Goal: Information Seeking & Learning: Check status

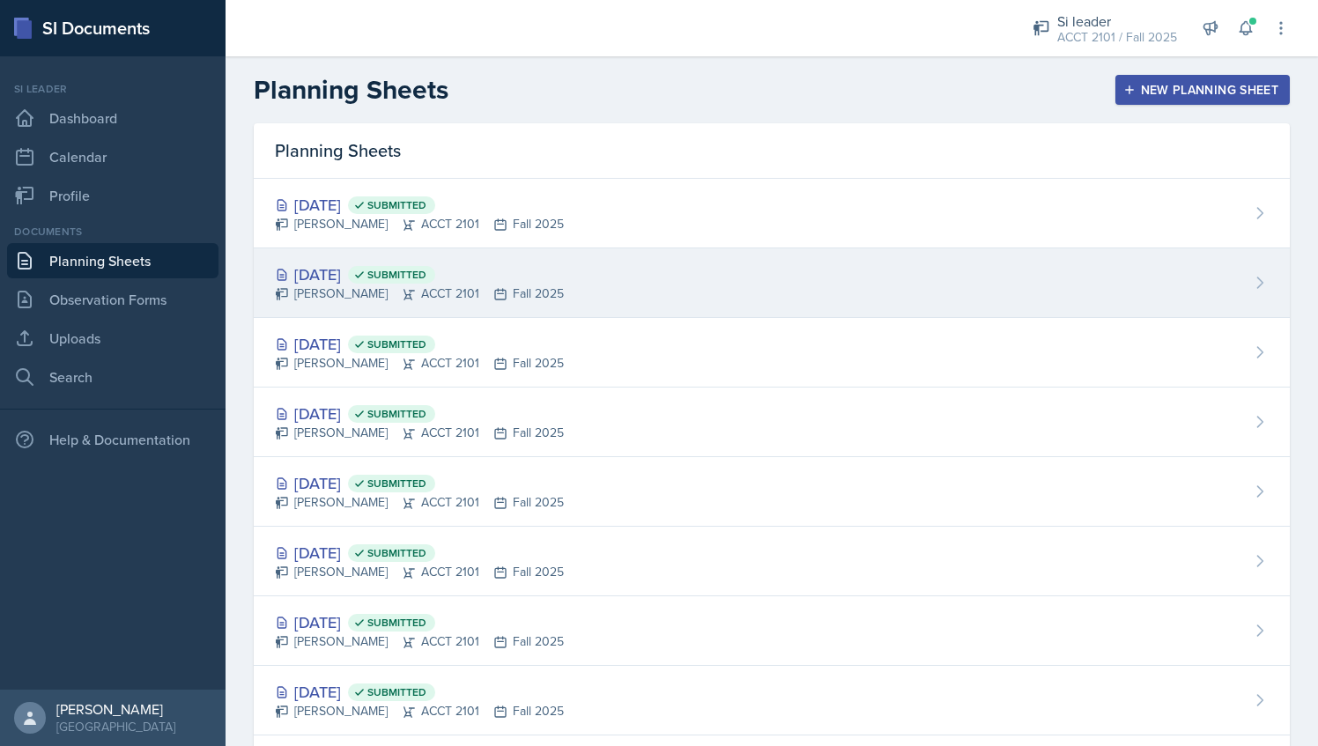
click at [552, 288] on div "[DATE] Submitted [PERSON_NAME] ACCT 2101 Fall 2025" at bounding box center [772, 284] width 1036 height 70
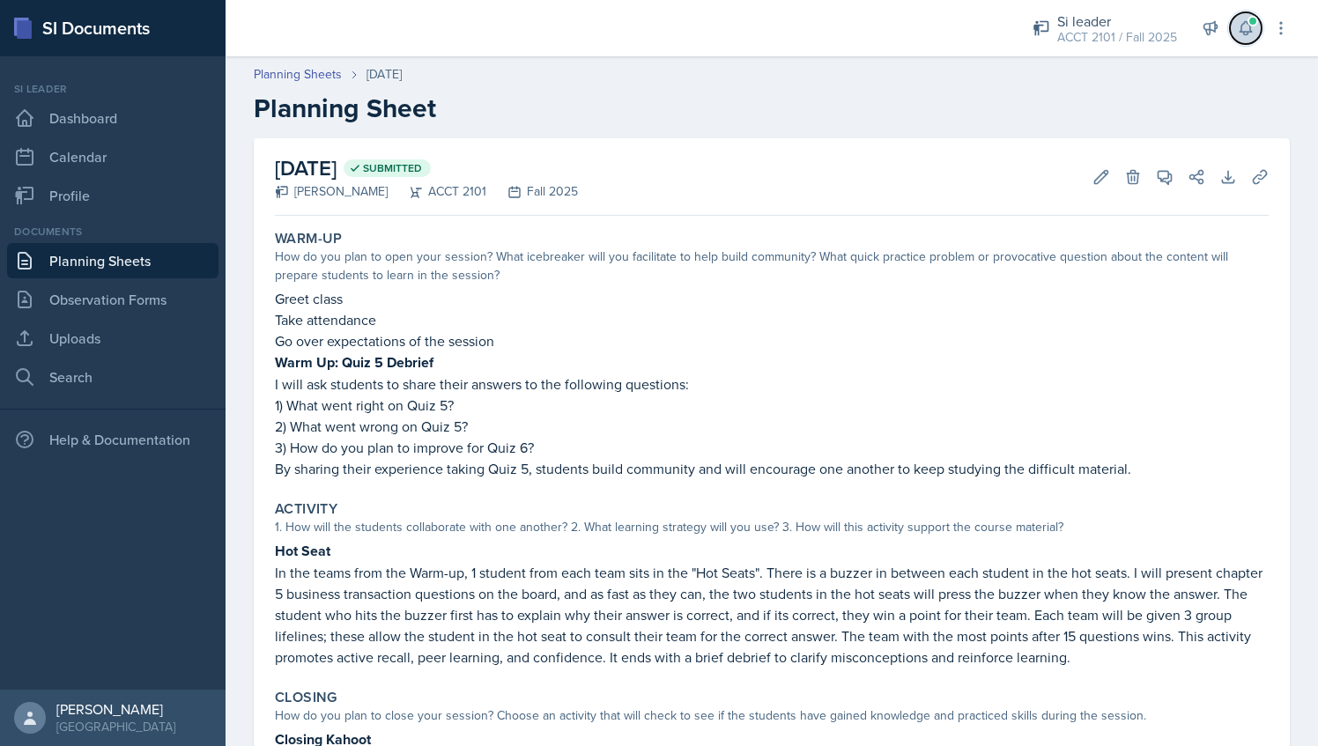
click at [1244, 26] on icon at bounding box center [1246, 28] width 18 height 18
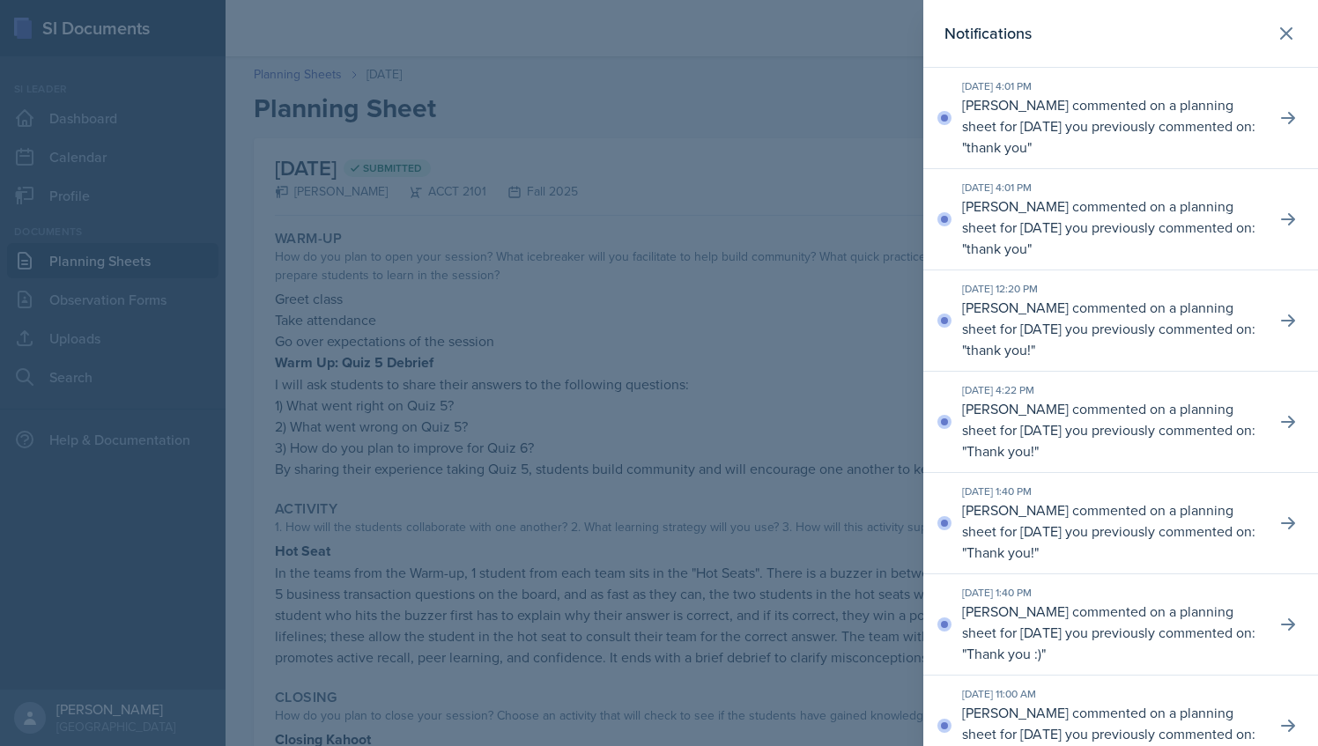
click at [792, 111] on div at bounding box center [659, 373] width 1318 height 746
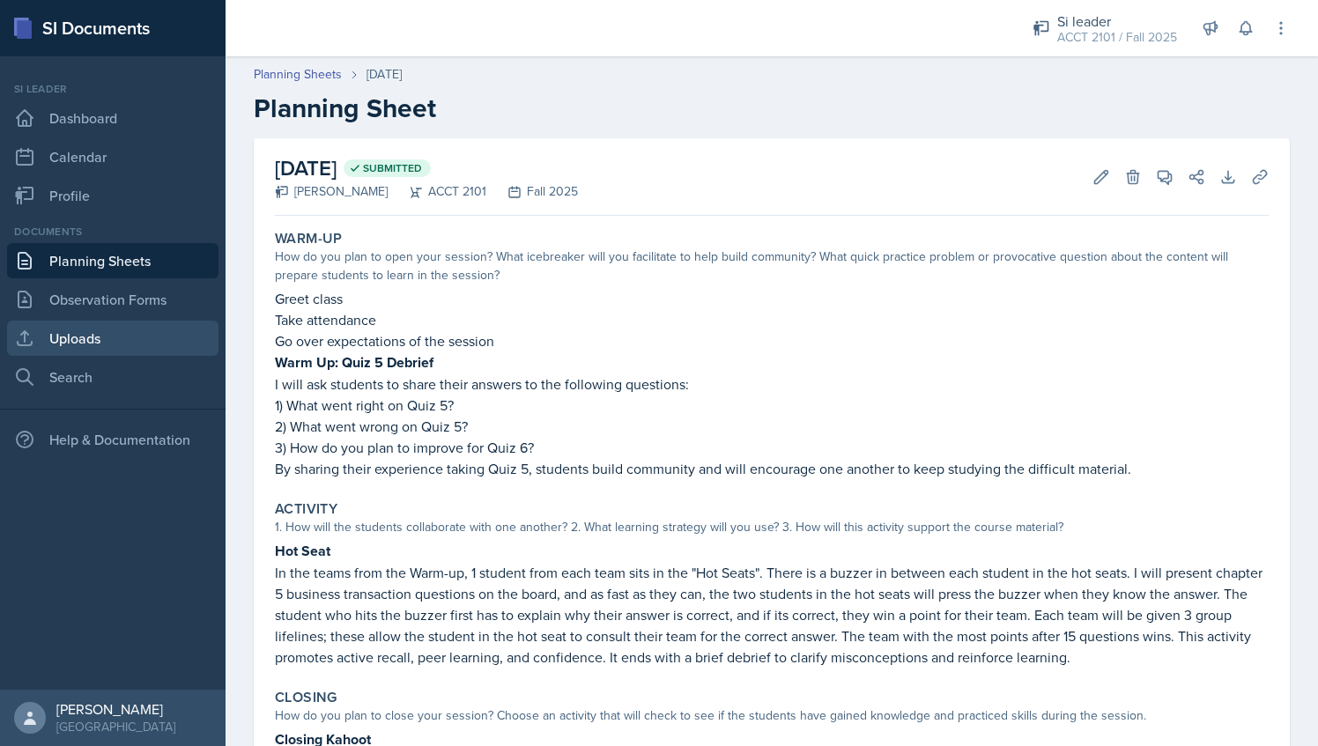
click at [102, 340] on link "Uploads" at bounding box center [113, 338] width 212 height 35
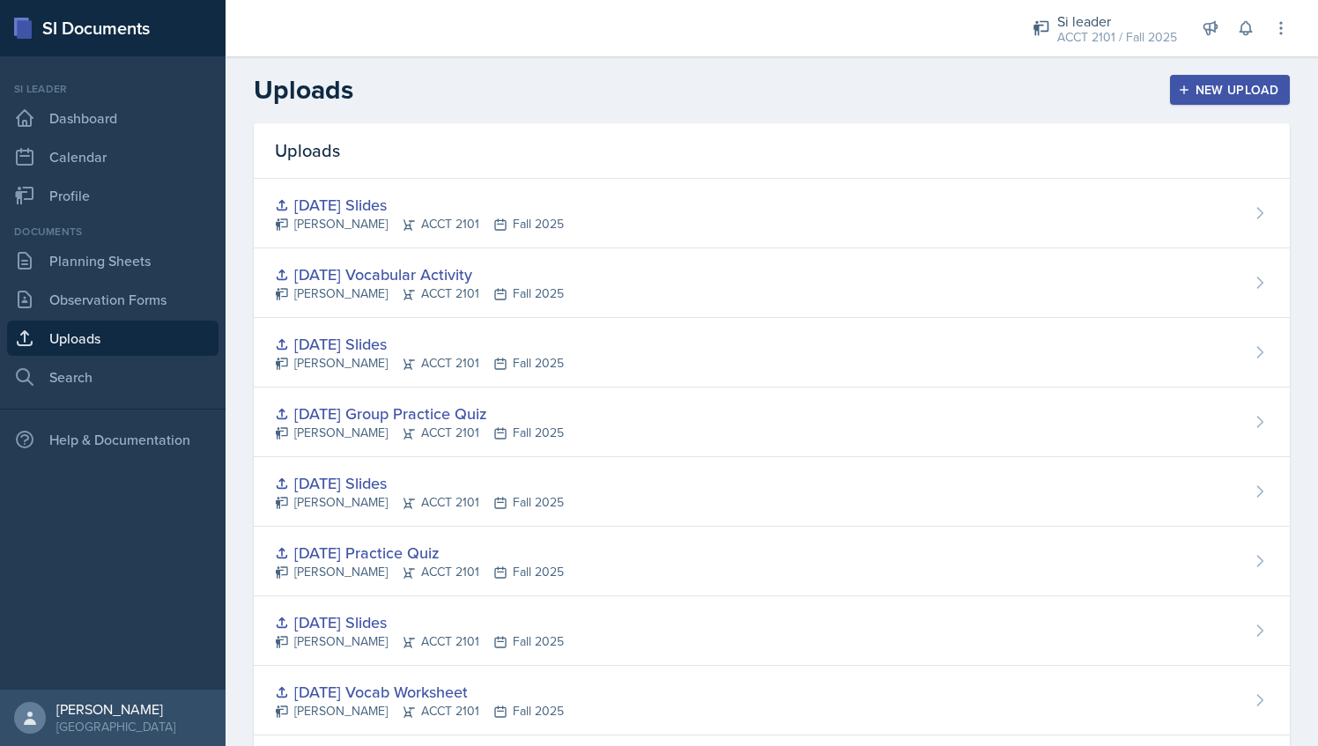
click at [1209, 93] on div "New Upload" at bounding box center [1231, 90] width 98 height 14
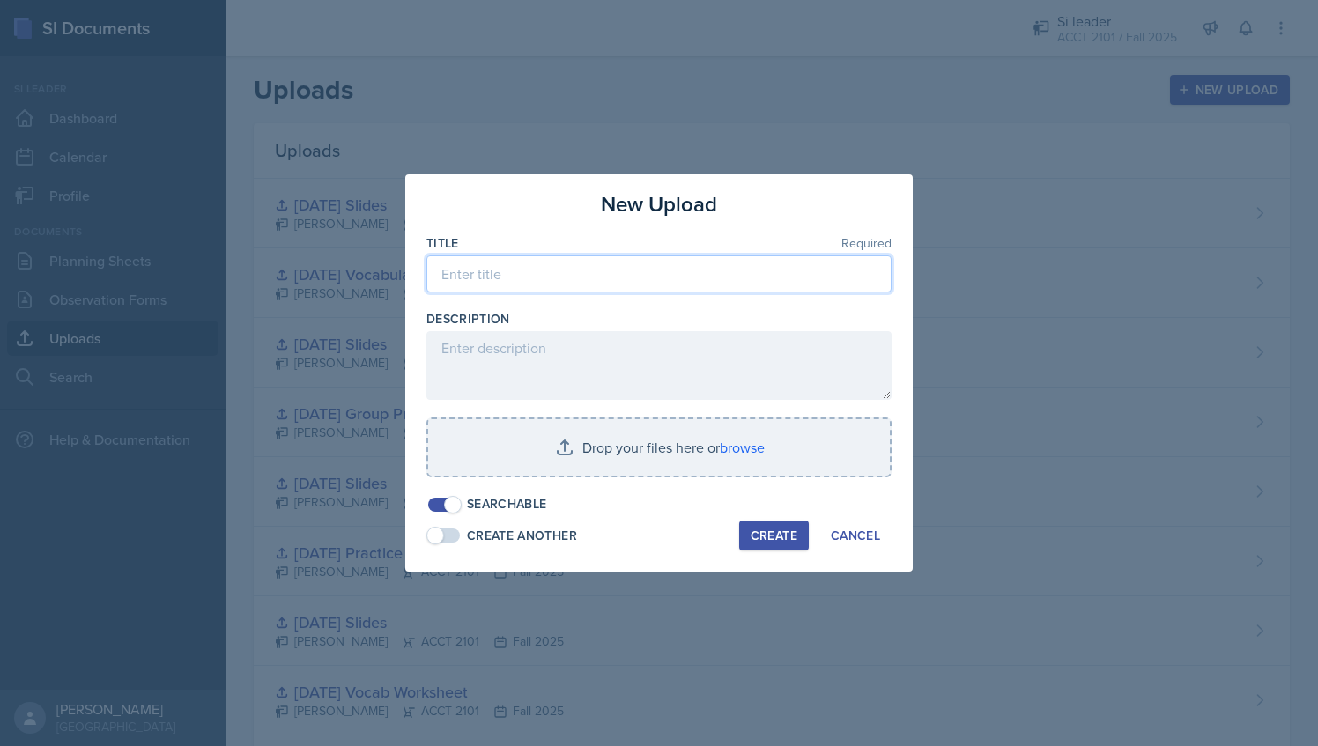
click at [561, 279] on input at bounding box center [659, 274] width 465 height 37
type input "c"
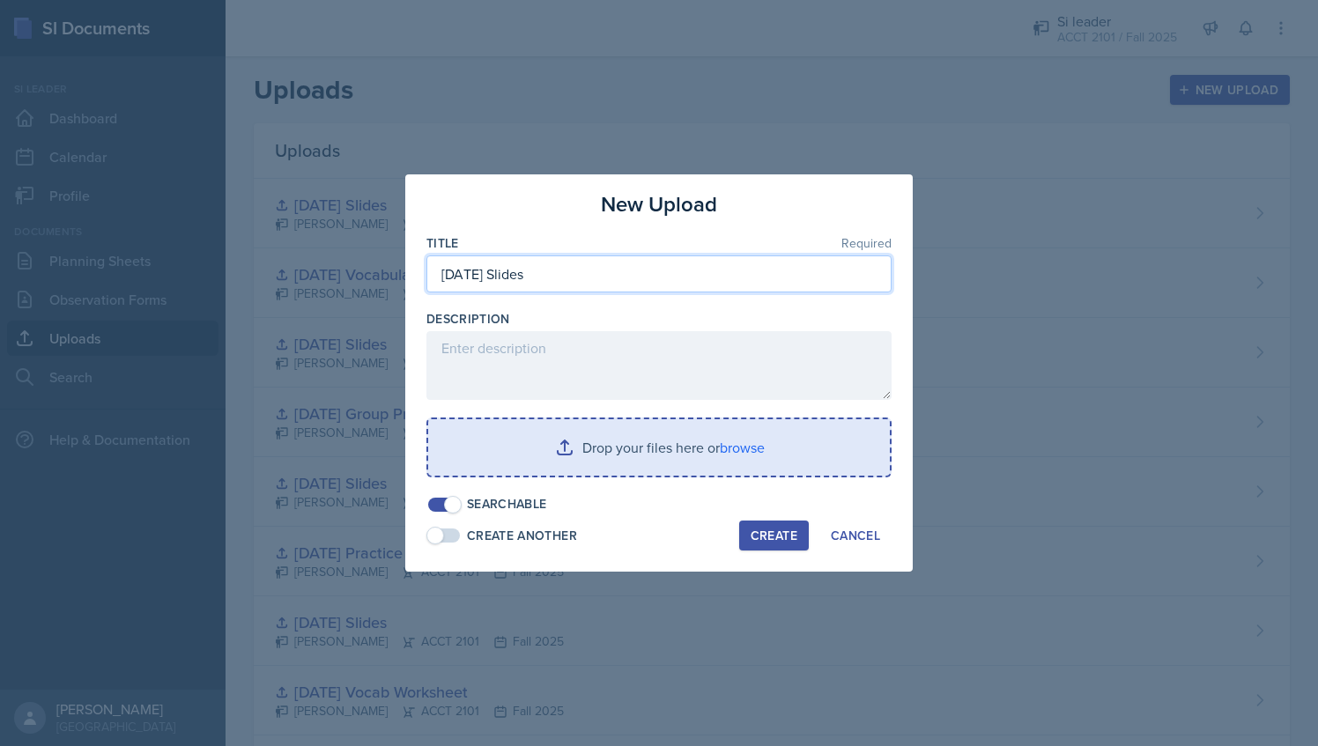
type input "[DATE] Slides"
click at [606, 449] on input "file" at bounding box center [659, 448] width 462 height 56
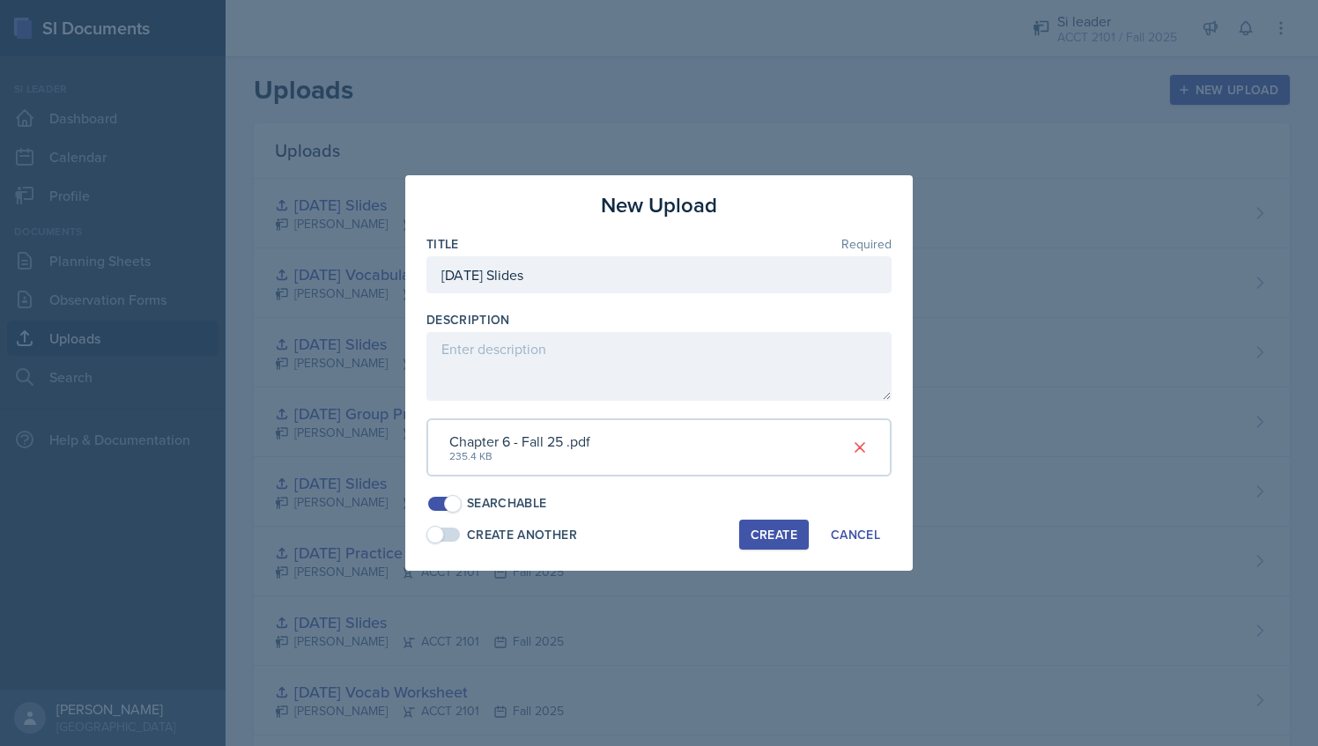
click at [788, 541] on div "Create" at bounding box center [774, 535] width 47 height 14
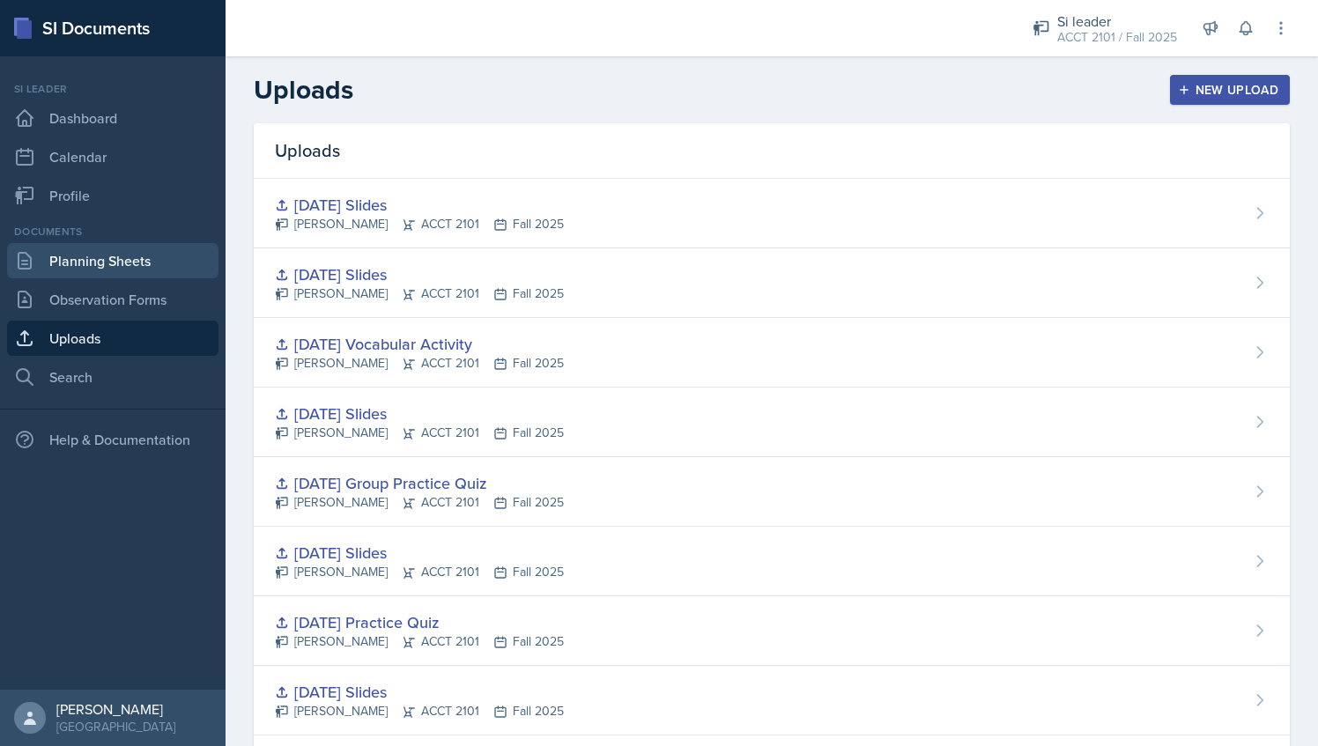
click at [118, 252] on link "Planning Sheets" at bounding box center [113, 260] width 212 height 35
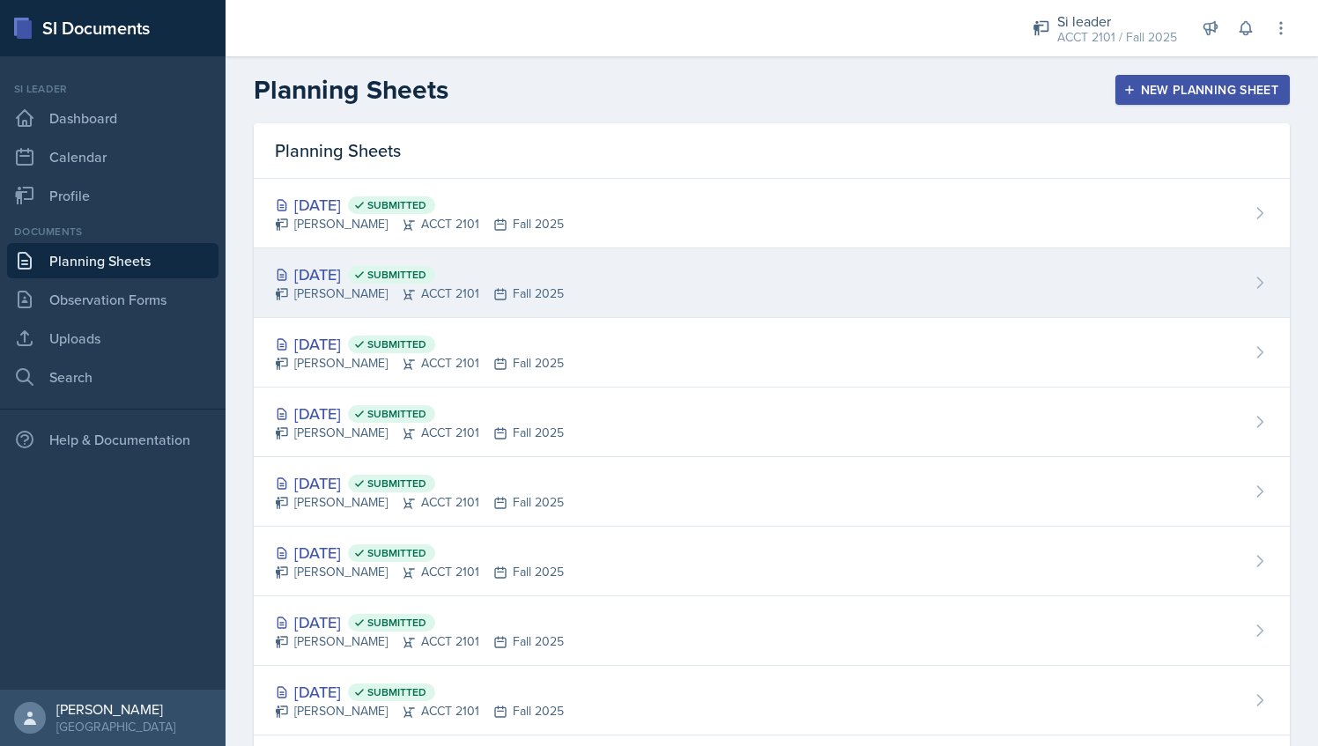
click at [435, 278] on span "Submitted" at bounding box center [391, 275] width 87 height 18
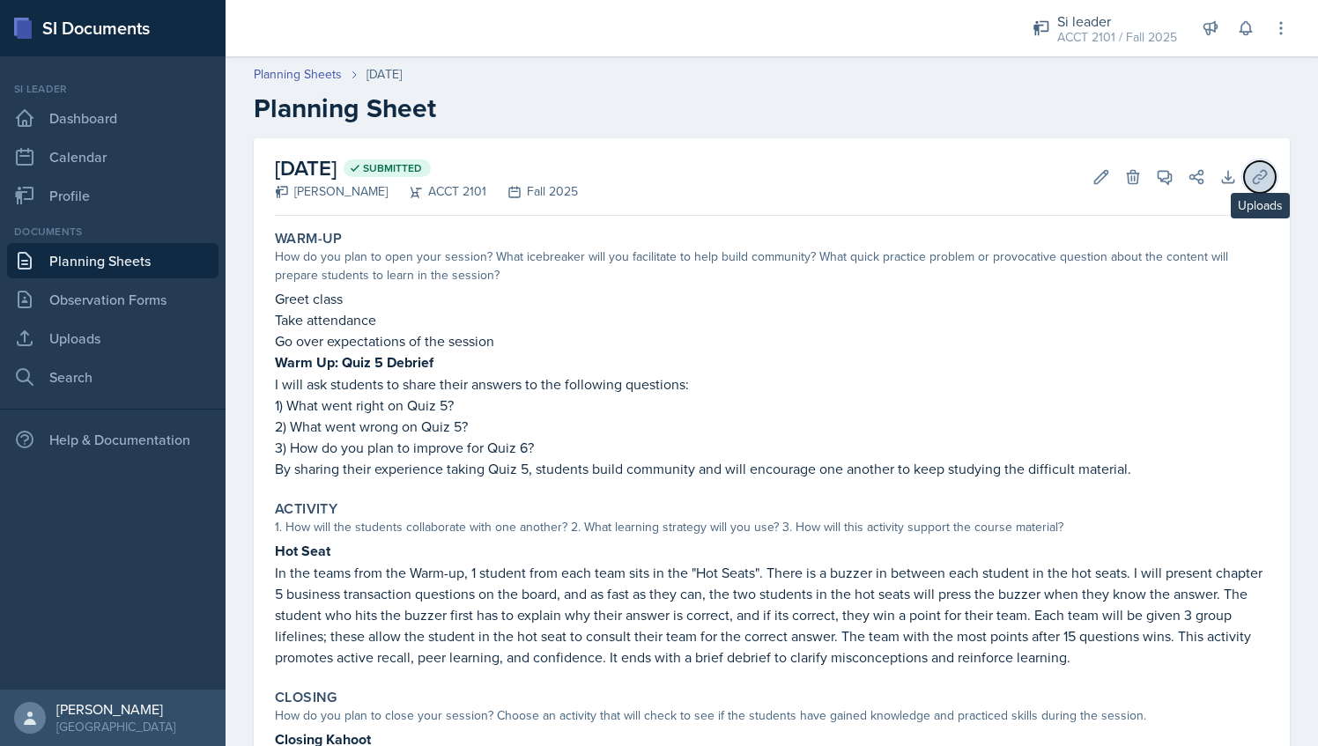
click at [1252, 178] on icon at bounding box center [1261, 177] width 18 height 18
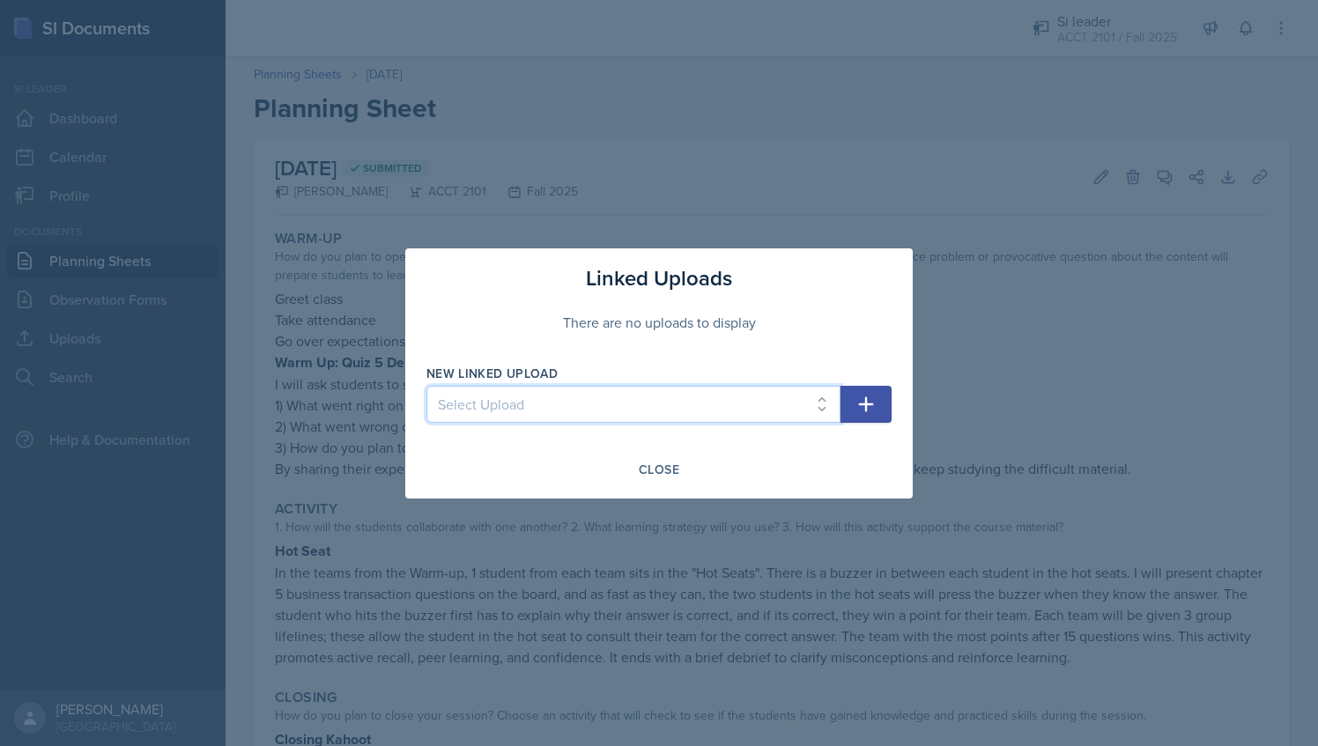
click at [779, 402] on select "Select Upload [DATE] Slides - Chapter 1 [DATE] Slides Chapter 1 [DATE] Slides […" at bounding box center [634, 404] width 414 height 37
select select "2e677214-8fa7-4271-86c3-9eb5ea7ee5d2"
click at [427, 386] on select "Select Upload [DATE] Slides - Chapter 1 [DATE] Slides Chapter 1 [DATE] Slides […" at bounding box center [634, 404] width 414 height 37
click at [860, 406] on icon "button" at bounding box center [866, 404] width 21 height 21
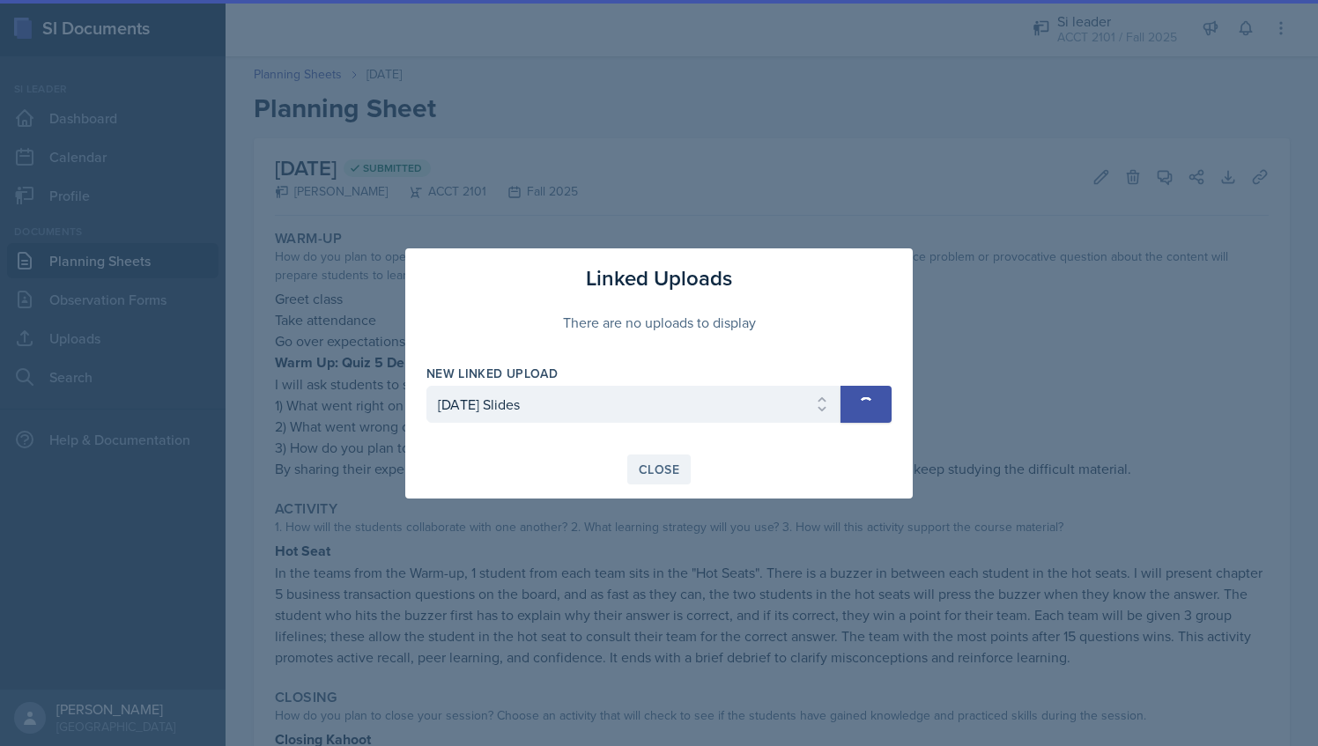
select select
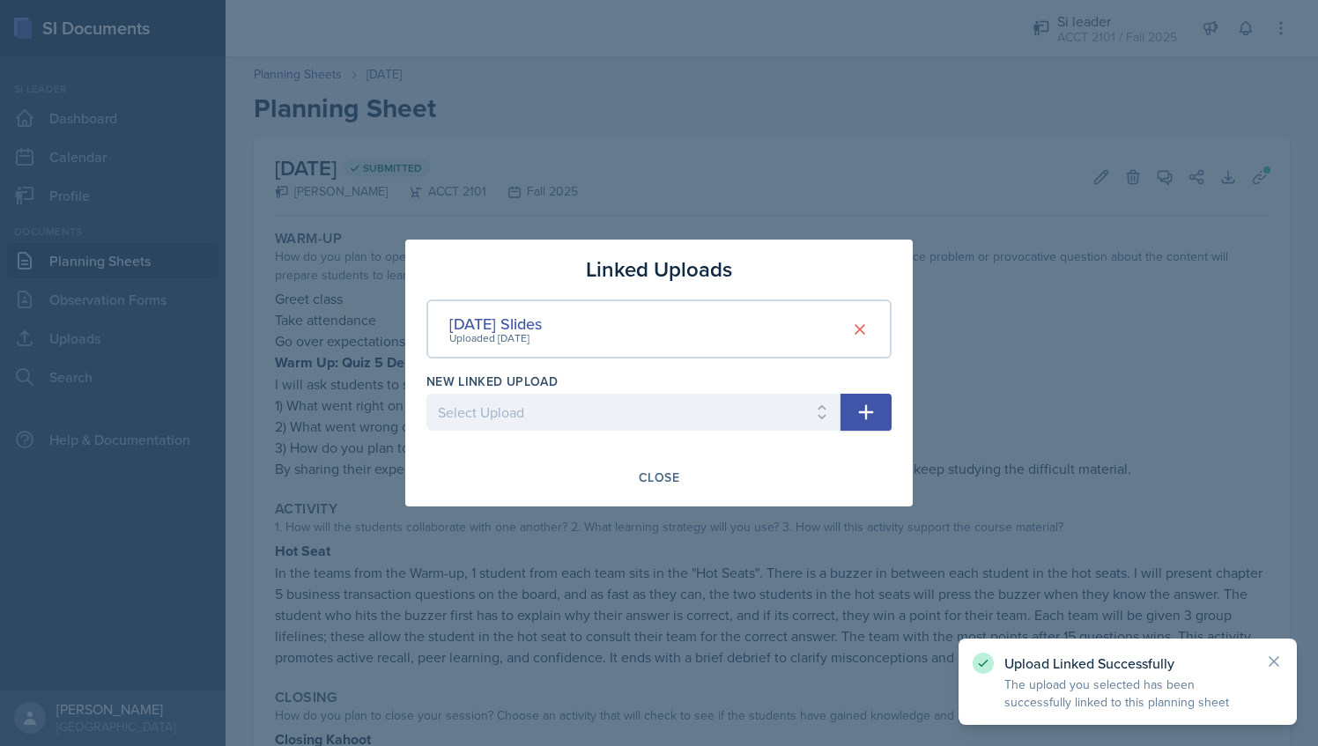
click at [991, 346] on div at bounding box center [659, 373] width 1318 height 746
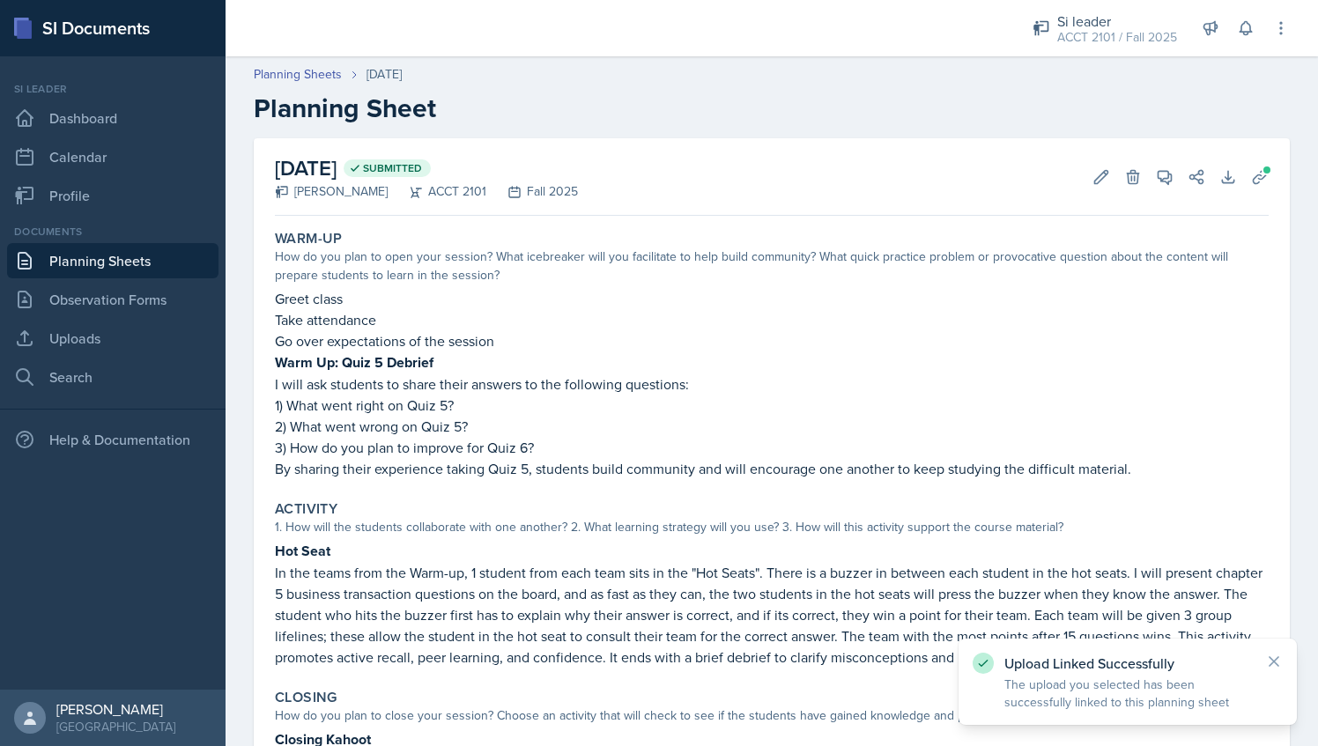
click at [132, 260] on link "Planning Sheets" at bounding box center [113, 260] width 212 height 35
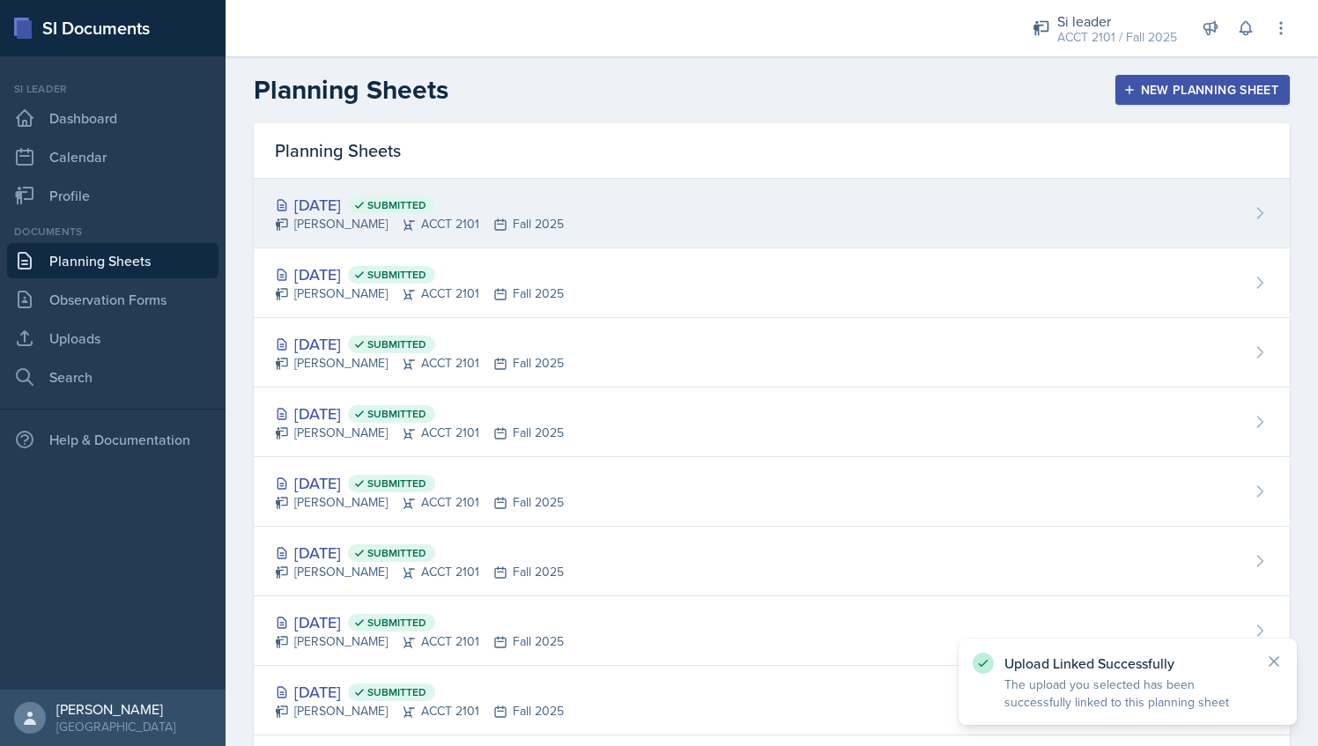
click at [573, 218] on div "[DATE] Submitted [PERSON_NAME] ACCT 2101 Fall 2025" at bounding box center [772, 214] width 1036 height 70
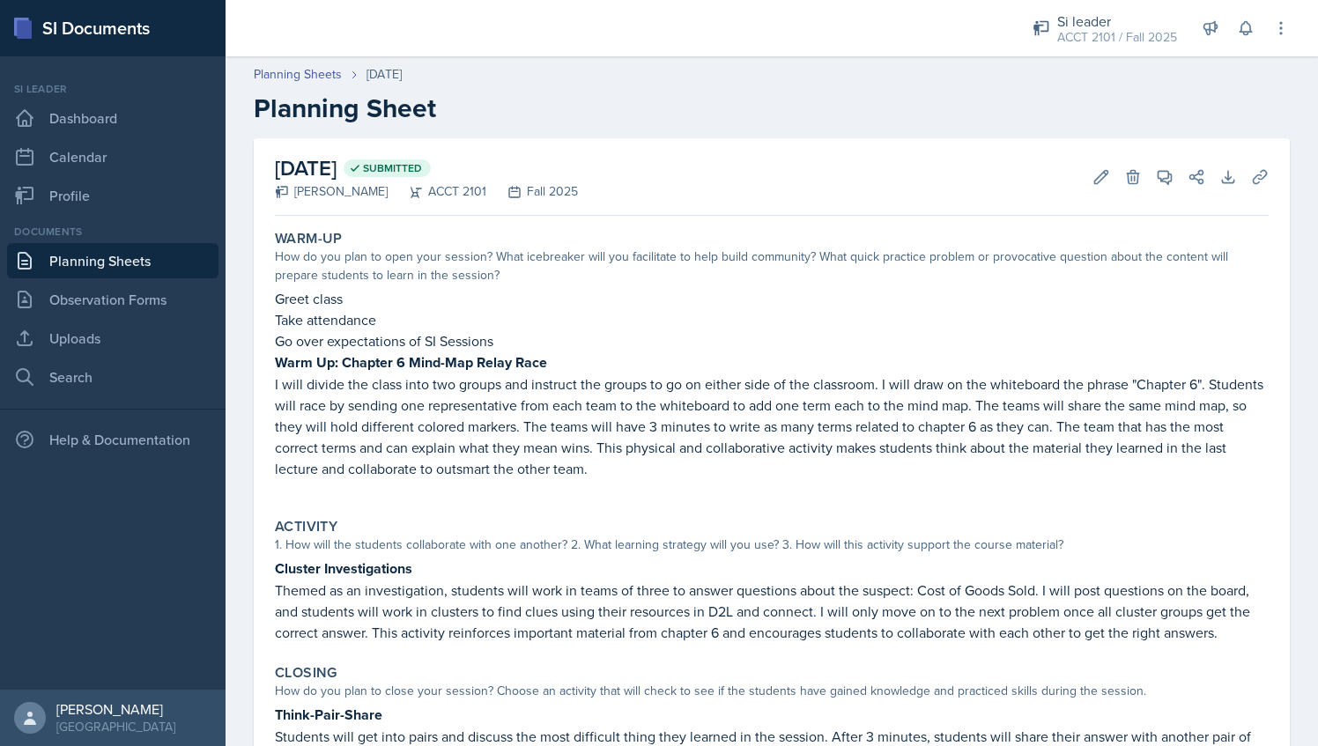
scroll to position [190, 0]
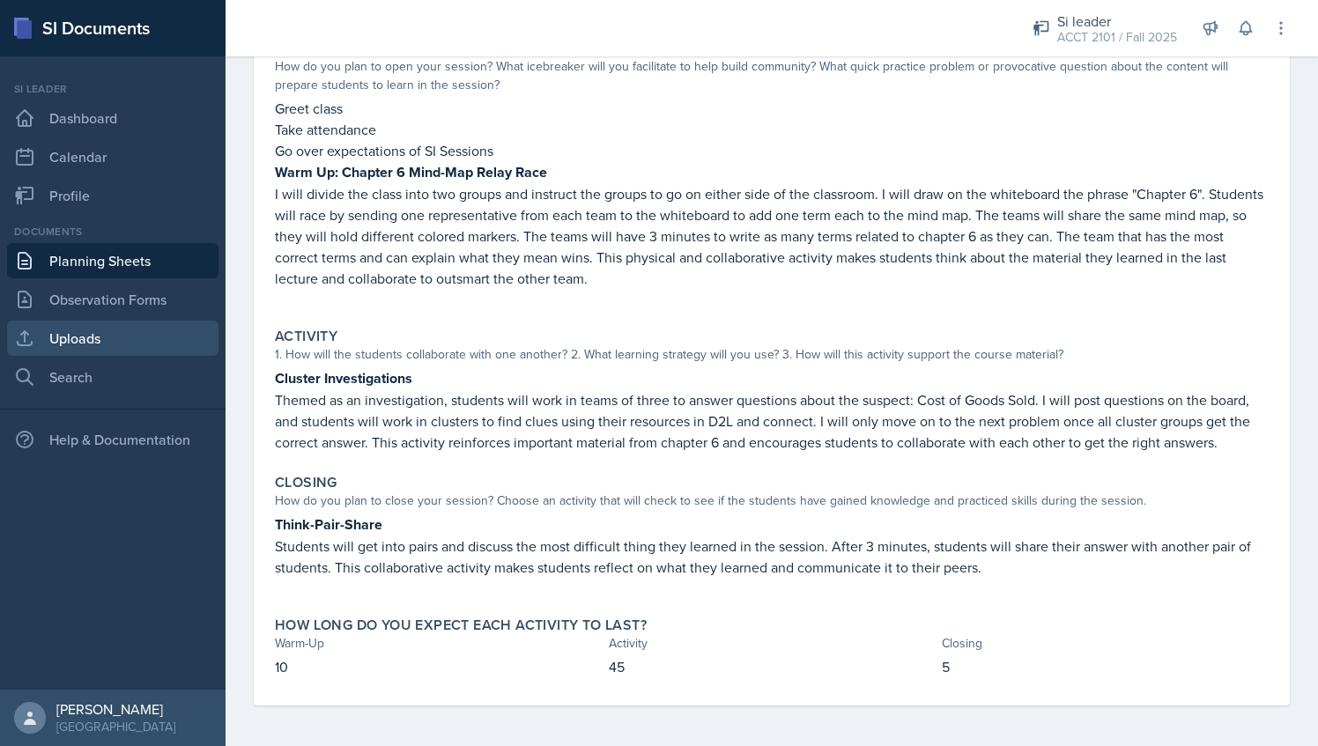
click at [123, 345] on link "Uploads" at bounding box center [113, 338] width 212 height 35
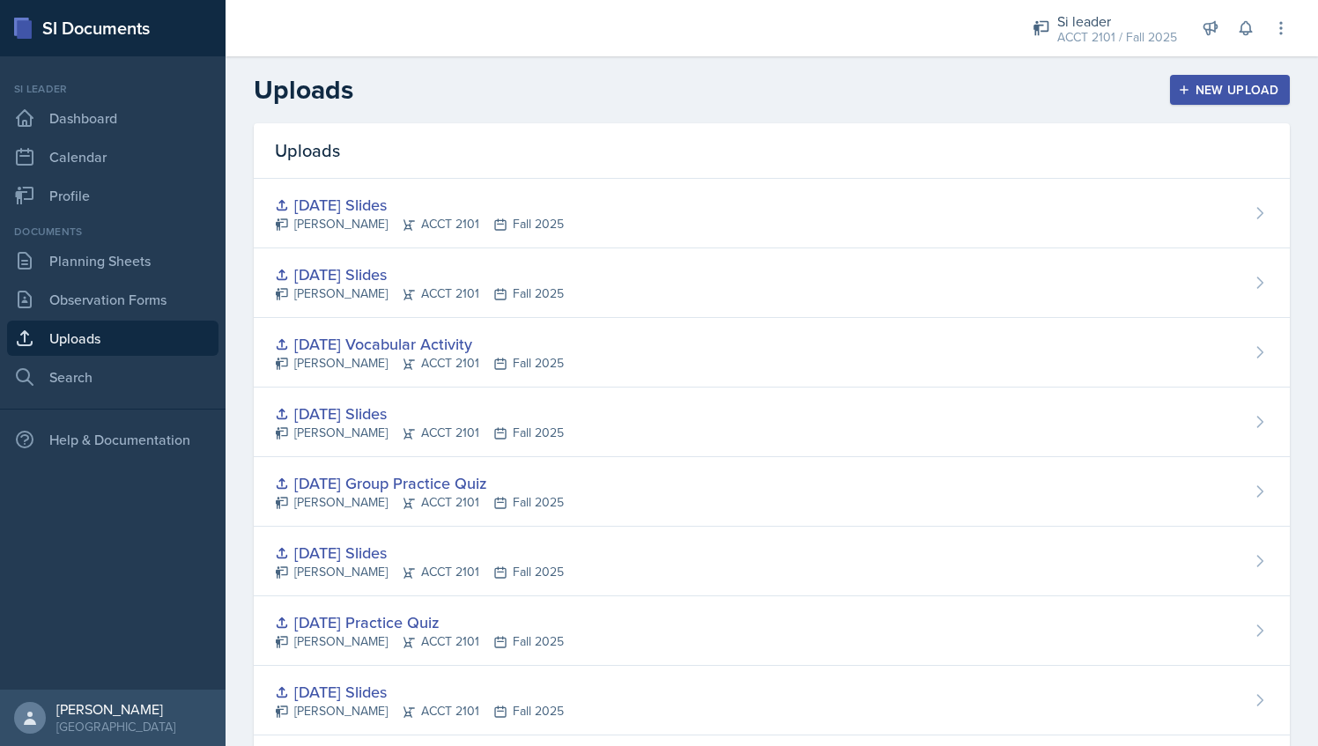
click at [1203, 94] on div "New Upload" at bounding box center [1231, 90] width 98 height 14
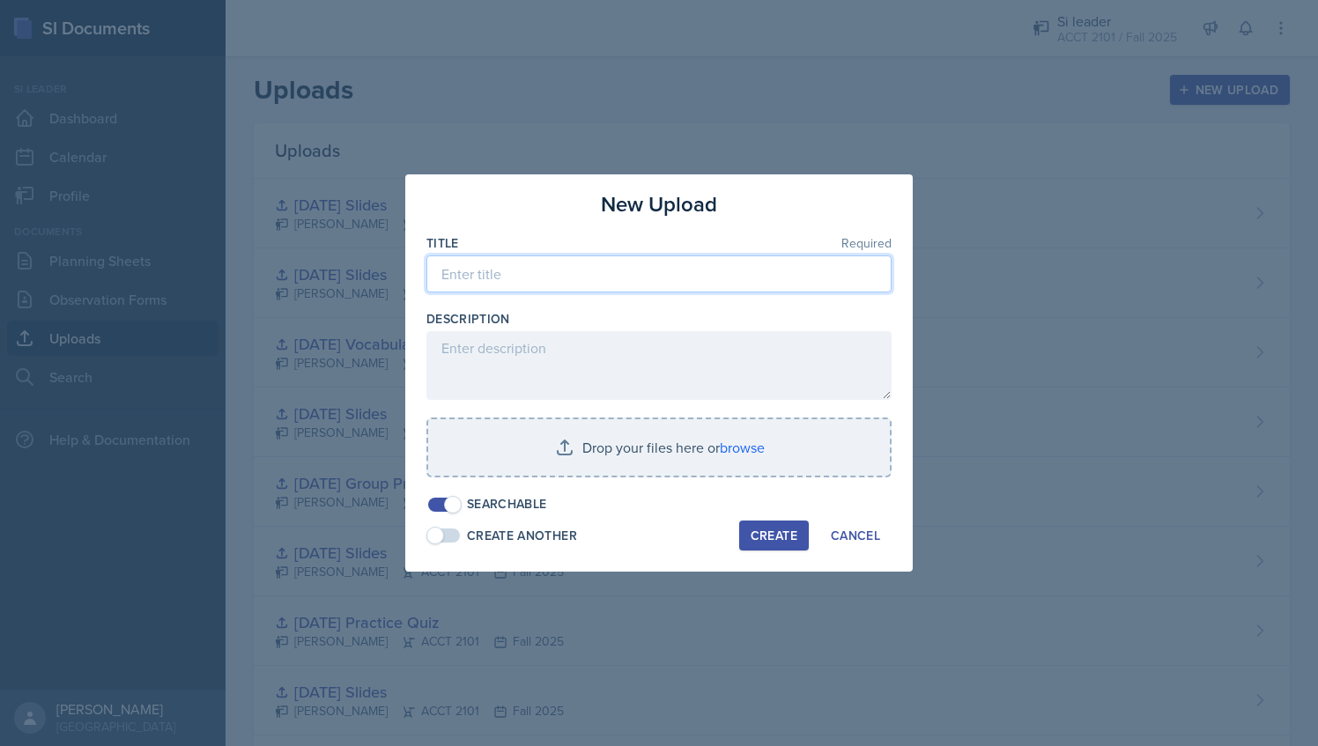
click at [633, 268] on input at bounding box center [659, 274] width 465 height 37
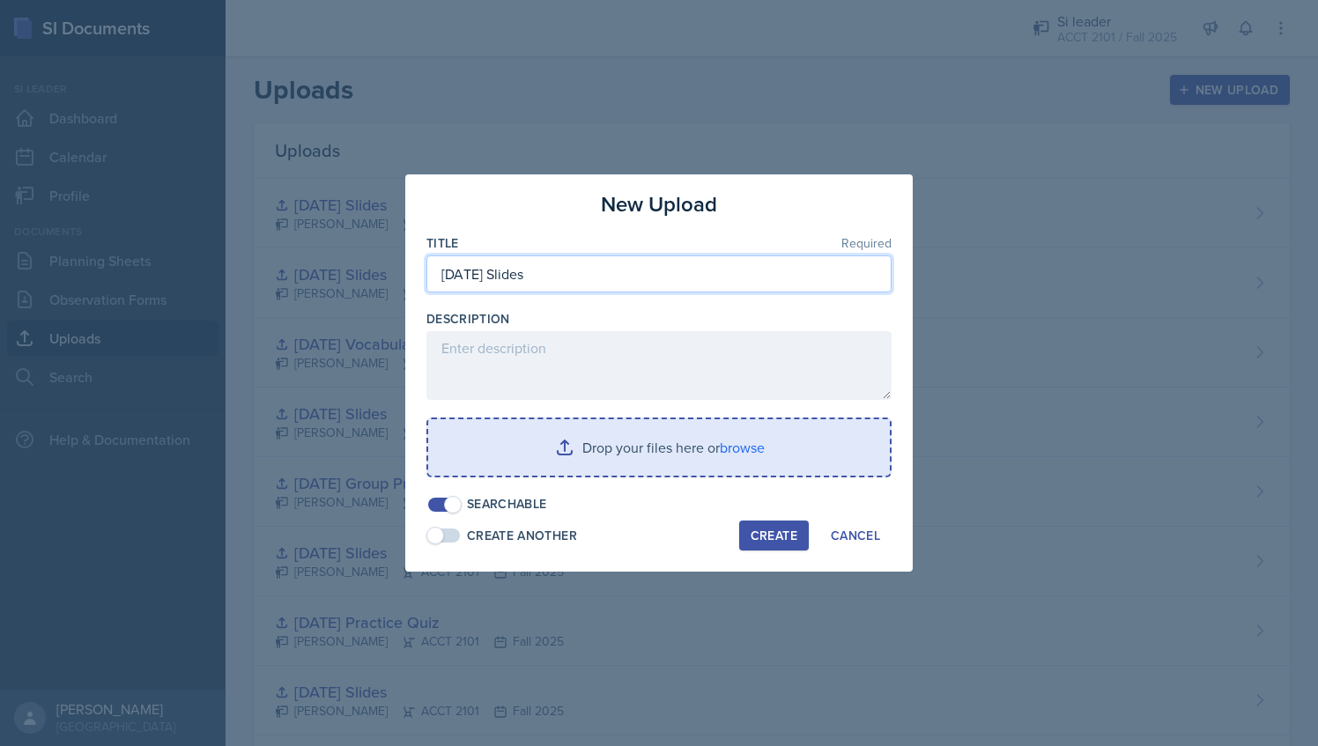
type input "[DATE] Slides"
click at [647, 464] on input "file" at bounding box center [659, 448] width 462 height 56
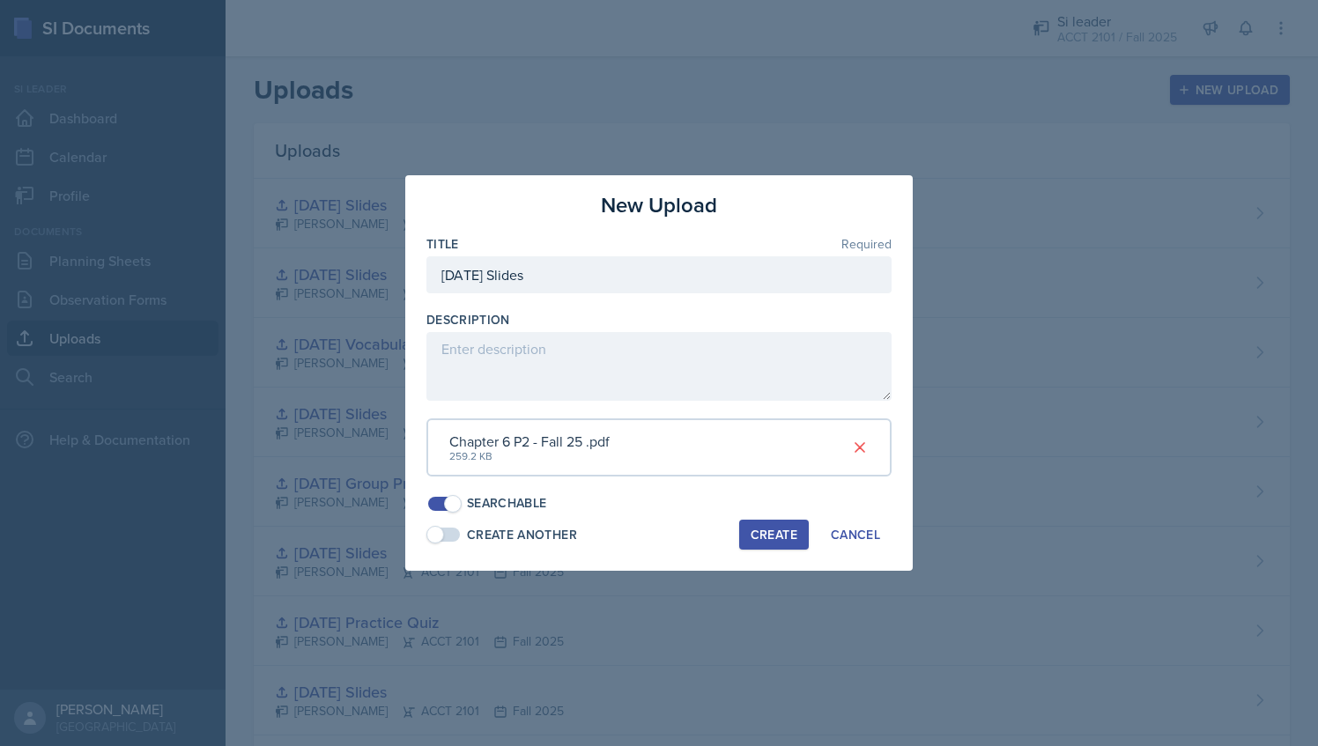
click at [764, 529] on div "Create" at bounding box center [774, 535] width 47 height 14
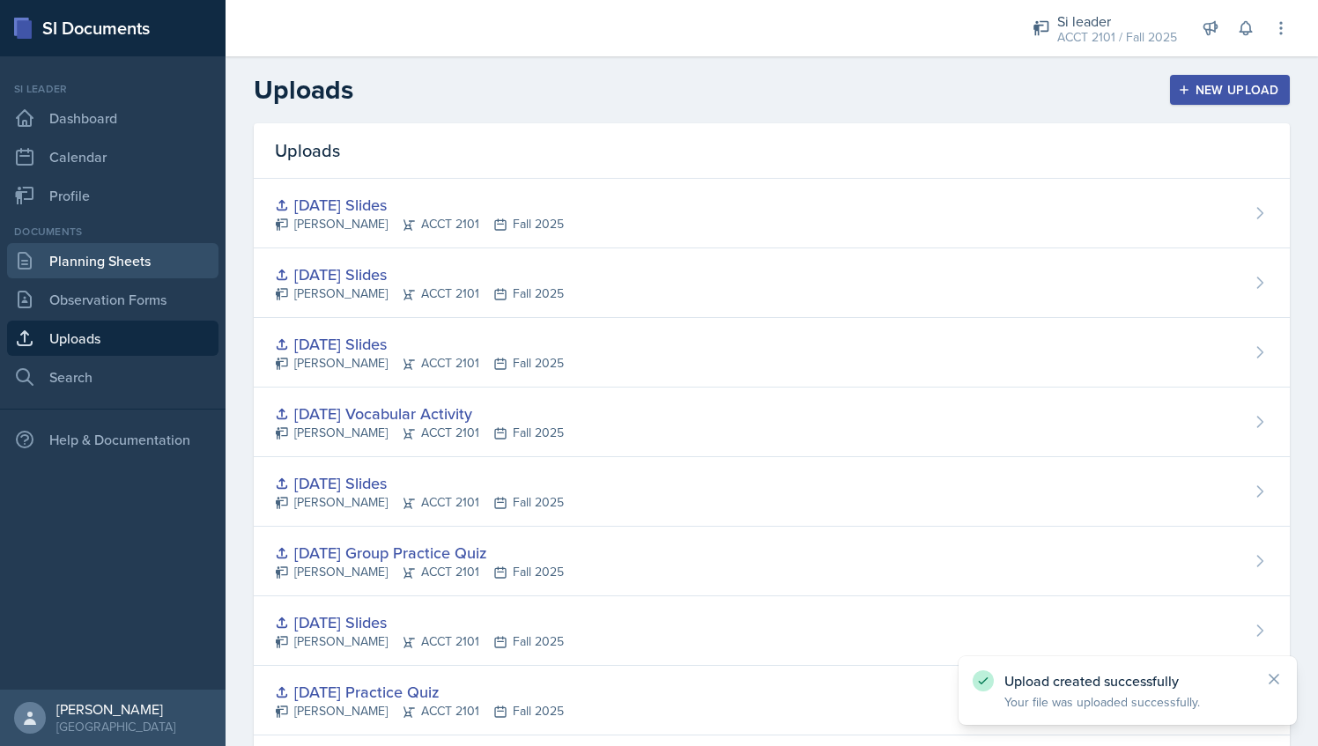
click at [137, 264] on link "Planning Sheets" at bounding box center [113, 260] width 212 height 35
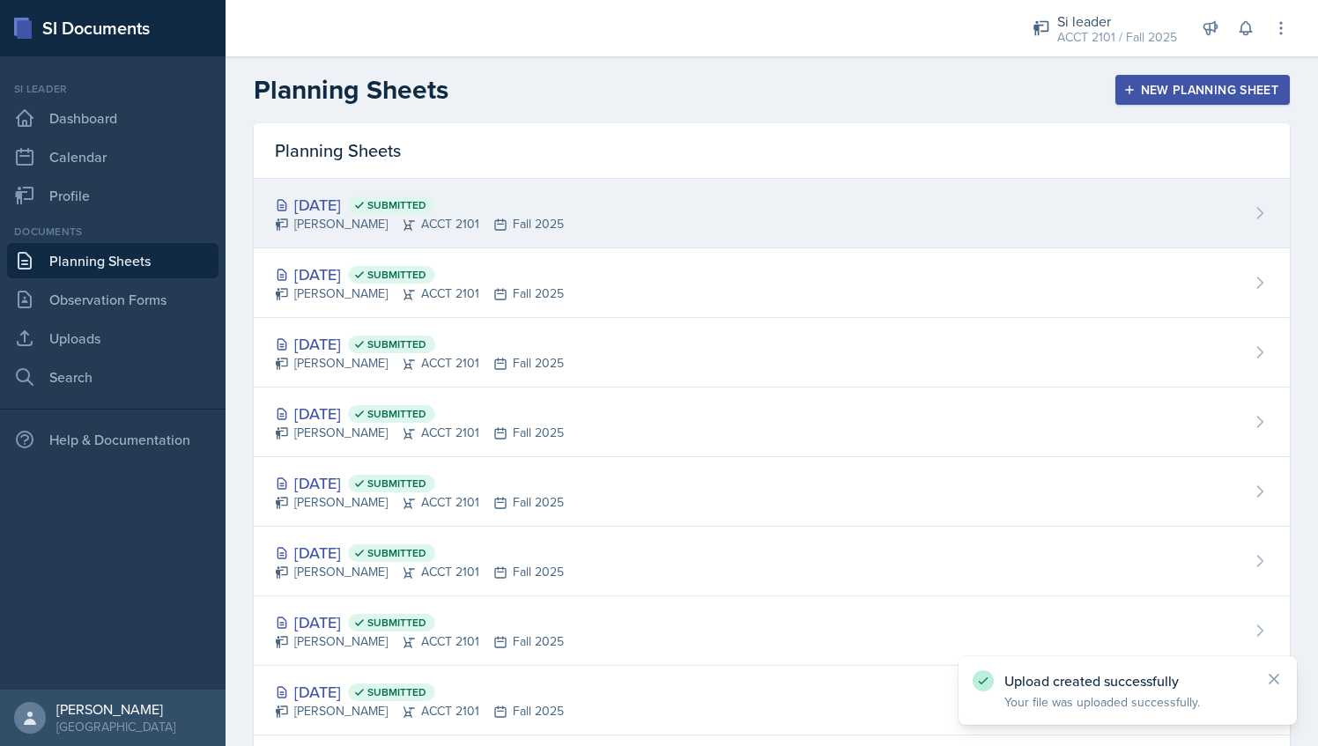
click at [426, 227] on div "[PERSON_NAME] ACCT 2101 Fall 2025" at bounding box center [419, 224] width 289 height 19
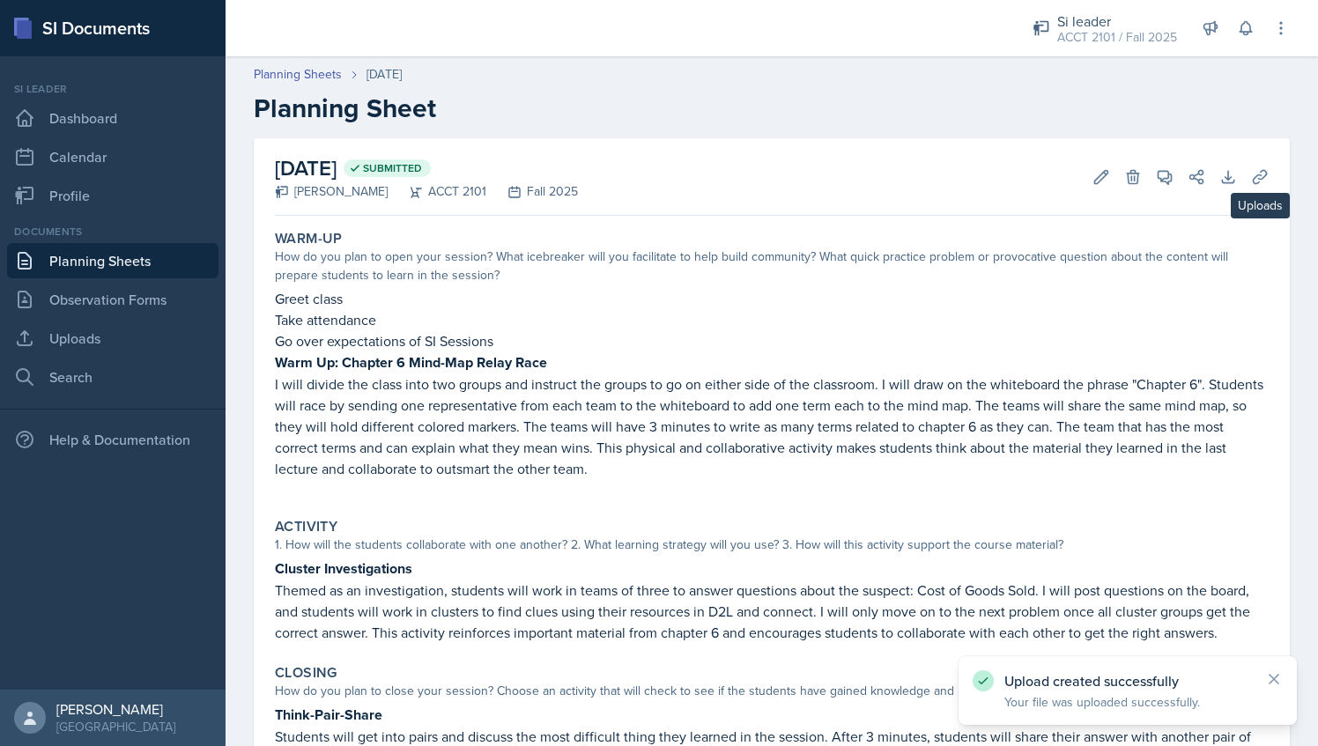
click at [1262, 170] on div "[DATE] Submitted [PERSON_NAME] ACCT 2101 Fall 2025 Edit Delete View Comments Co…" at bounding box center [772, 517] width 1036 height 758
click at [1253, 176] on icon at bounding box center [1261, 177] width 18 height 18
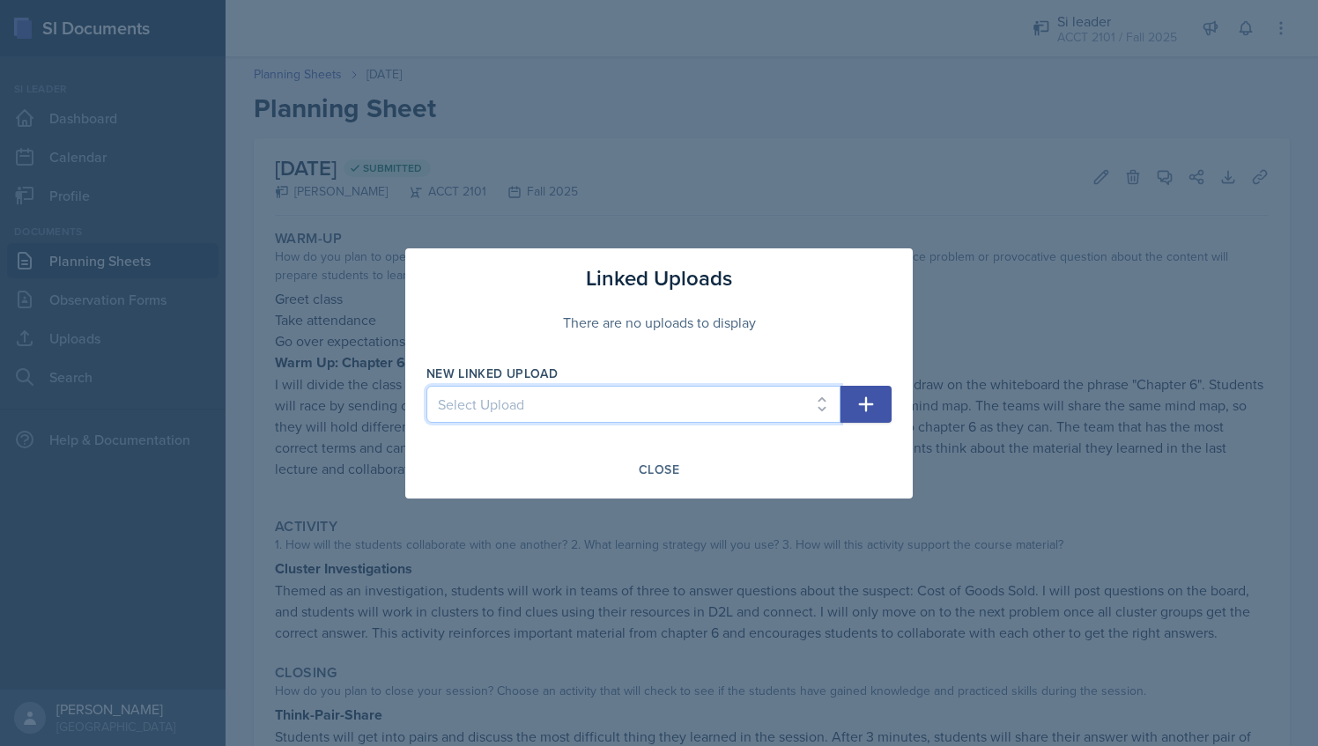
click at [796, 409] on select "Select Upload [DATE] Slides - Chapter 1 [DATE] Slides Chapter 1 [DATE] Slides […" at bounding box center [634, 404] width 414 height 37
select select "d5d3bb11-77b2-40b9-b89b-dfdb6b01783d"
click at [427, 386] on select "Select Upload [DATE] Slides - Chapter 1 [DATE] Slides Chapter 1 [DATE] Slides […" at bounding box center [634, 404] width 414 height 37
click at [873, 407] on icon "button" at bounding box center [866, 404] width 21 height 21
select select
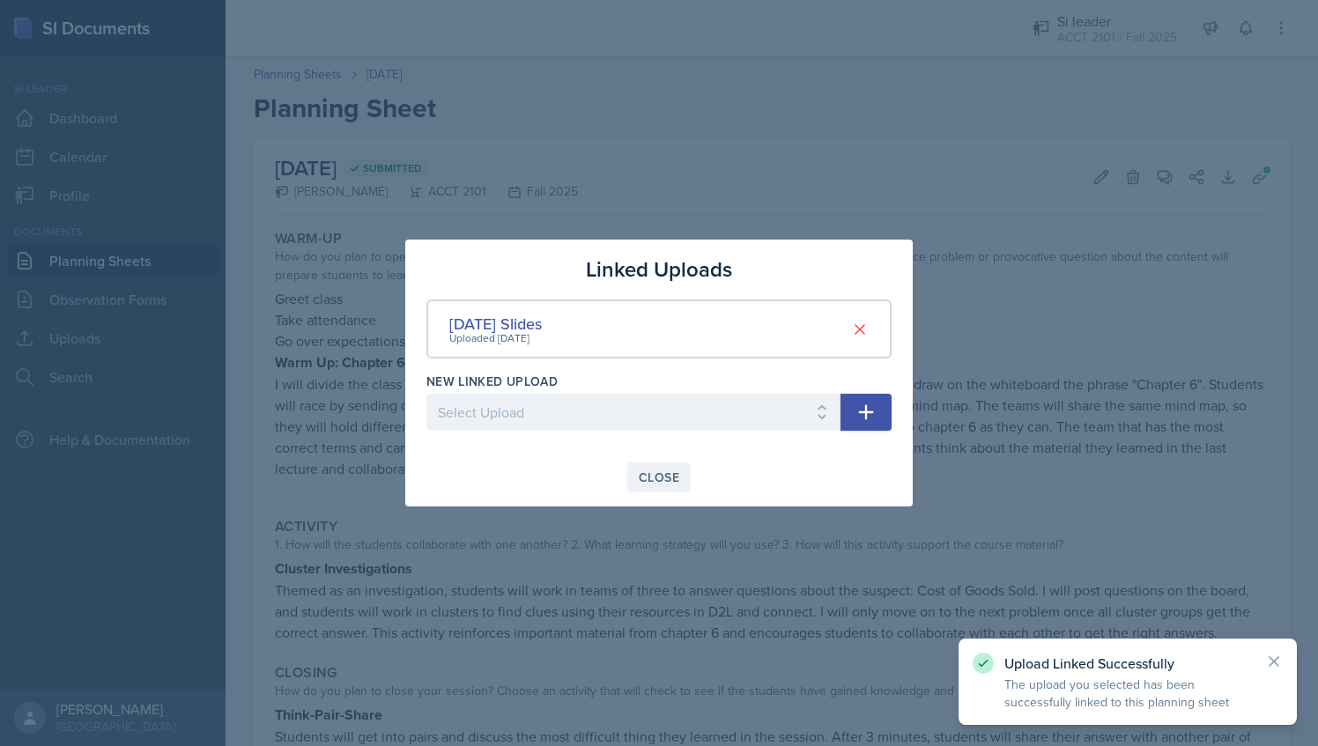
click at [665, 474] on div "Close" at bounding box center [659, 478] width 41 height 14
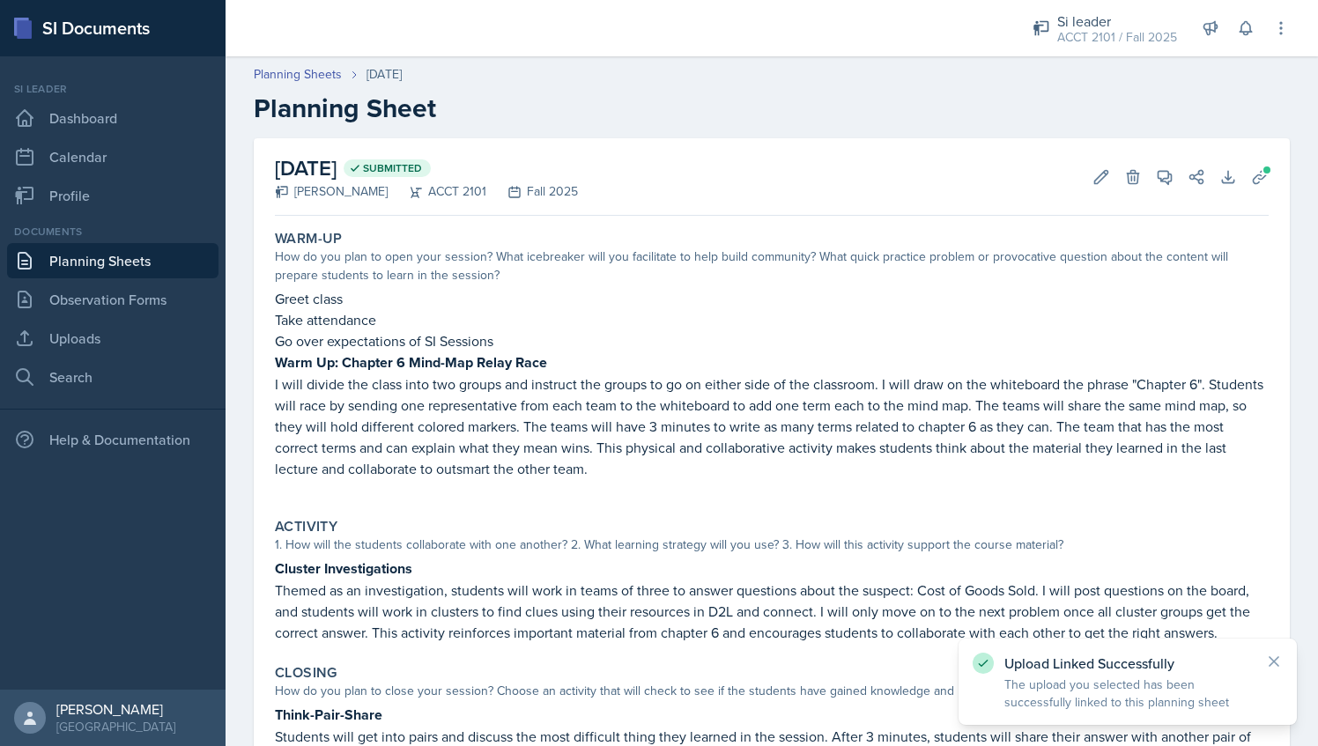
click at [175, 255] on link "Planning Sheets" at bounding box center [113, 260] width 212 height 35
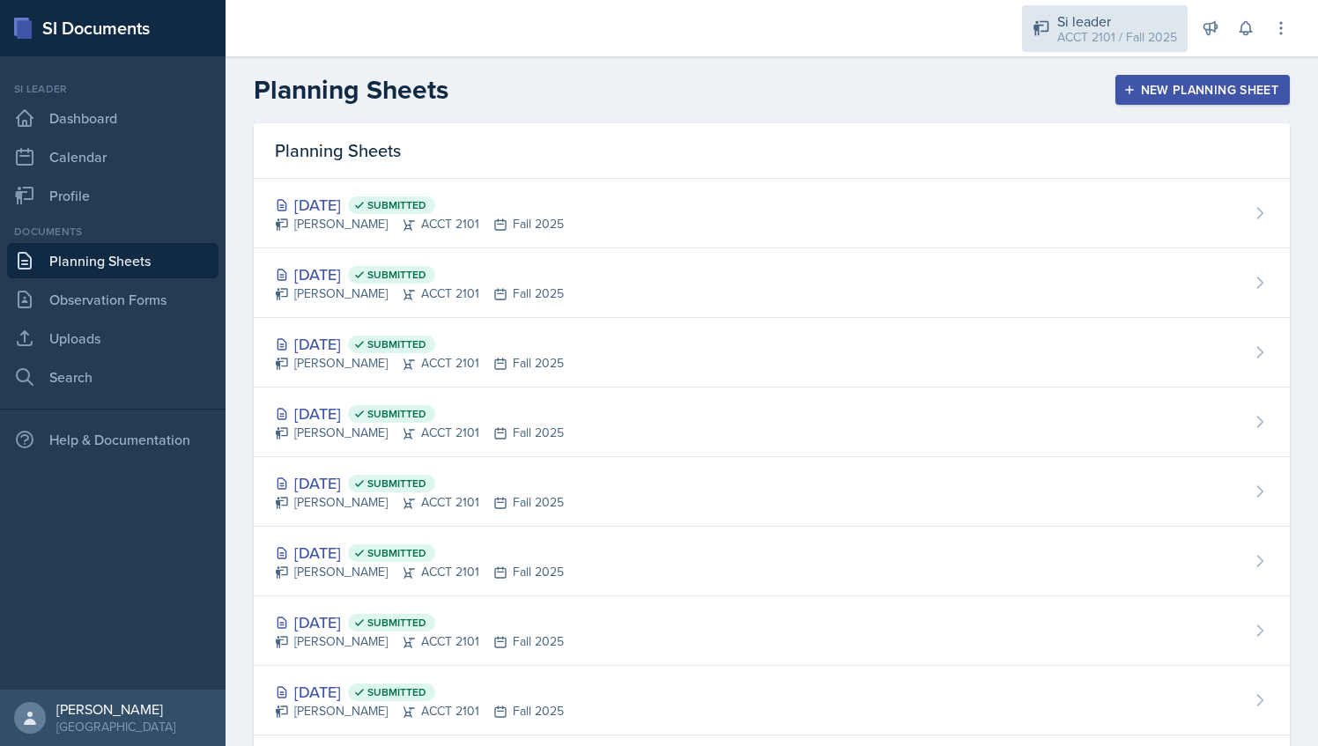
click at [1052, 38] on div "Si leader ACCT 2101 / Fall 2025" at bounding box center [1105, 28] width 166 height 47
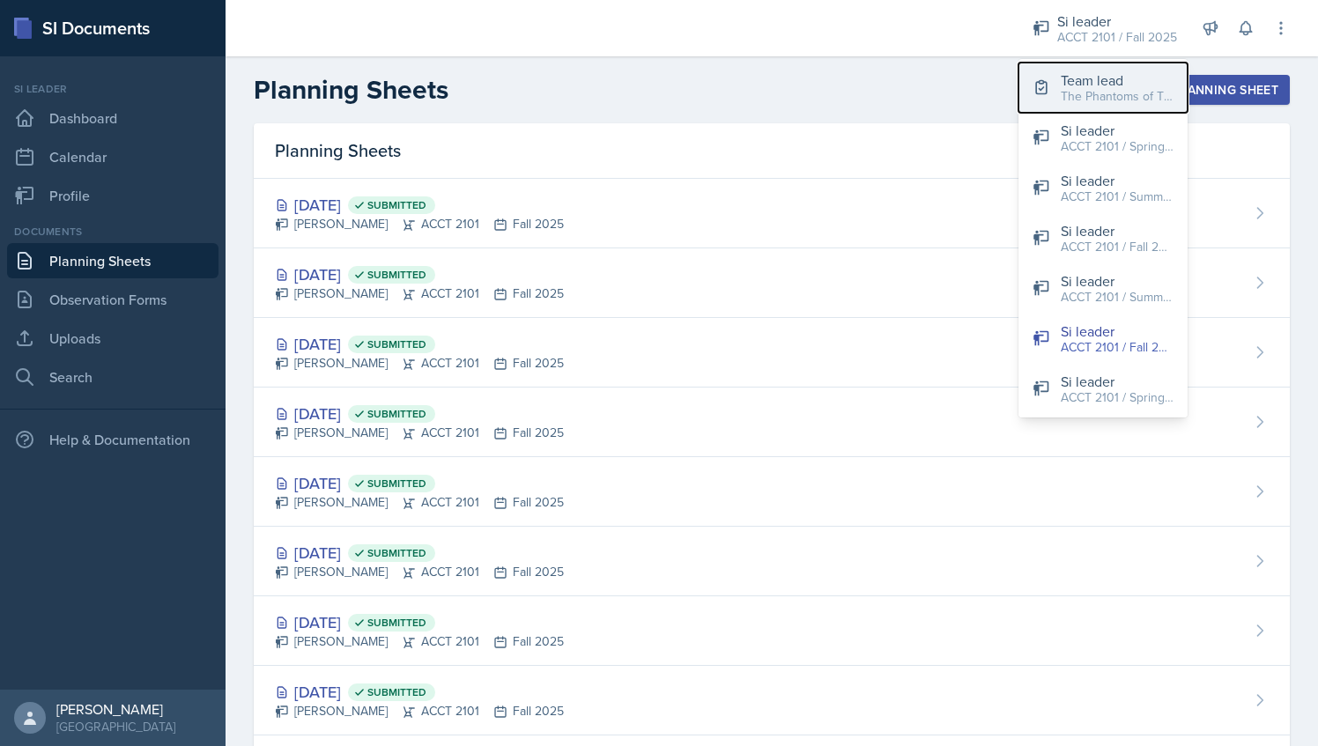
click at [1053, 71] on button "Team lead The Phantoms of The Opera / Fall 2025" at bounding box center [1103, 88] width 169 height 50
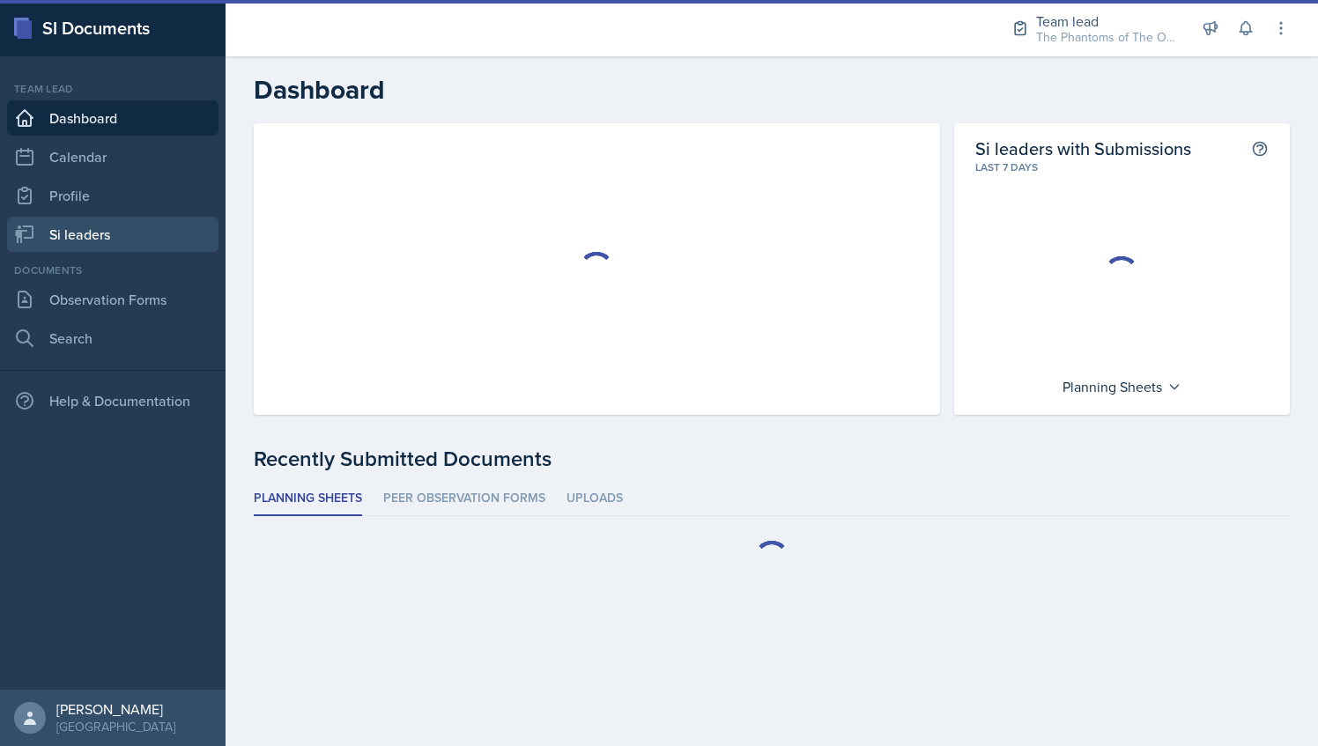
click at [131, 227] on link "Si leaders" at bounding box center [113, 234] width 212 height 35
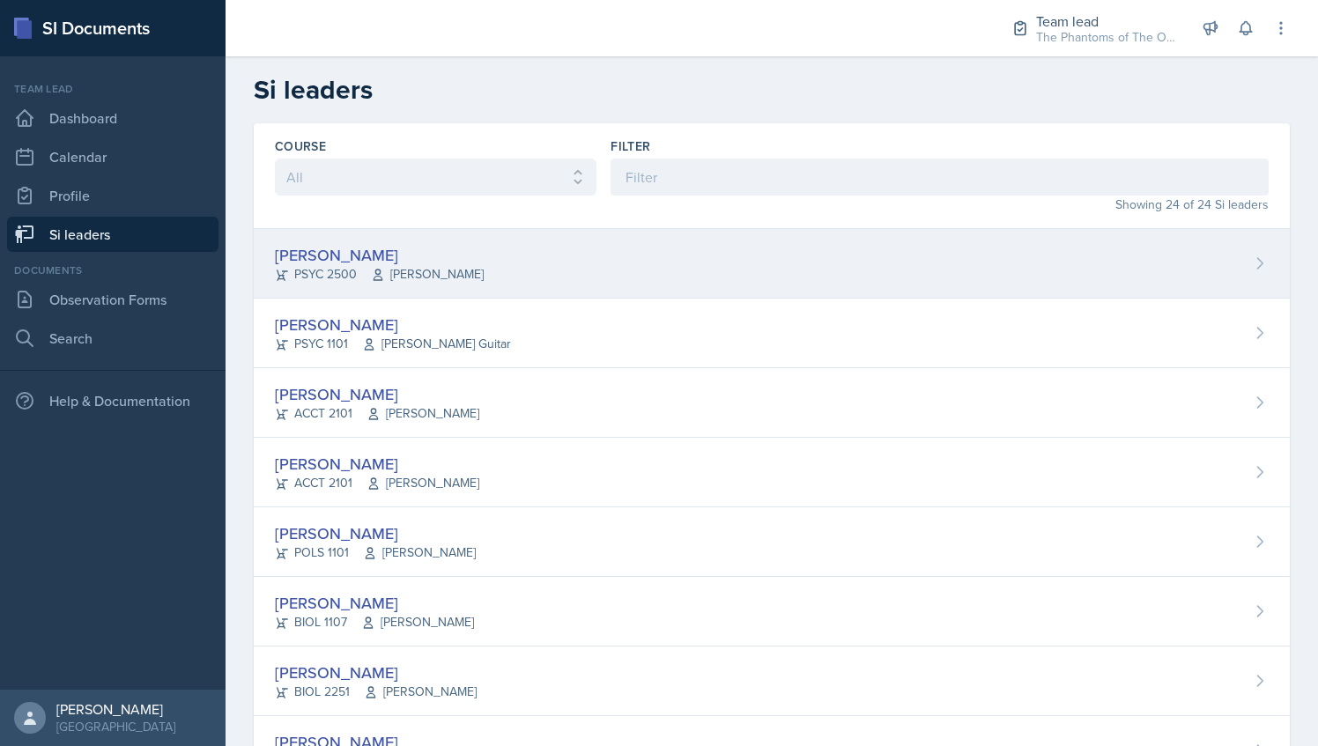
click at [374, 287] on div "[PERSON_NAME] PSYC 2500 [PERSON_NAME]" at bounding box center [772, 264] width 1036 height 70
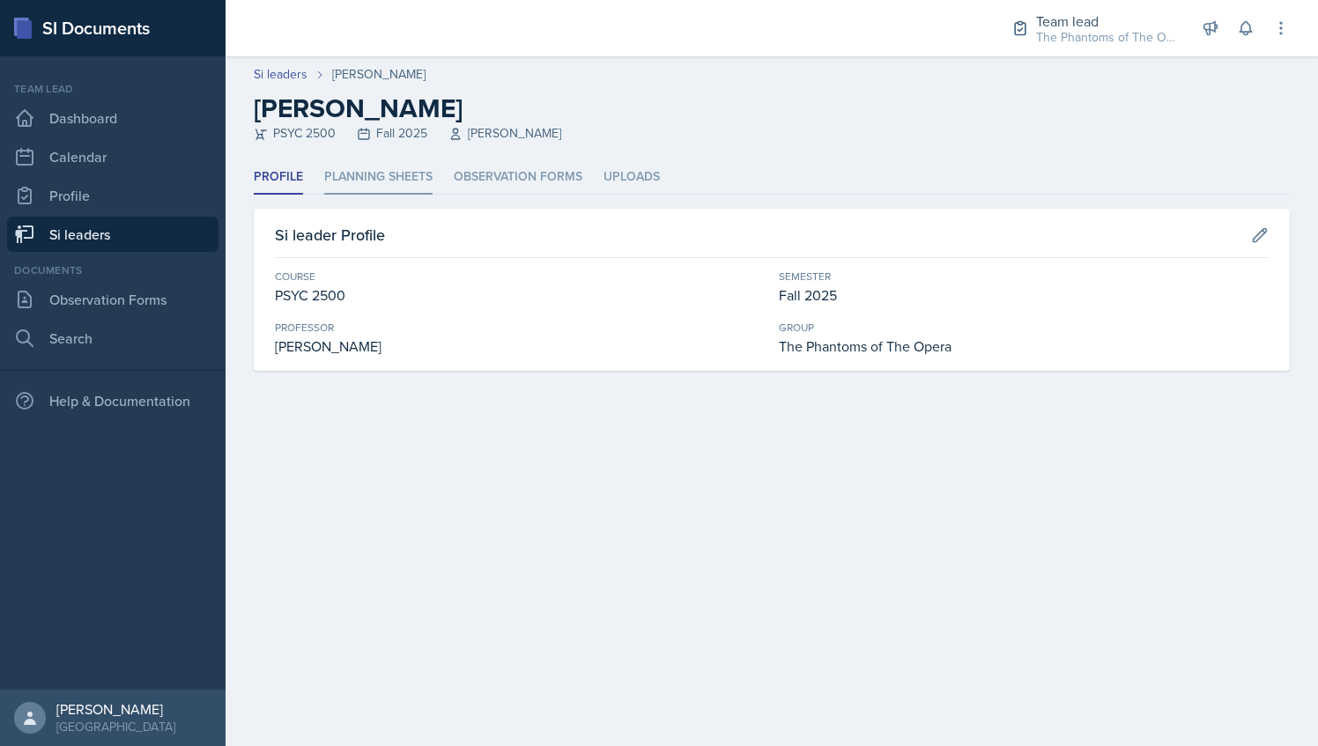
click at [383, 192] on li "Planning Sheets" at bounding box center [378, 177] width 108 height 34
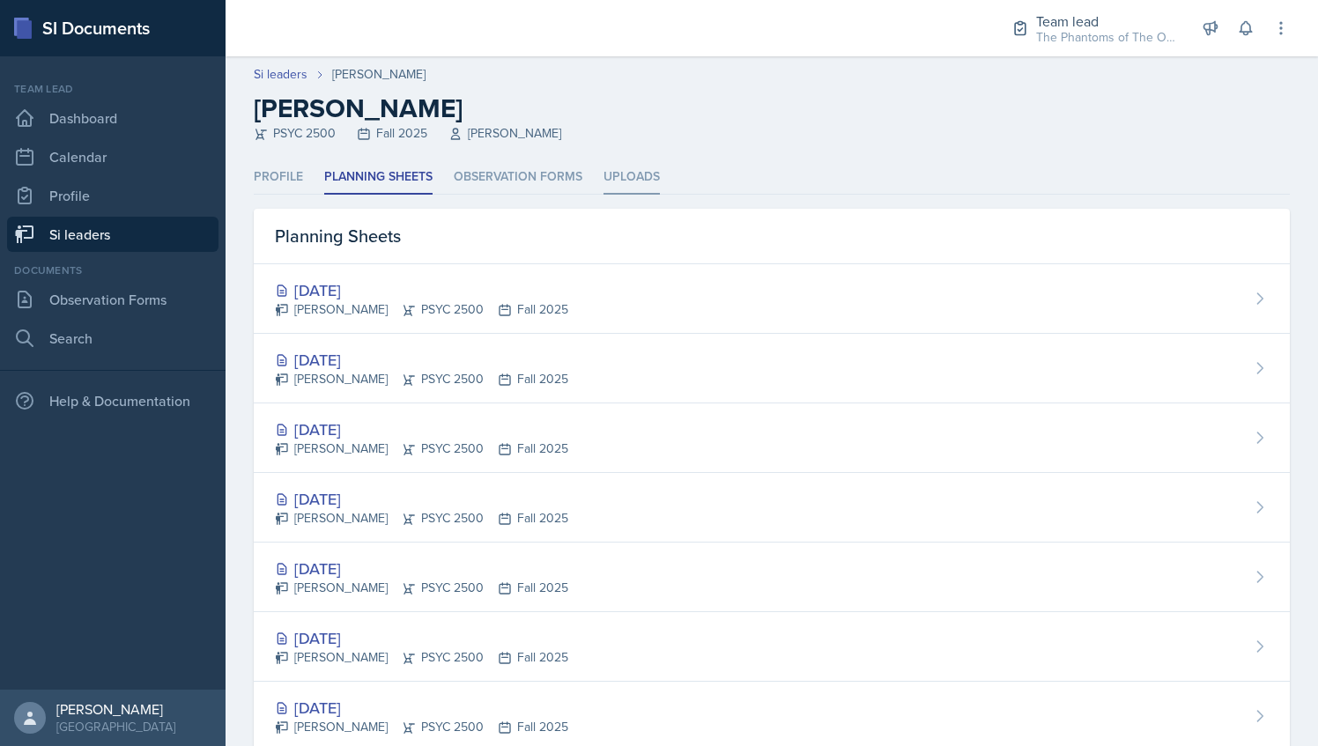
click at [614, 184] on li "Uploads" at bounding box center [632, 177] width 56 height 34
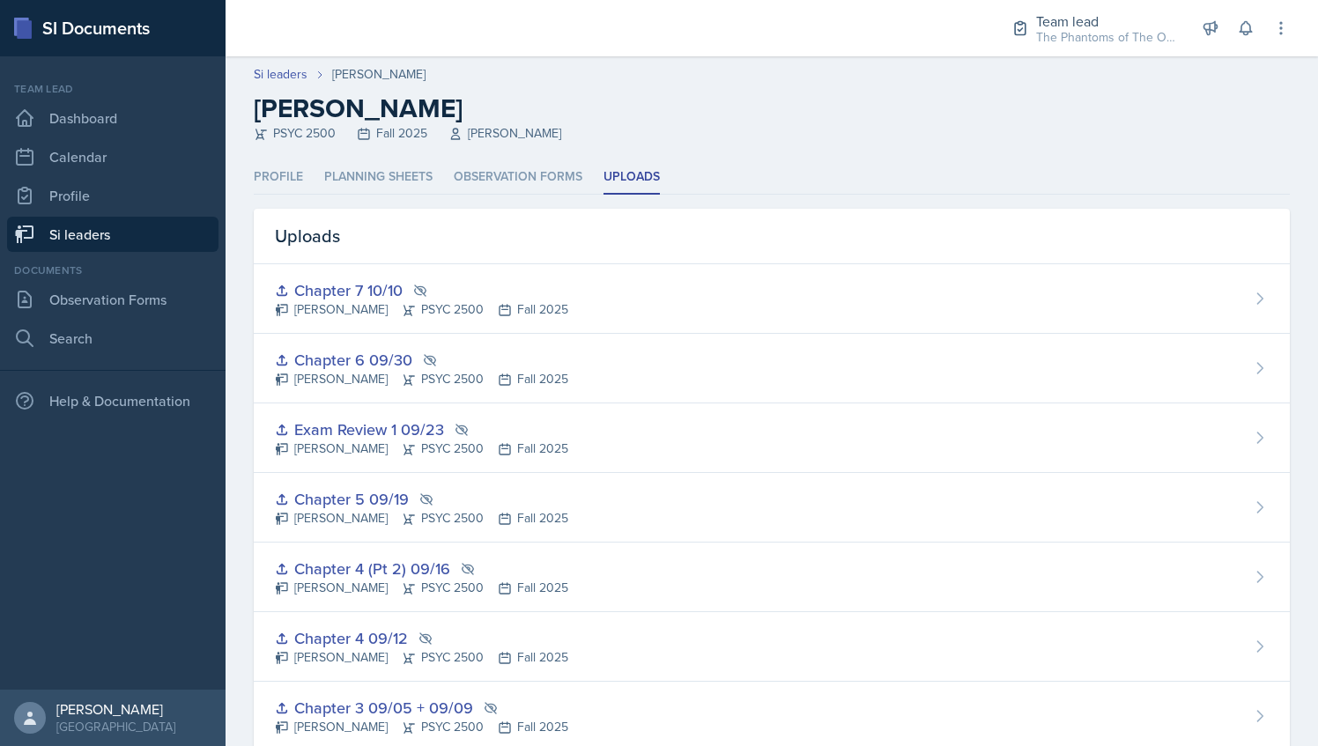
click at [356, 159] on header "Si leaders [PERSON_NAME] [PERSON_NAME] PSYC 2500 Fall 2025 [PERSON_NAME]" at bounding box center [772, 108] width 1093 height 104
click at [378, 175] on li "Planning Sheets" at bounding box center [378, 177] width 108 height 34
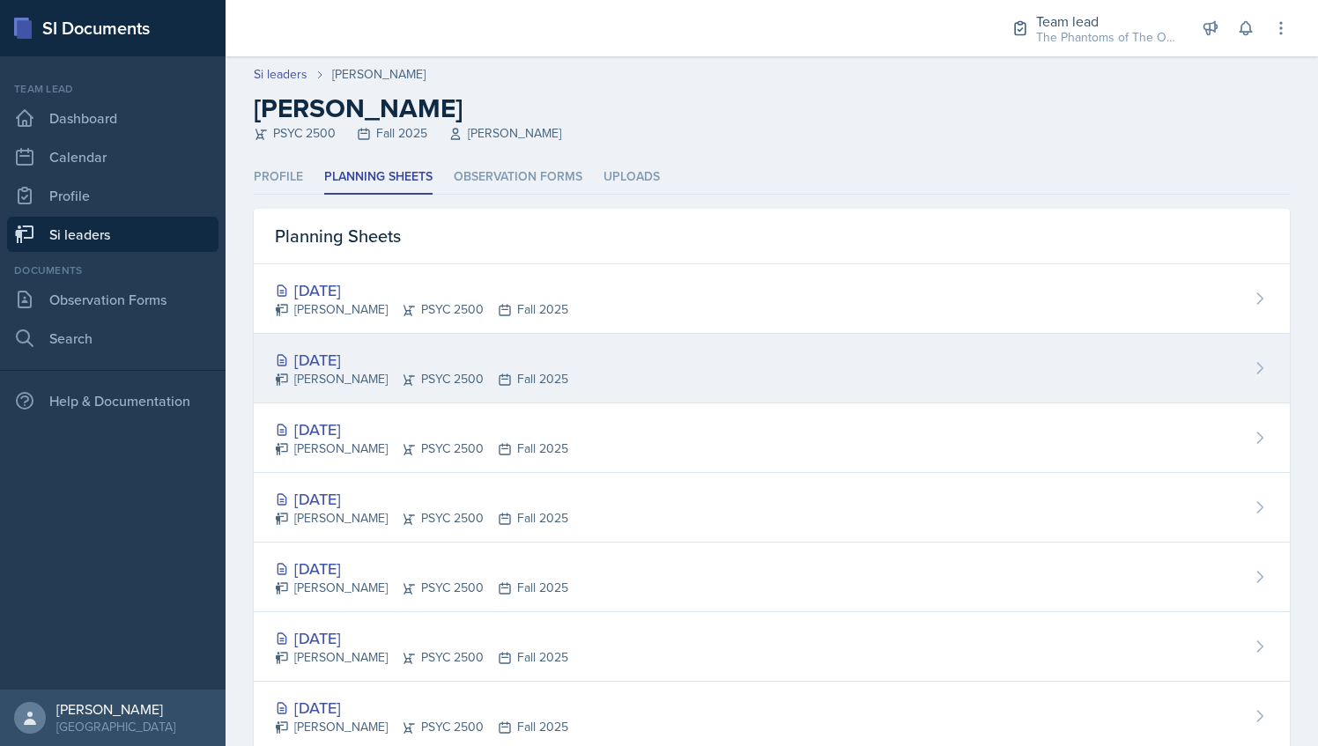
click at [401, 355] on div "[DATE]" at bounding box center [421, 360] width 293 height 24
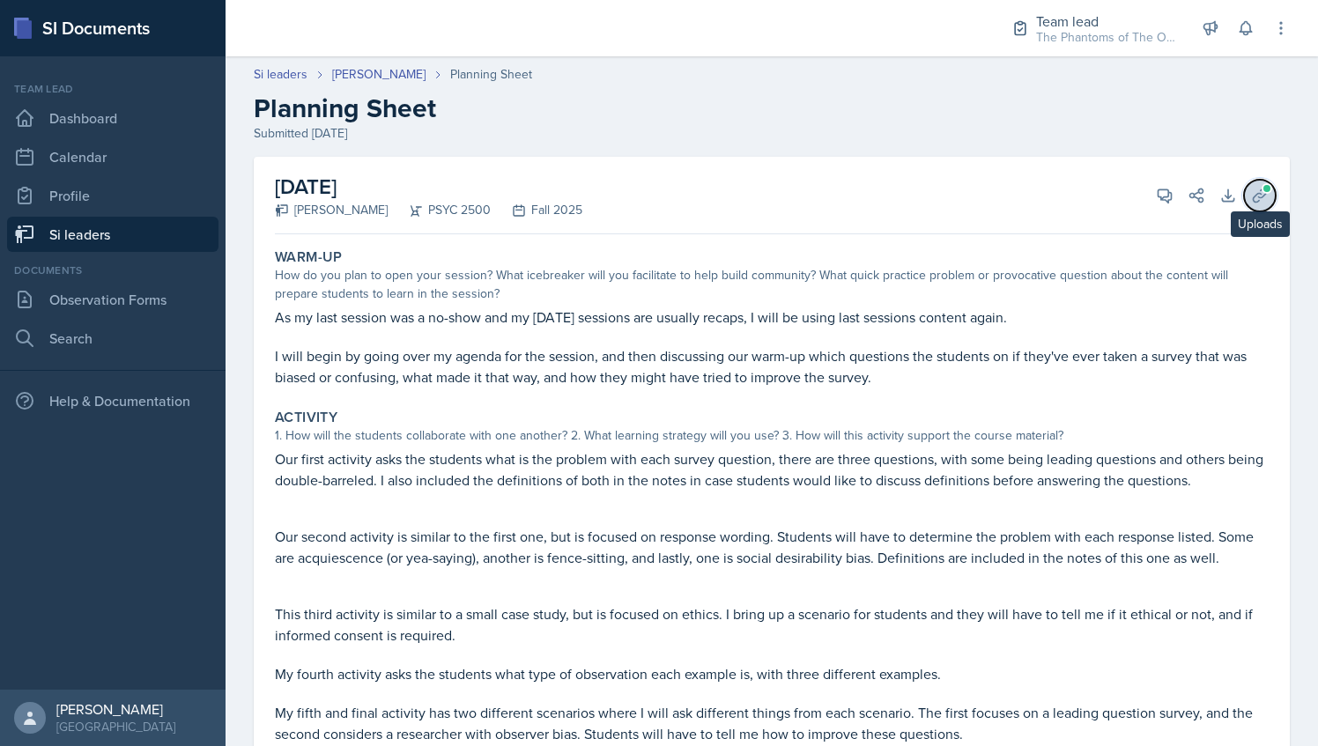
click at [1262, 189] on span at bounding box center [1267, 188] width 11 height 11
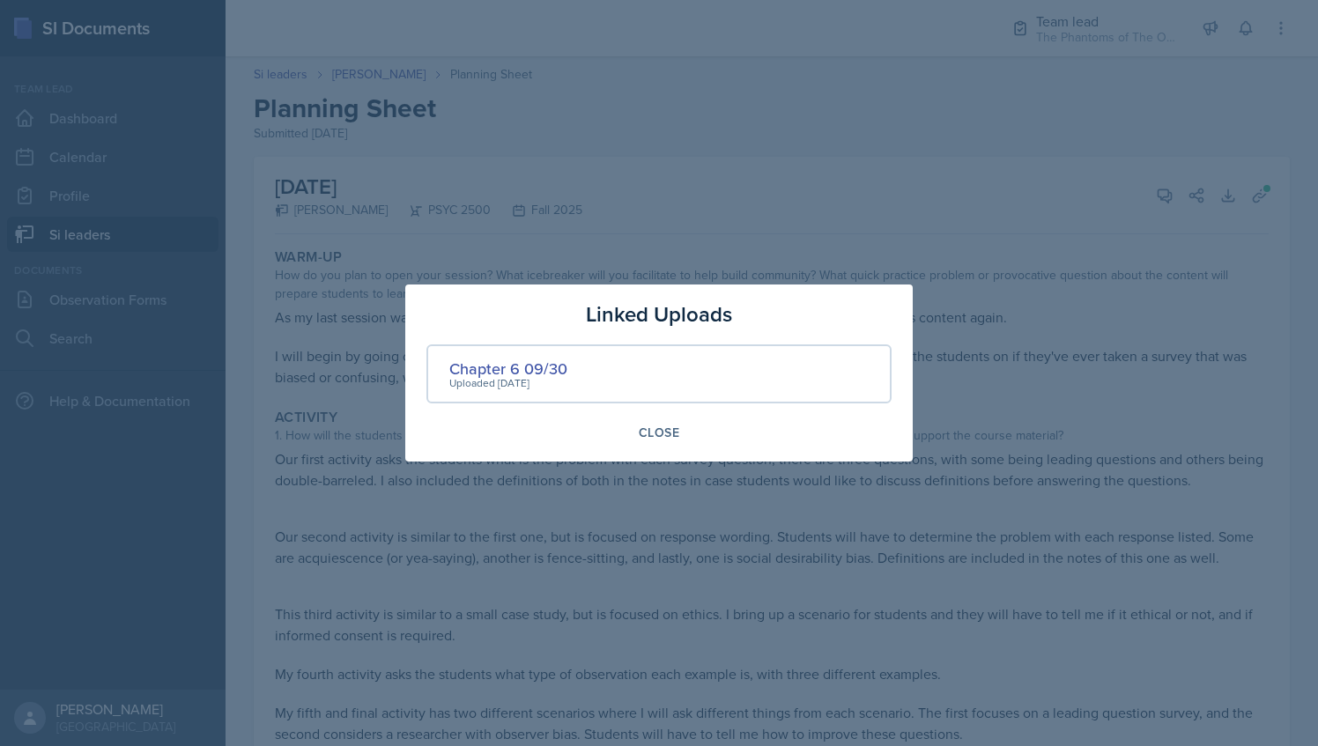
click at [608, 175] on div at bounding box center [659, 373] width 1318 height 746
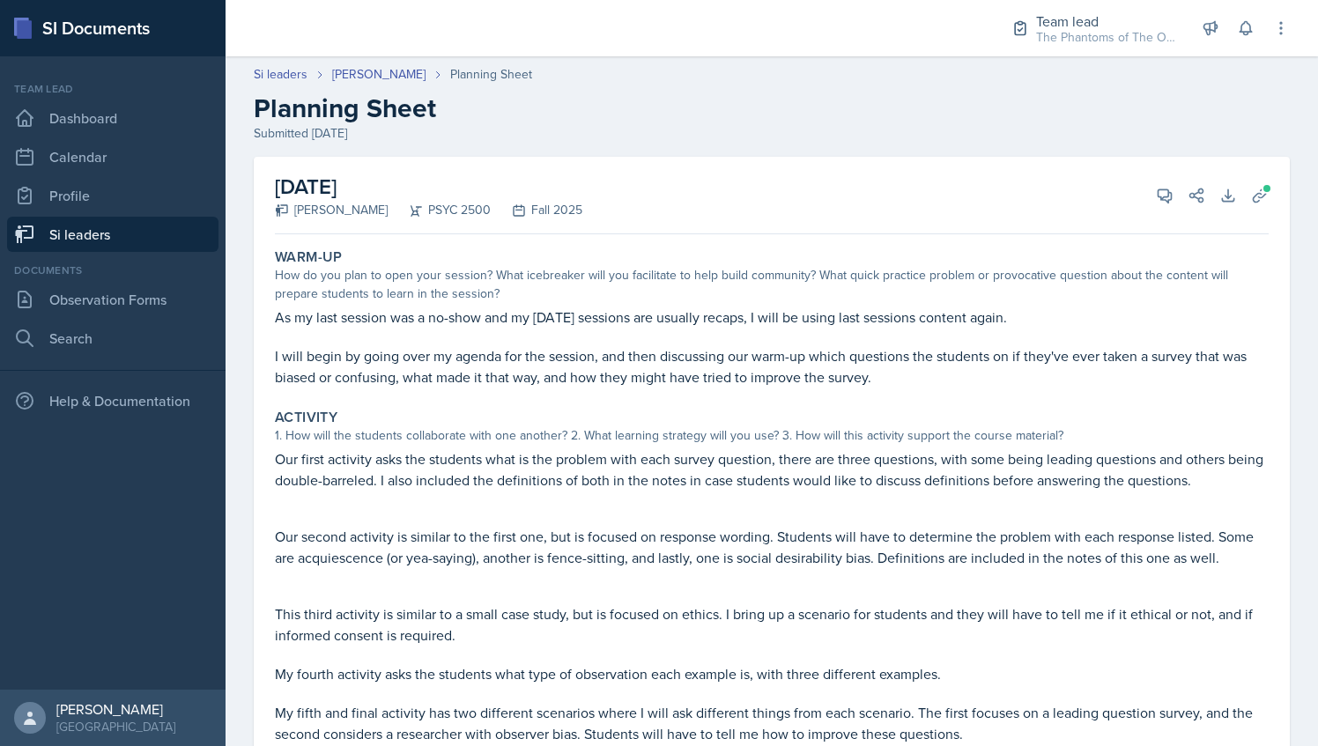
click at [133, 234] on link "Si leaders" at bounding box center [113, 234] width 212 height 35
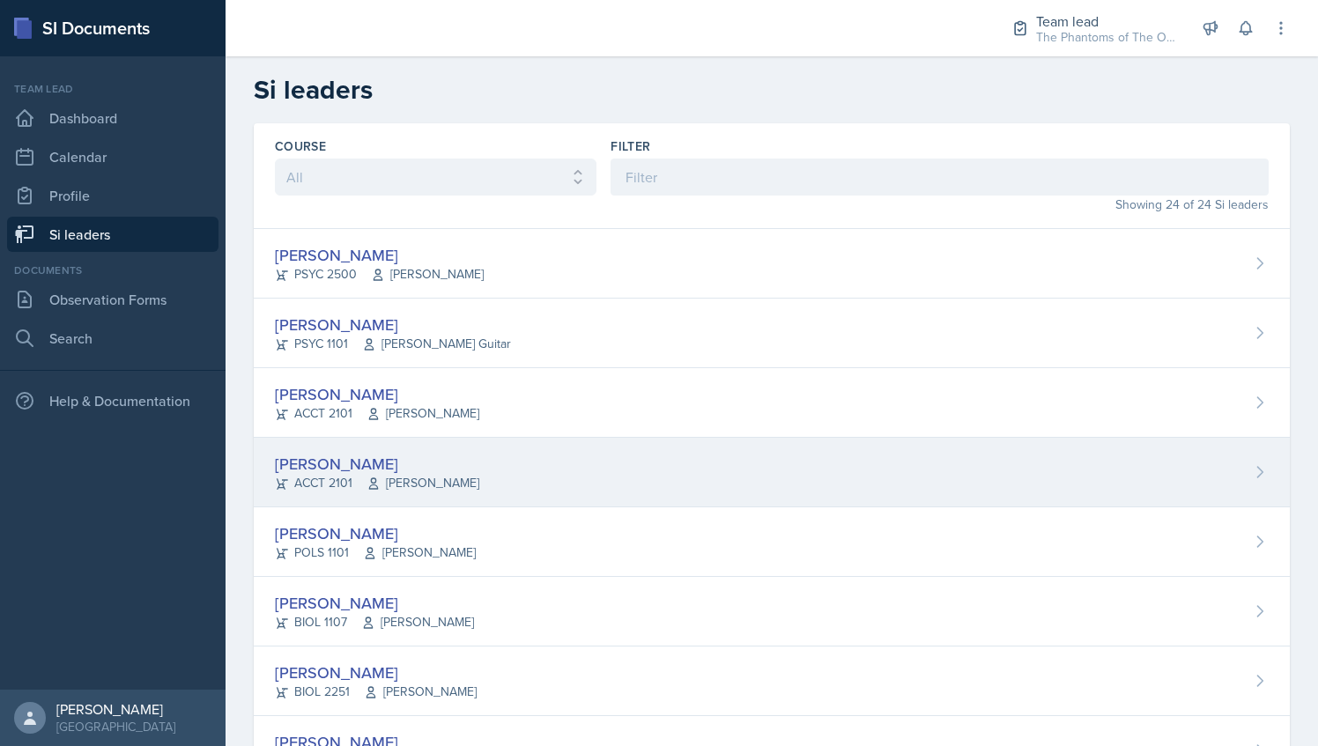
click at [466, 468] on div "[PERSON_NAME]" at bounding box center [377, 464] width 204 height 24
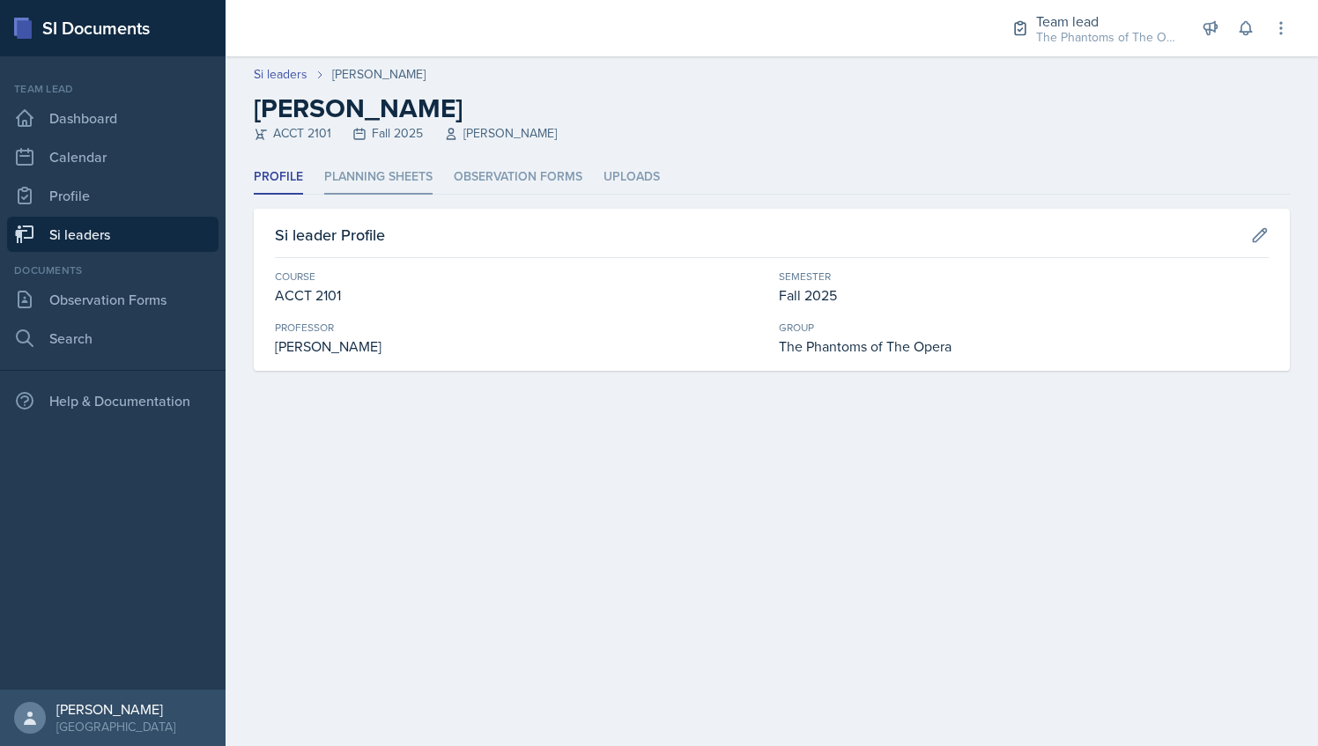
click at [395, 176] on li "Planning Sheets" at bounding box center [378, 177] width 108 height 34
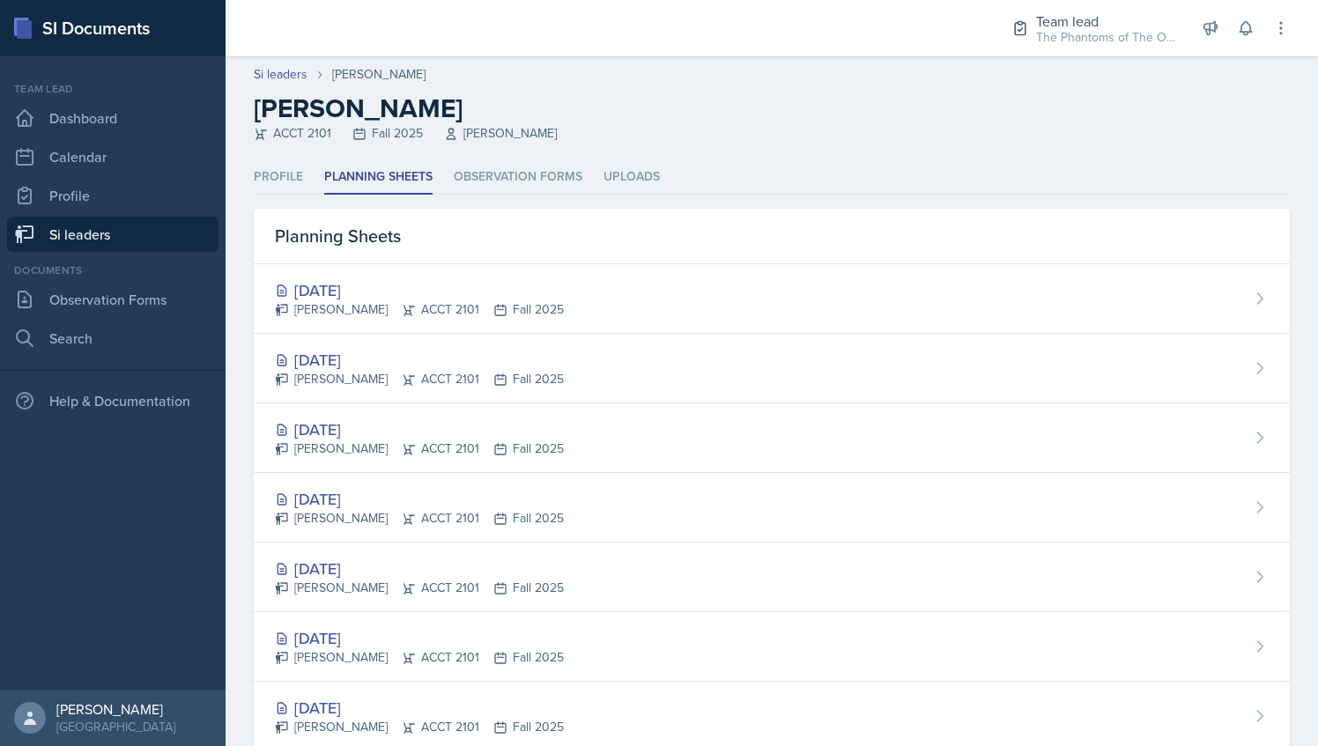
click at [115, 228] on link "Si leaders" at bounding box center [113, 234] width 212 height 35
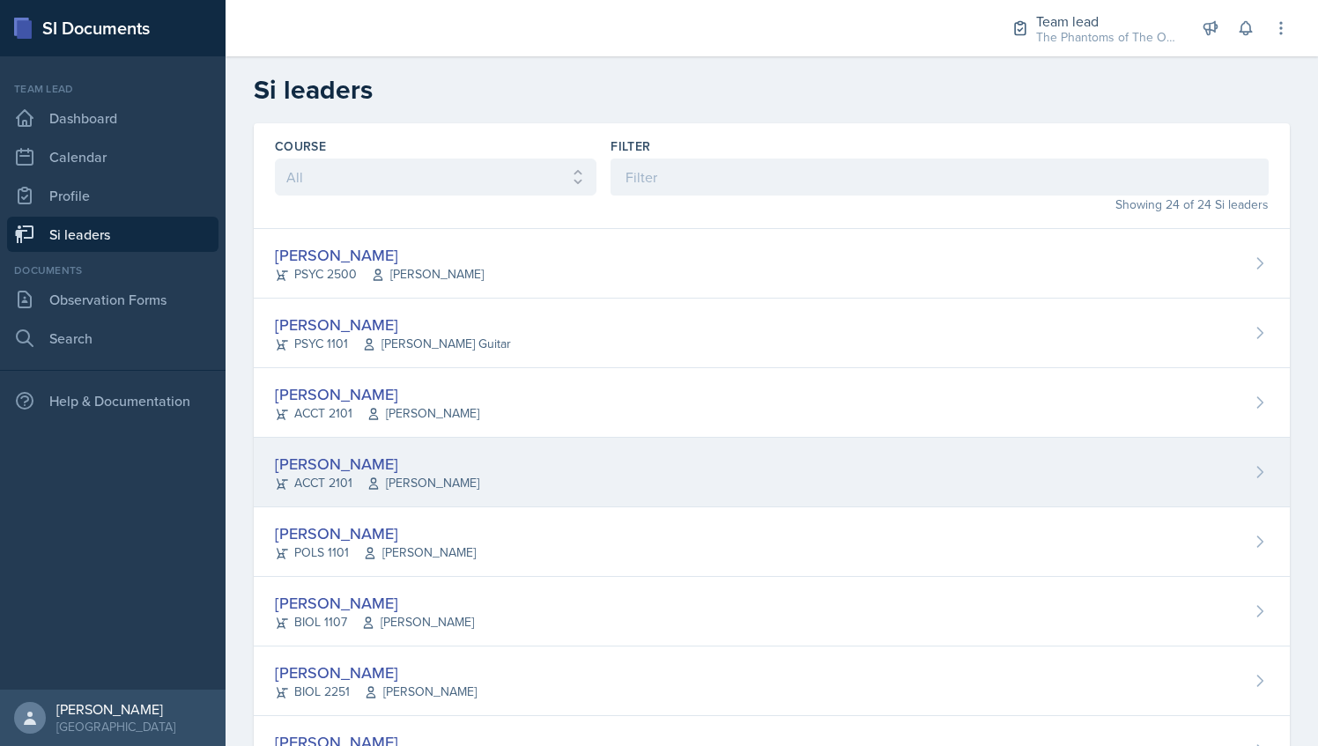
click at [410, 467] on div "[PERSON_NAME]" at bounding box center [377, 464] width 204 height 24
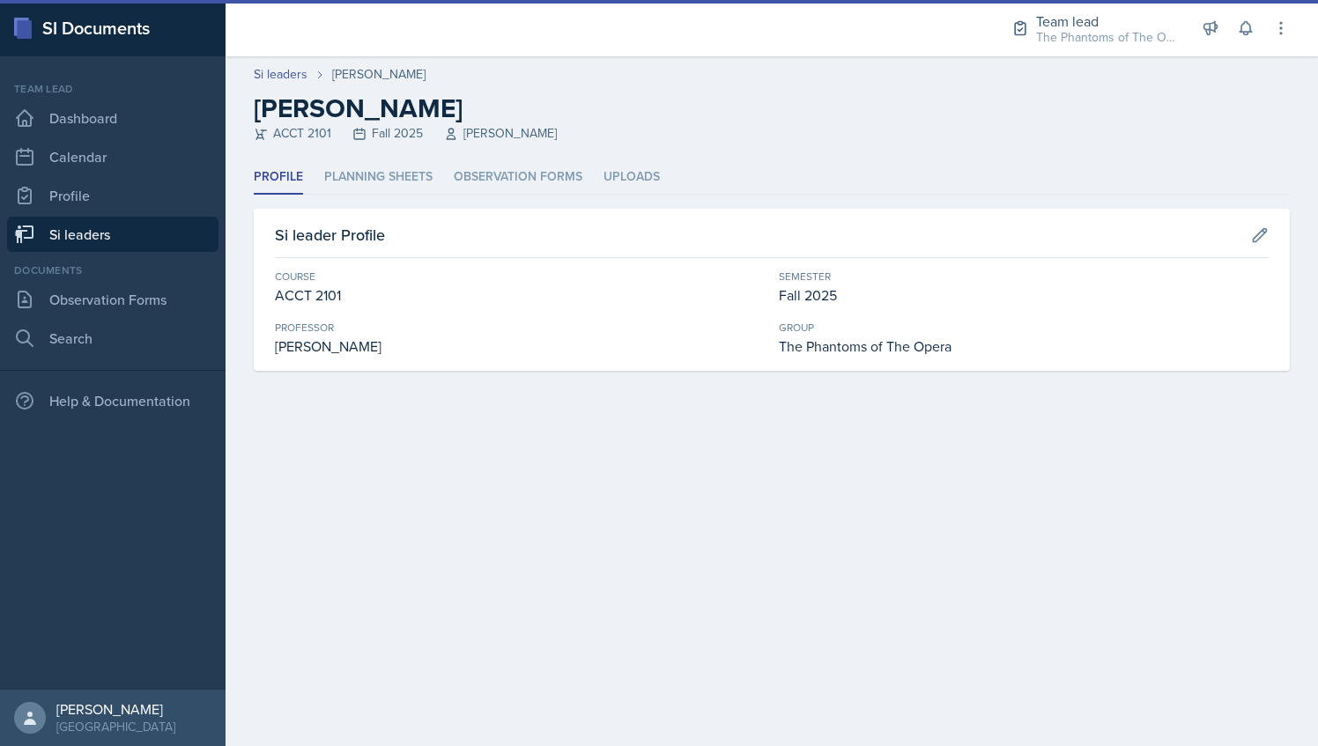
click at [92, 226] on link "Si leaders" at bounding box center [113, 234] width 212 height 35
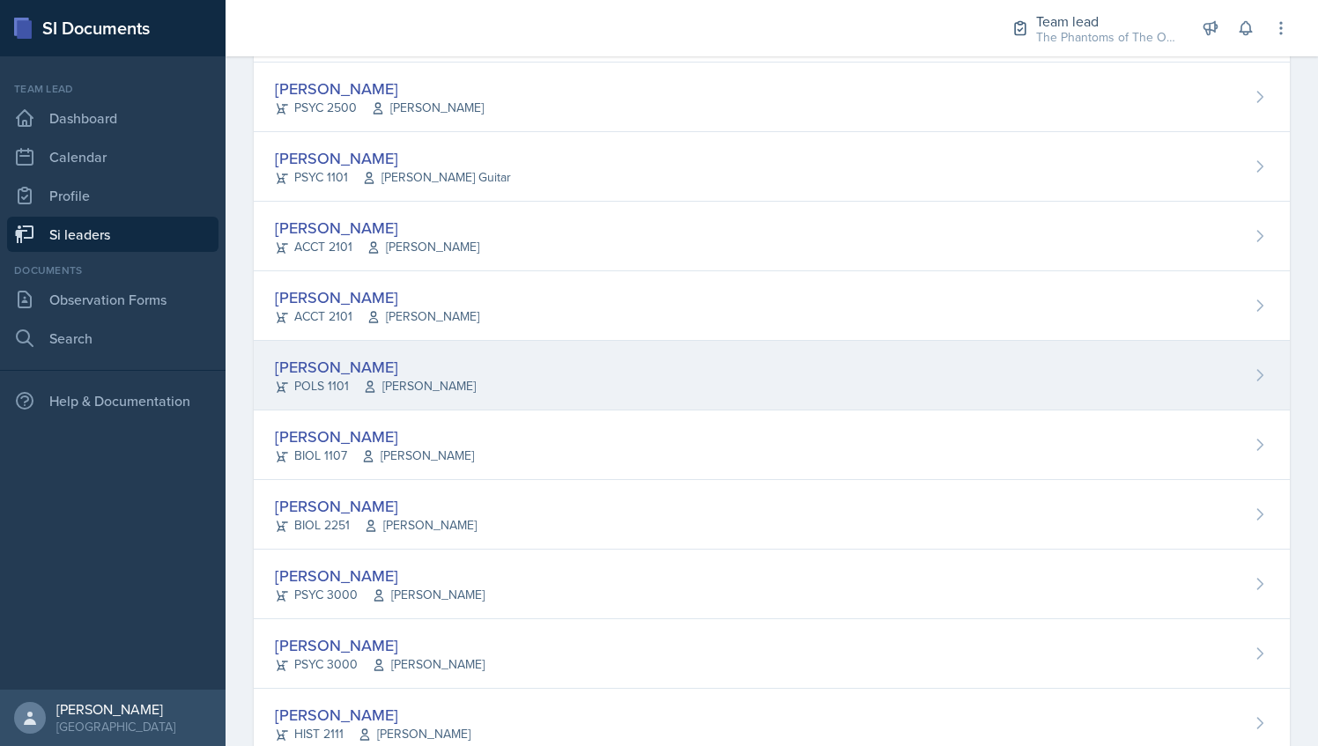
scroll to position [167, 0]
click at [471, 356] on div "[PERSON_NAME] POLS 1101 [PERSON_NAME]" at bounding box center [772, 375] width 1036 height 70
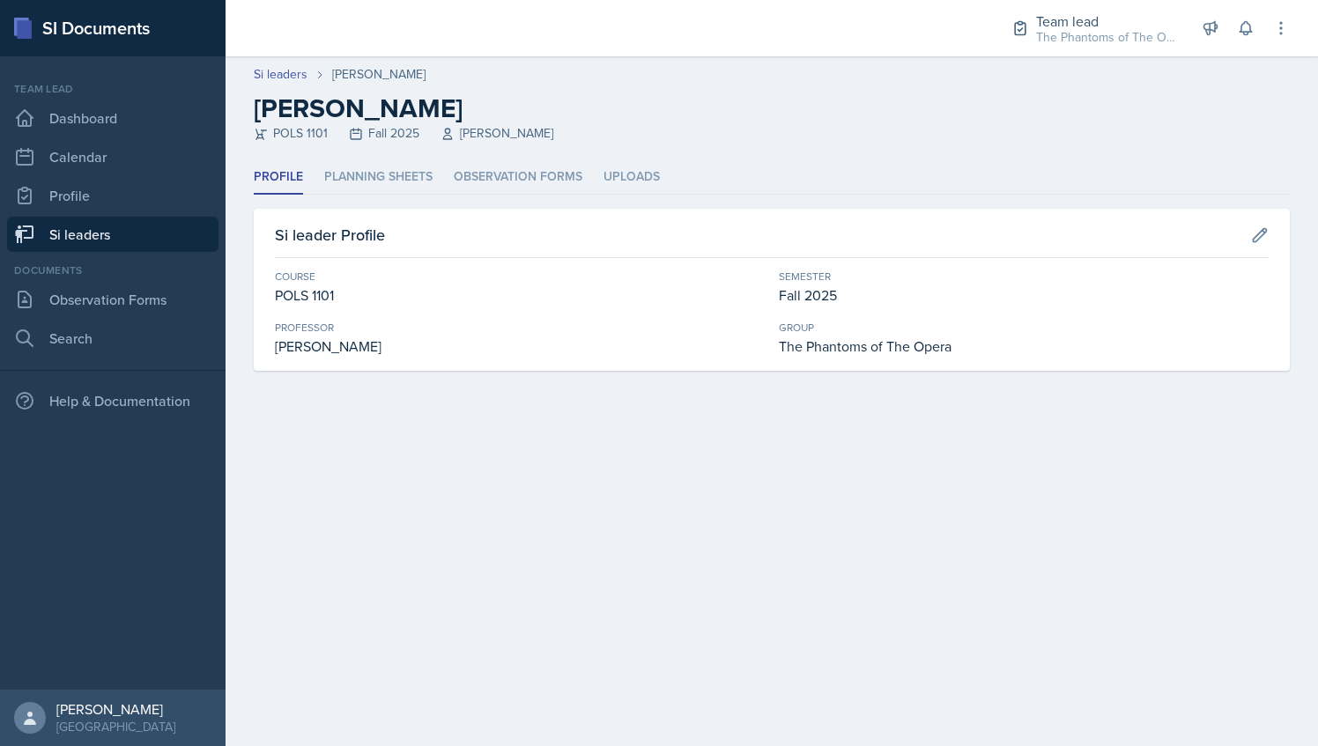
click at [471, 356] on div "Si leader Profile Course POLS 1101 Semester Fall 2025 [PERSON_NAME] Group The P…" at bounding box center [772, 290] width 1036 height 162
drag, startPoint x: 471, startPoint y: 356, endPoint x: 368, endPoint y: 374, distance: 104.6
click at [368, 374] on div "Profile Planning Sheets Observation Forms Uploads Profile Planning Sheets Obser…" at bounding box center [772, 286] width 1093 height 253
click at [376, 179] on li "Planning Sheets" at bounding box center [378, 177] width 108 height 34
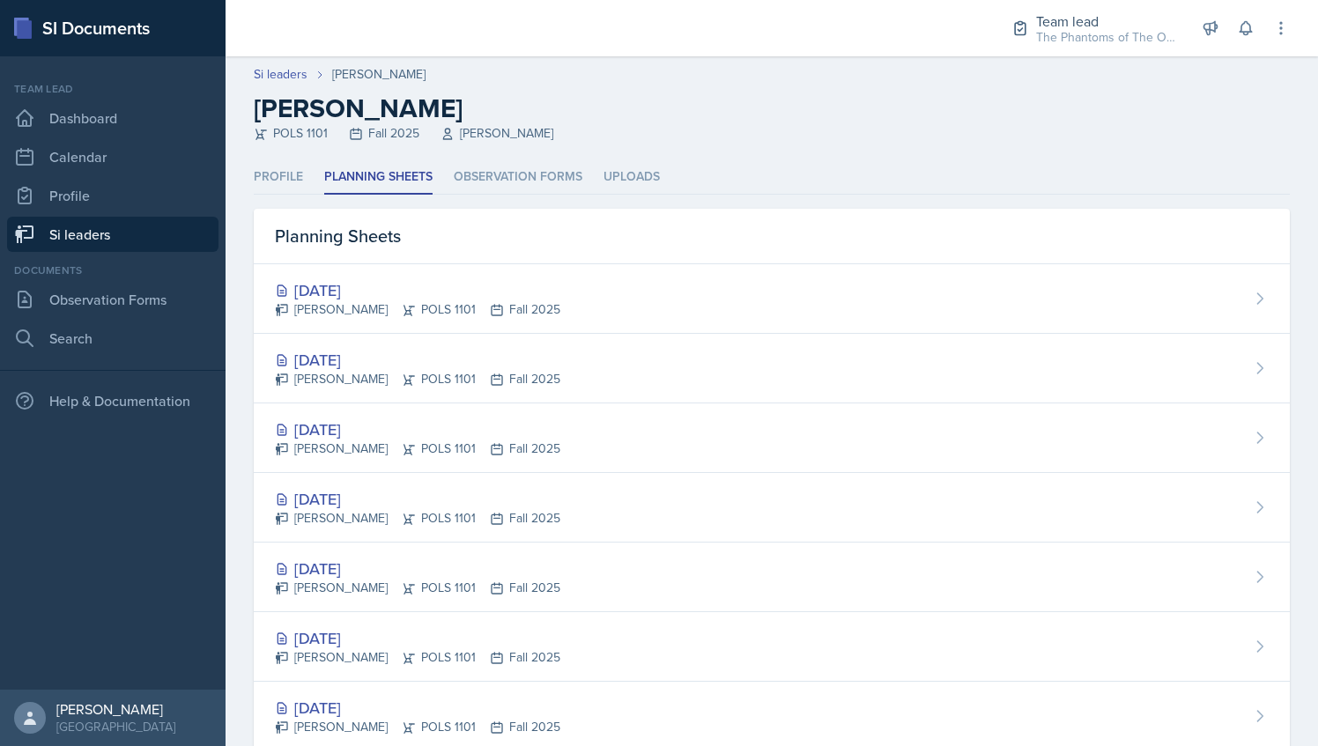
click at [167, 229] on link "Si leaders" at bounding box center [113, 234] width 212 height 35
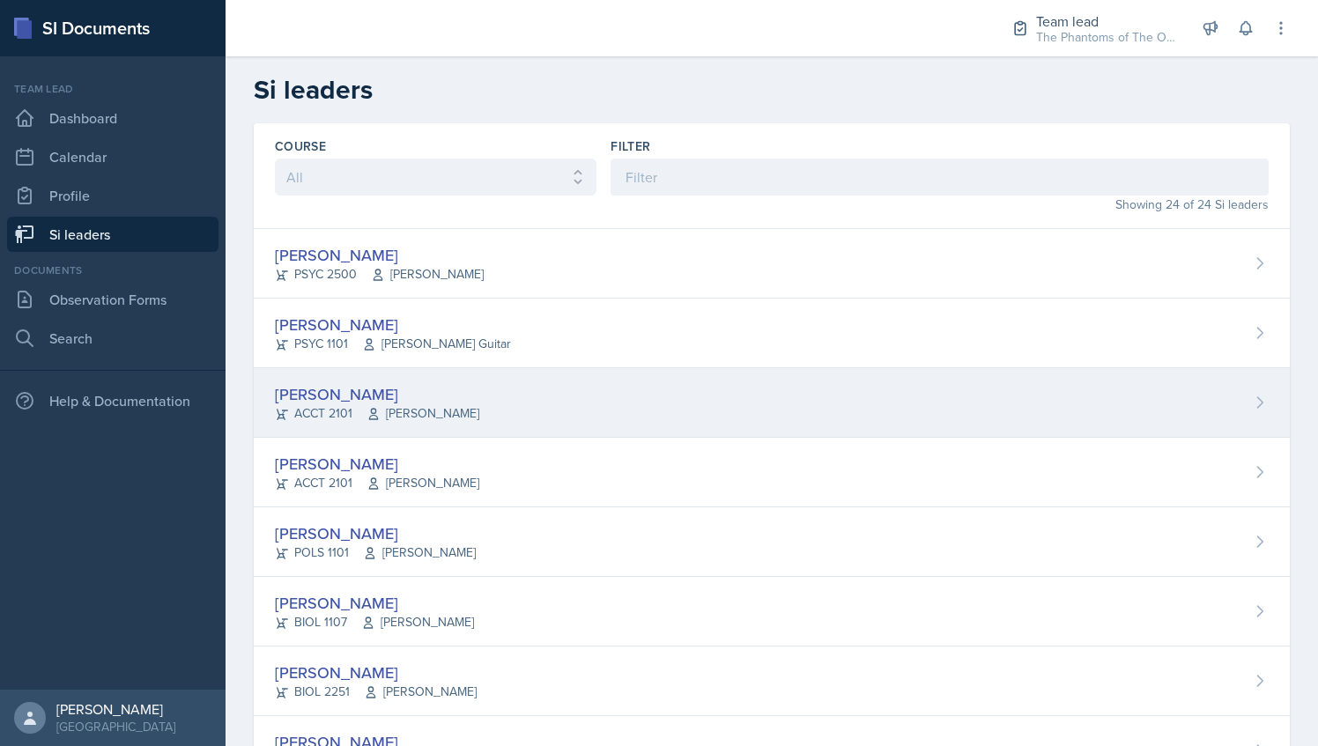
scroll to position [283, 0]
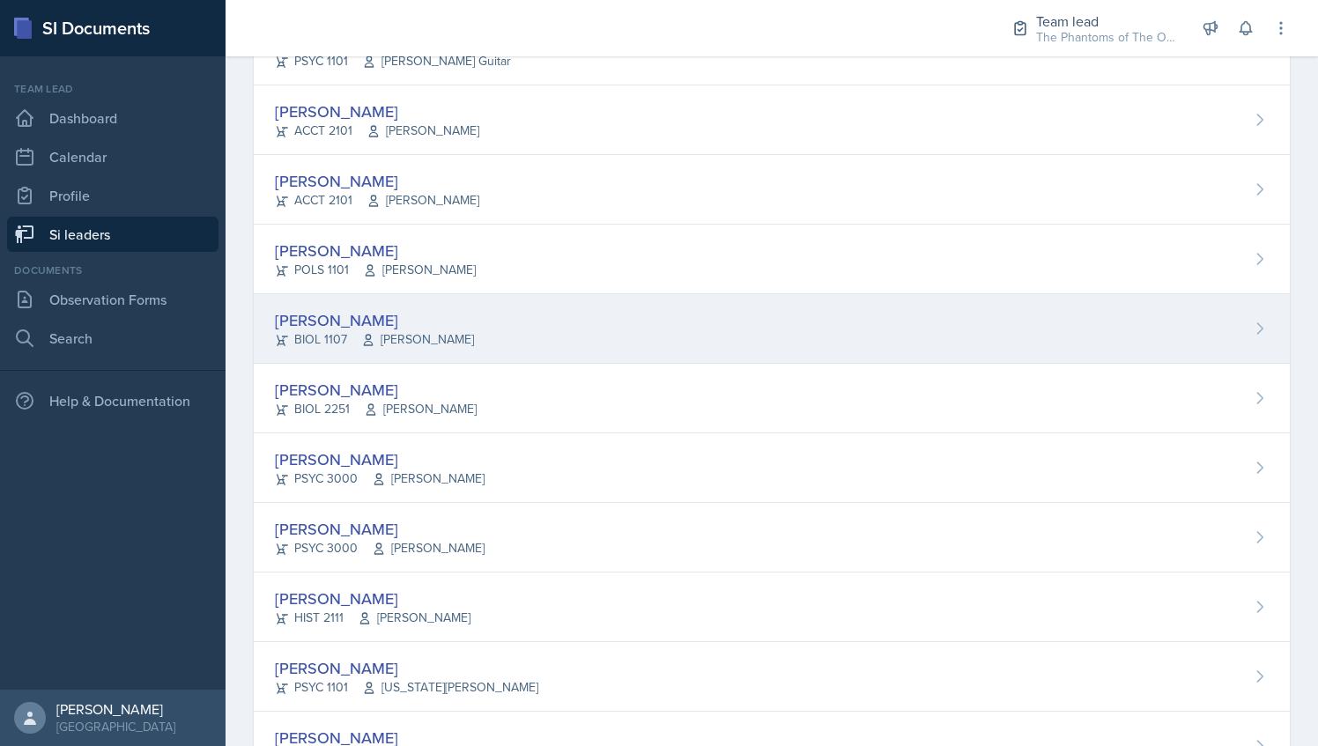
click at [516, 330] on div "[PERSON_NAME] BIOL 1107 [PERSON_NAME]" at bounding box center [772, 329] width 1036 height 70
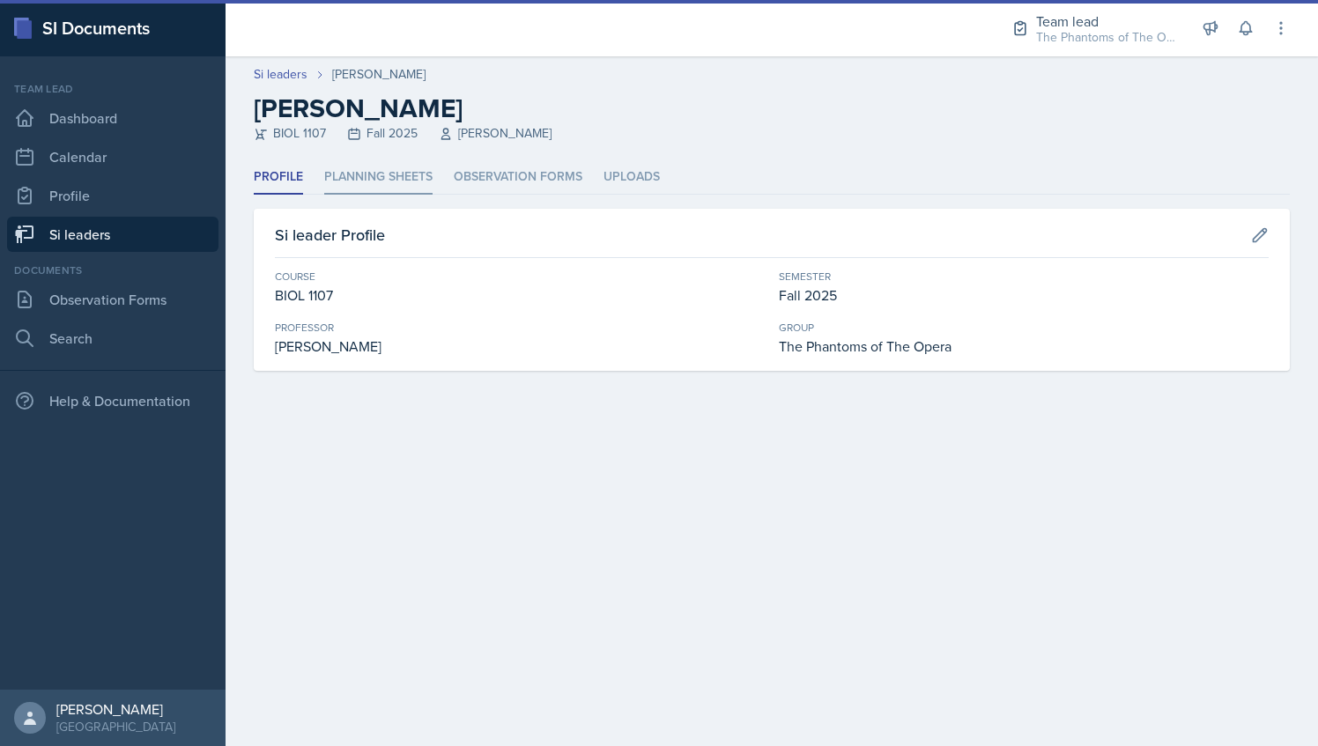
click at [406, 177] on li "Planning Sheets" at bounding box center [378, 177] width 108 height 34
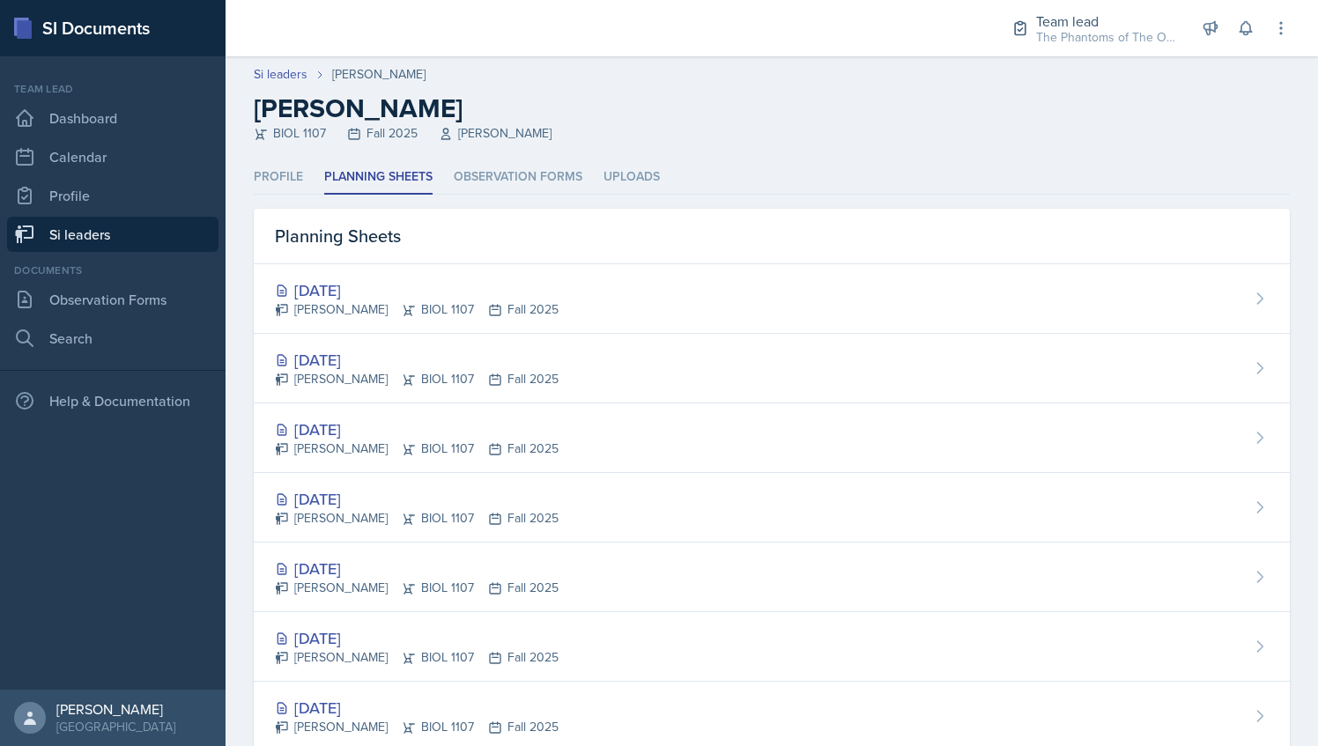
click at [118, 226] on link "Si leaders" at bounding box center [113, 234] width 212 height 35
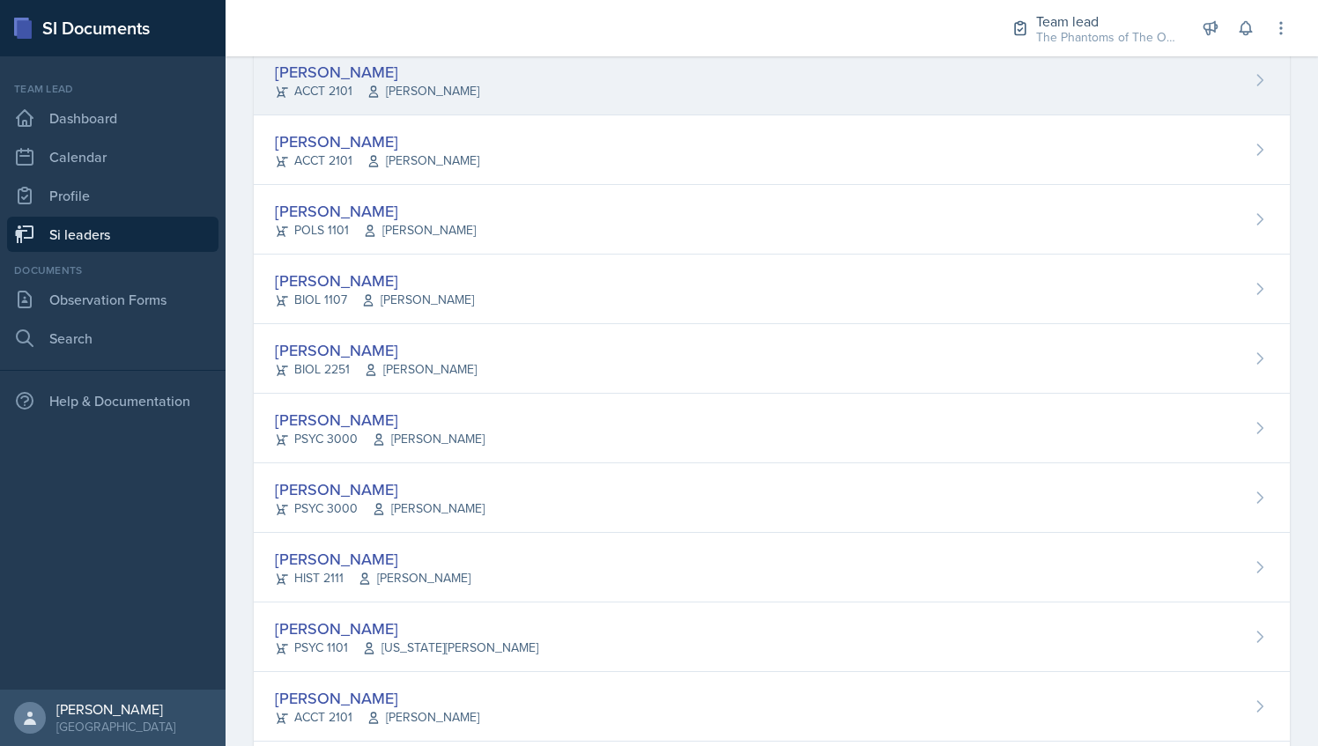
scroll to position [325, 0]
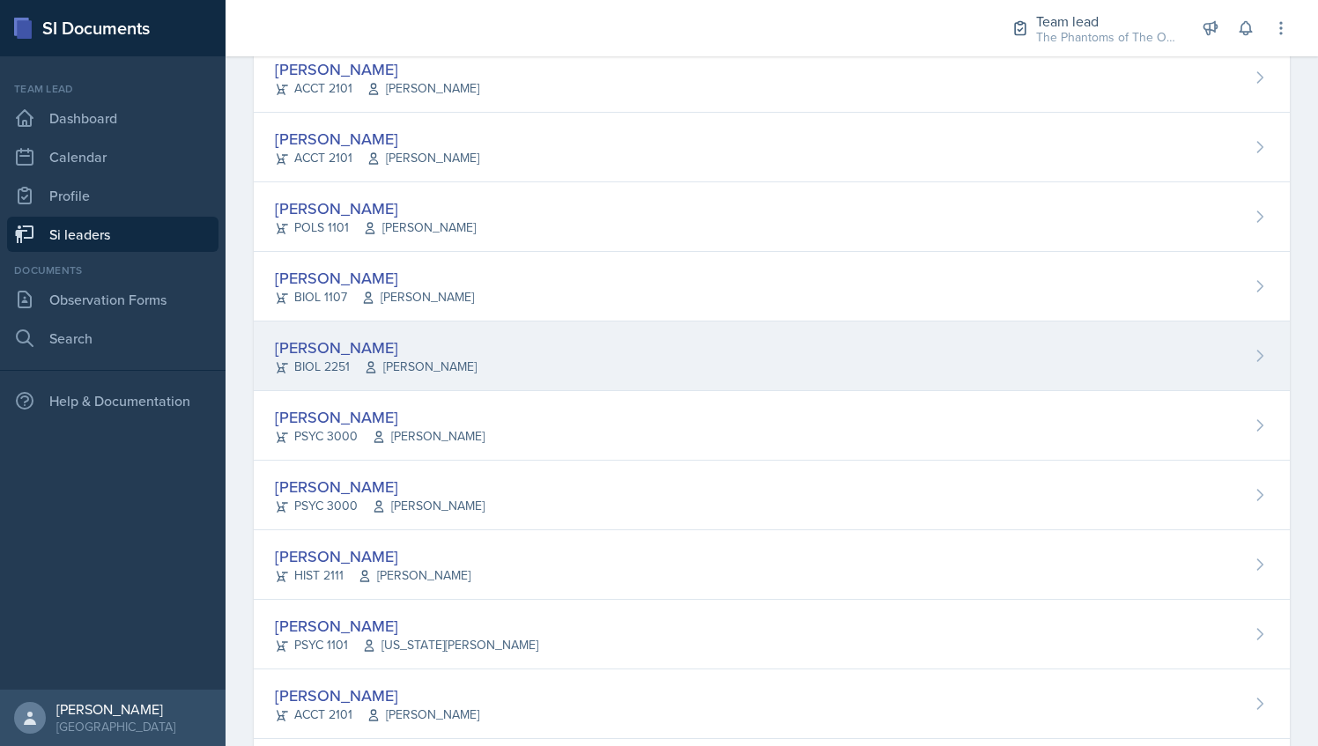
click at [552, 346] on div "[PERSON_NAME] BIOL 2251 Vennece [PERSON_NAME]" at bounding box center [772, 357] width 1036 height 70
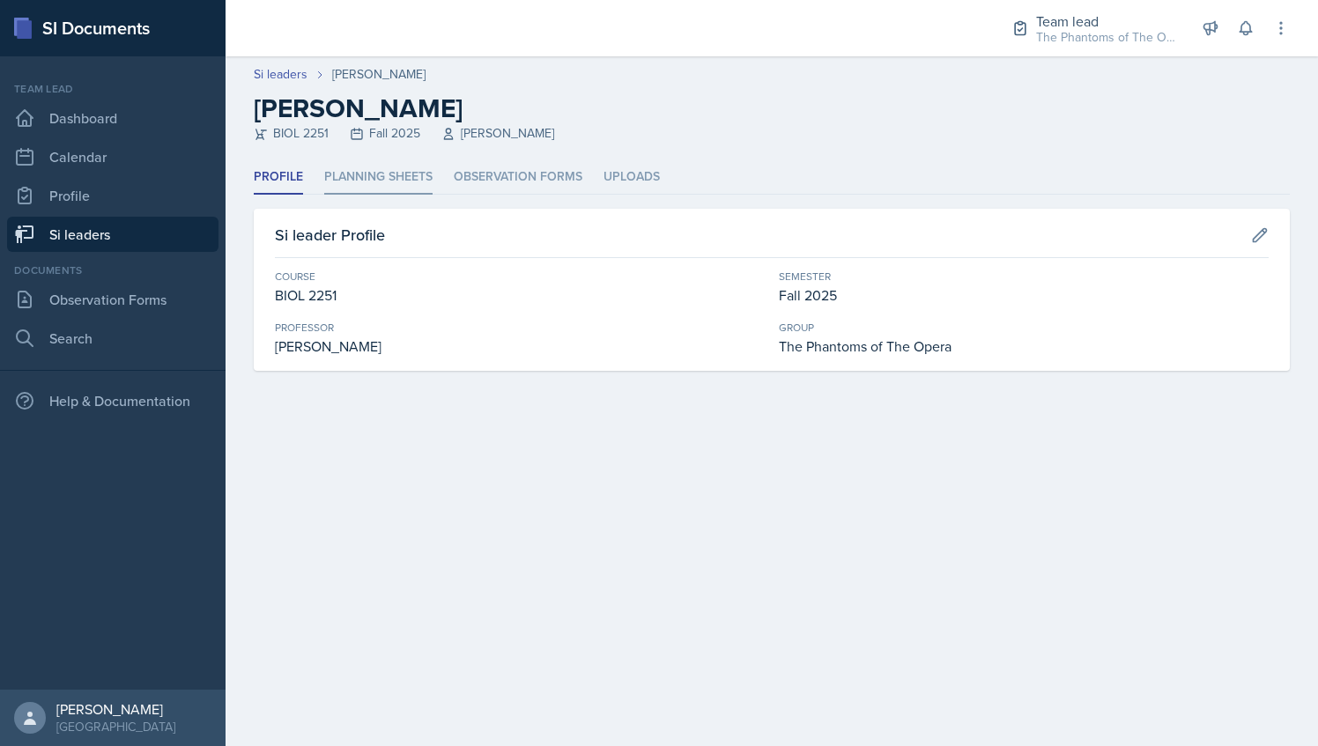
click at [363, 183] on li "Planning Sheets" at bounding box center [378, 177] width 108 height 34
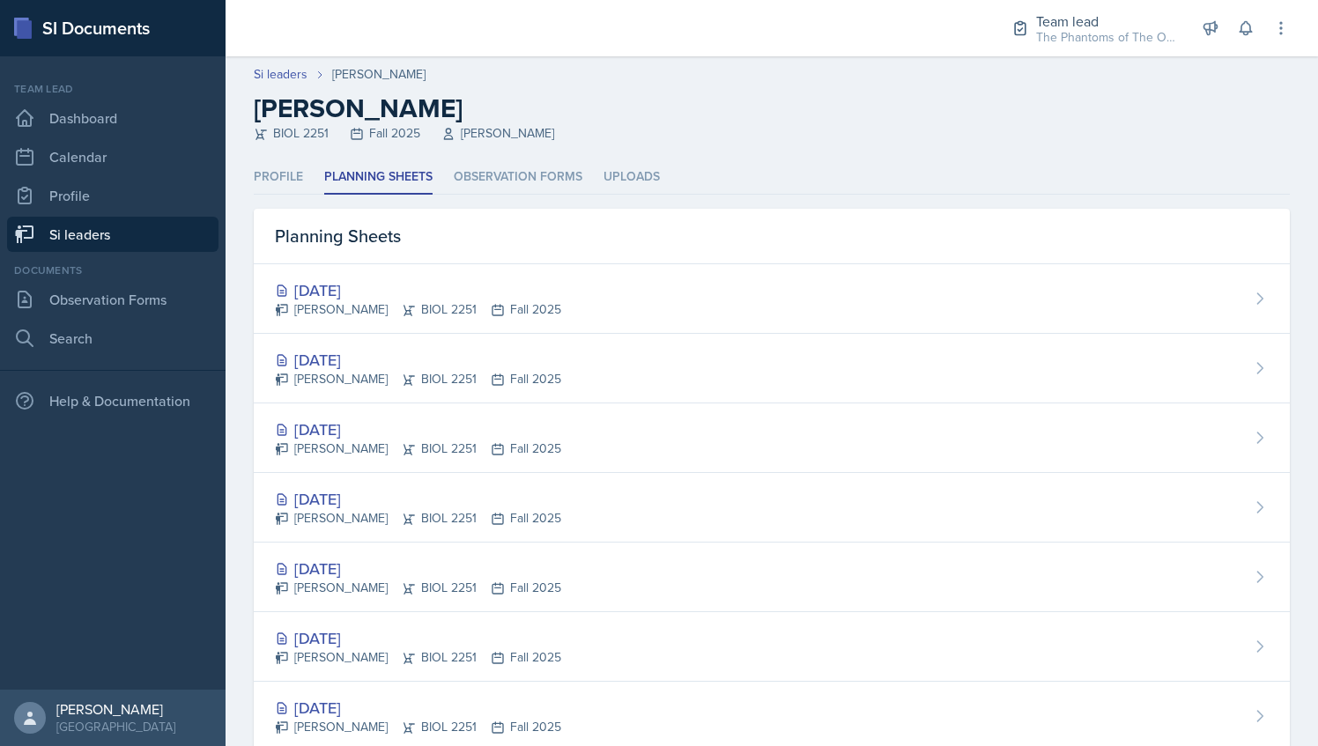
click at [159, 227] on link "Si leaders" at bounding box center [113, 234] width 212 height 35
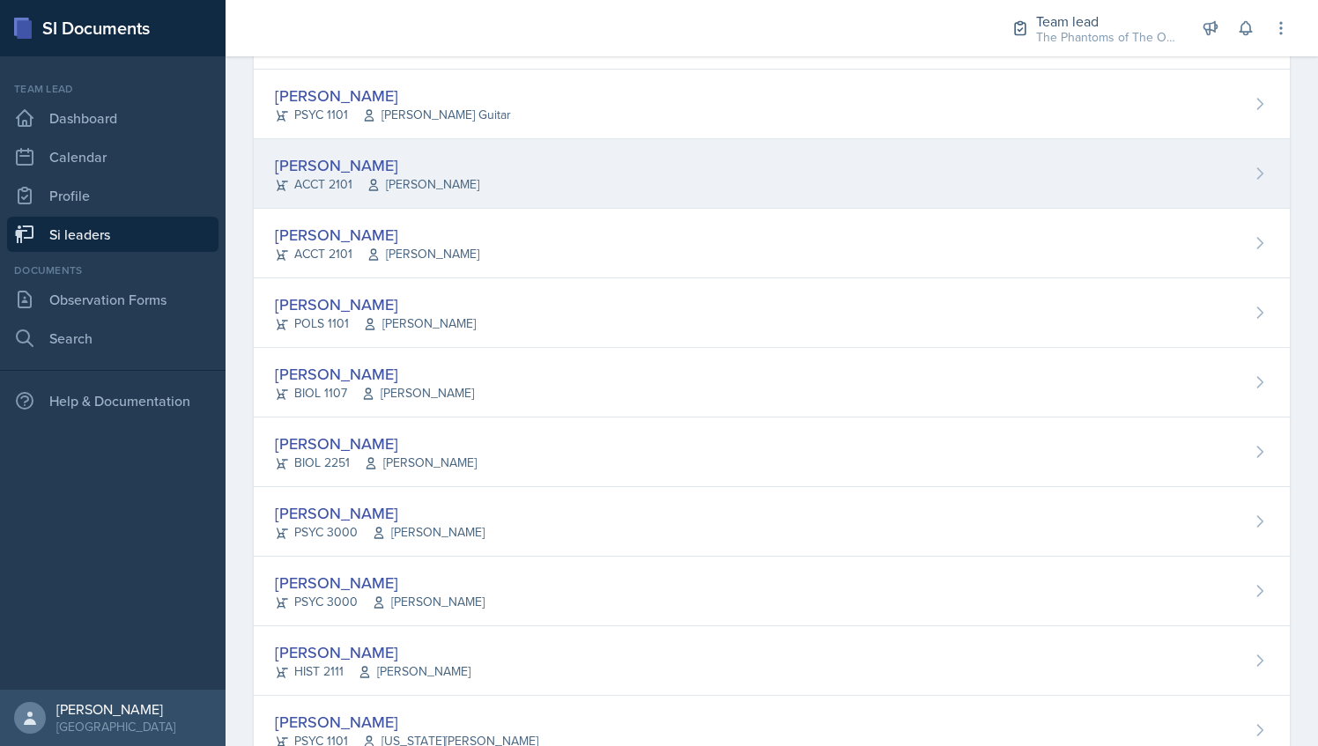
scroll to position [236, 0]
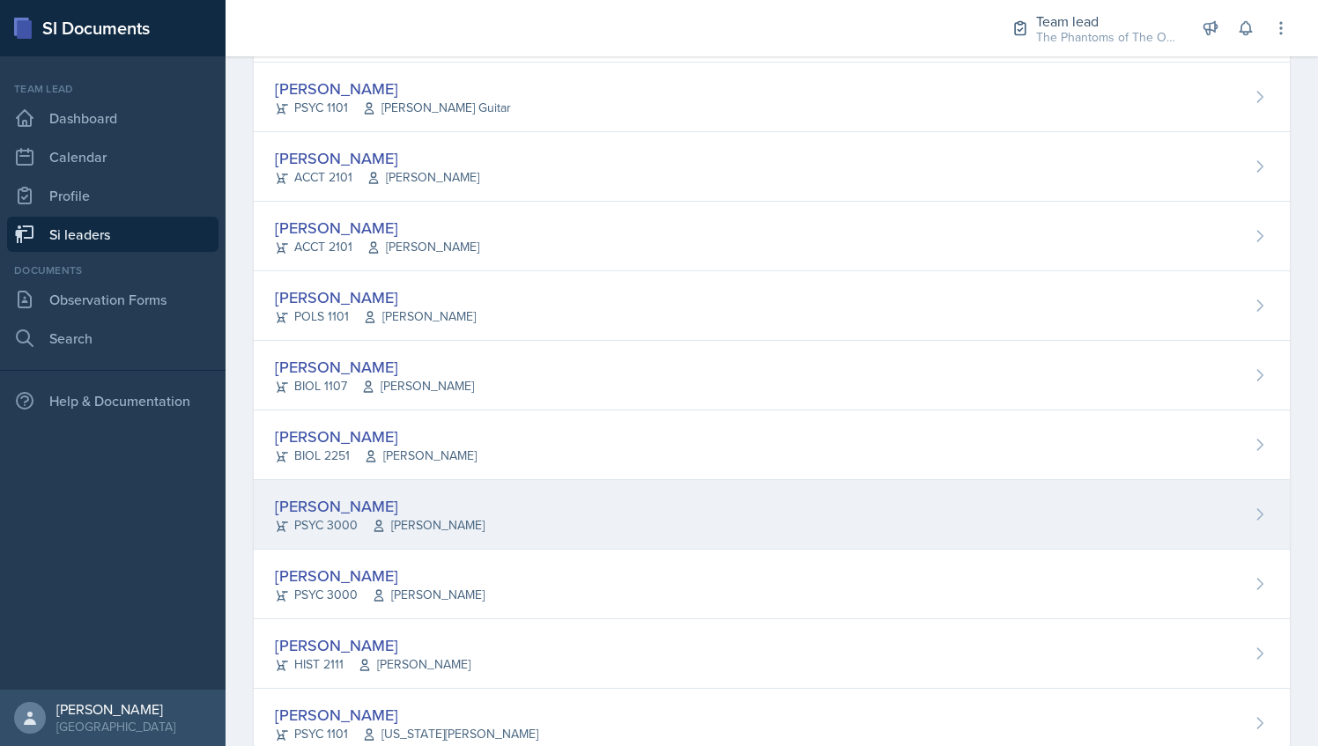
click at [445, 499] on div "[PERSON_NAME]" at bounding box center [380, 506] width 210 height 24
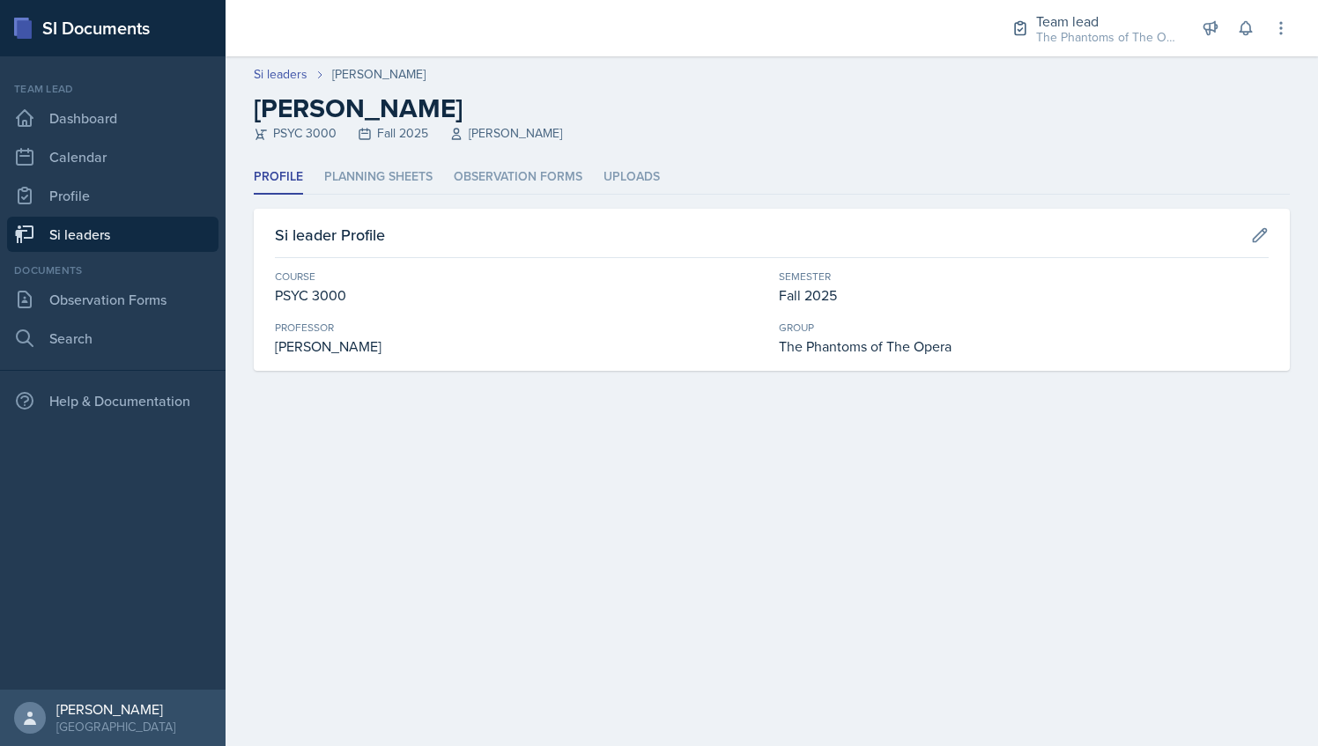
click at [400, 219] on div "Si leader Profile Course PSYC 3000 Semester Fall 2025 Professor [PERSON_NAME] G…" at bounding box center [772, 290] width 1036 height 162
click at [383, 194] on li "Planning Sheets" at bounding box center [378, 177] width 108 height 34
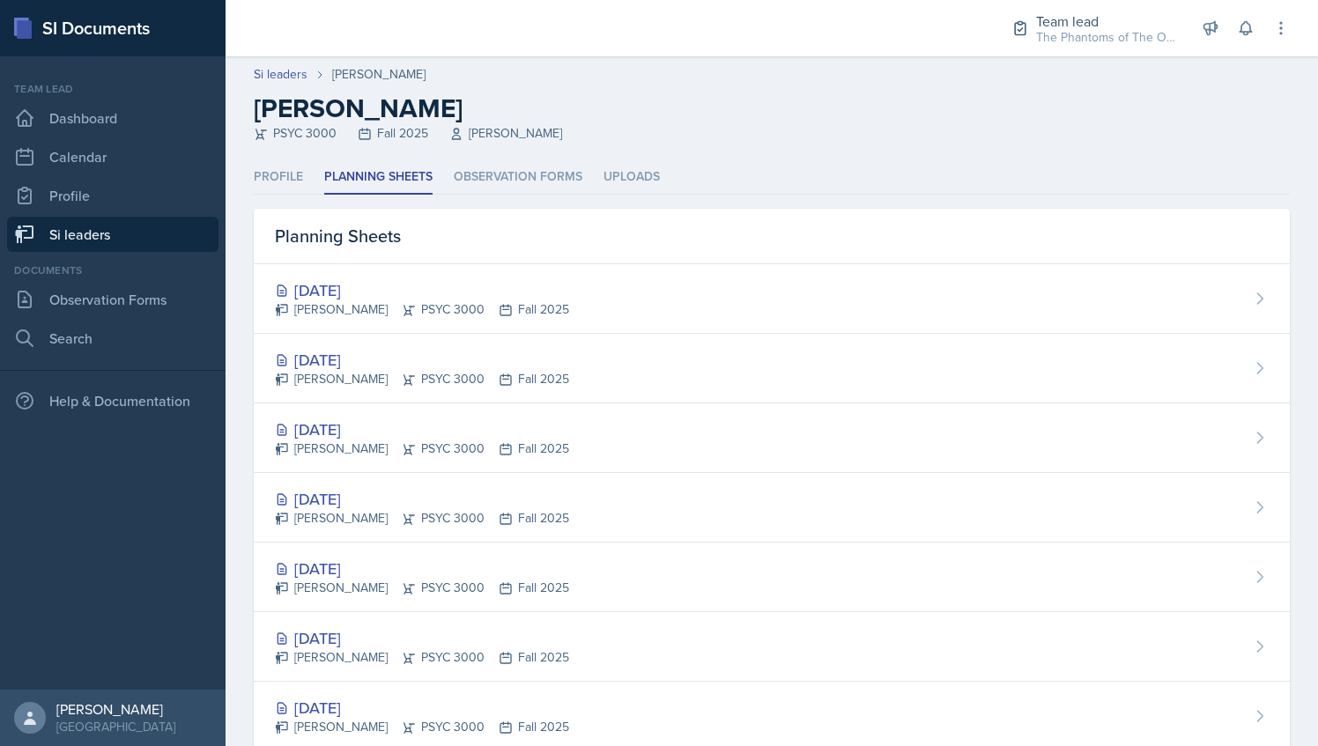
click at [145, 235] on link "Si leaders" at bounding box center [113, 234] width 212 height 35
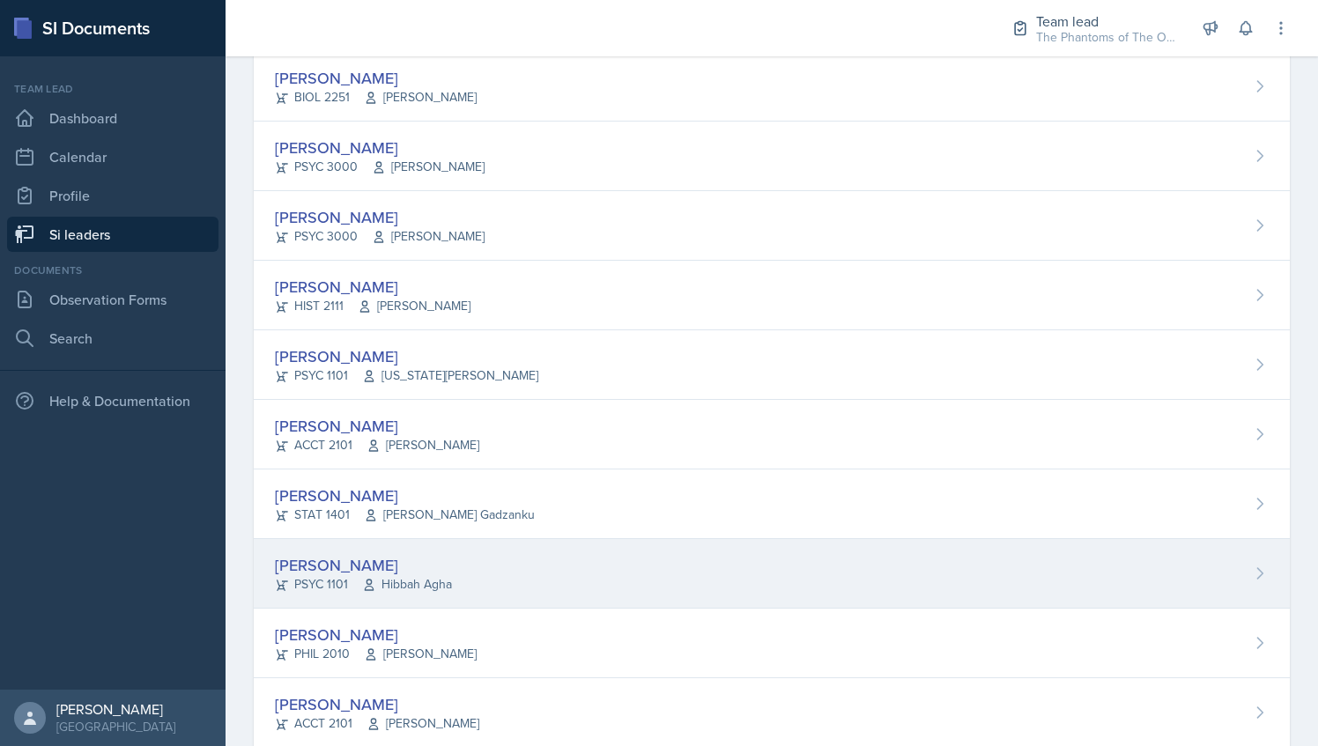
scroll to position [618, 0]
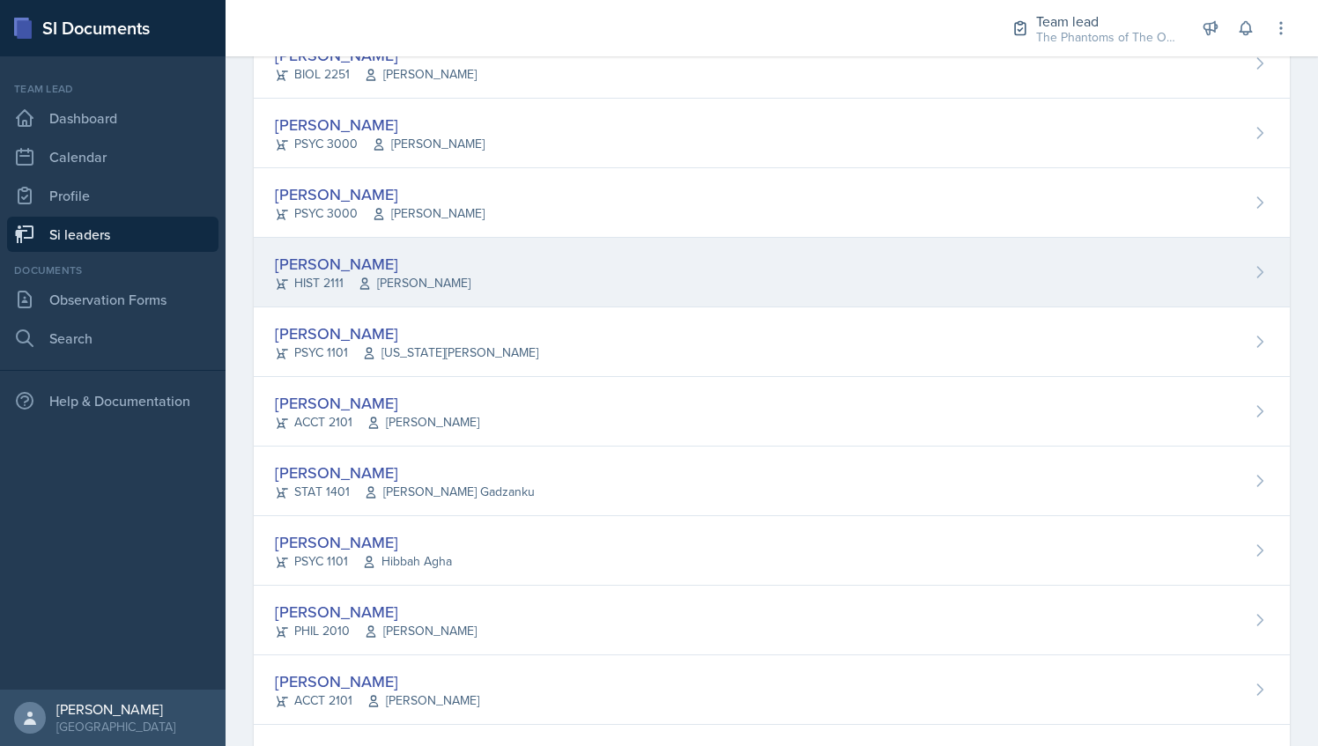
click at [442, 262] on div "[PERSON_NAME]" at bounding box center [373, 264] width 196 height 24
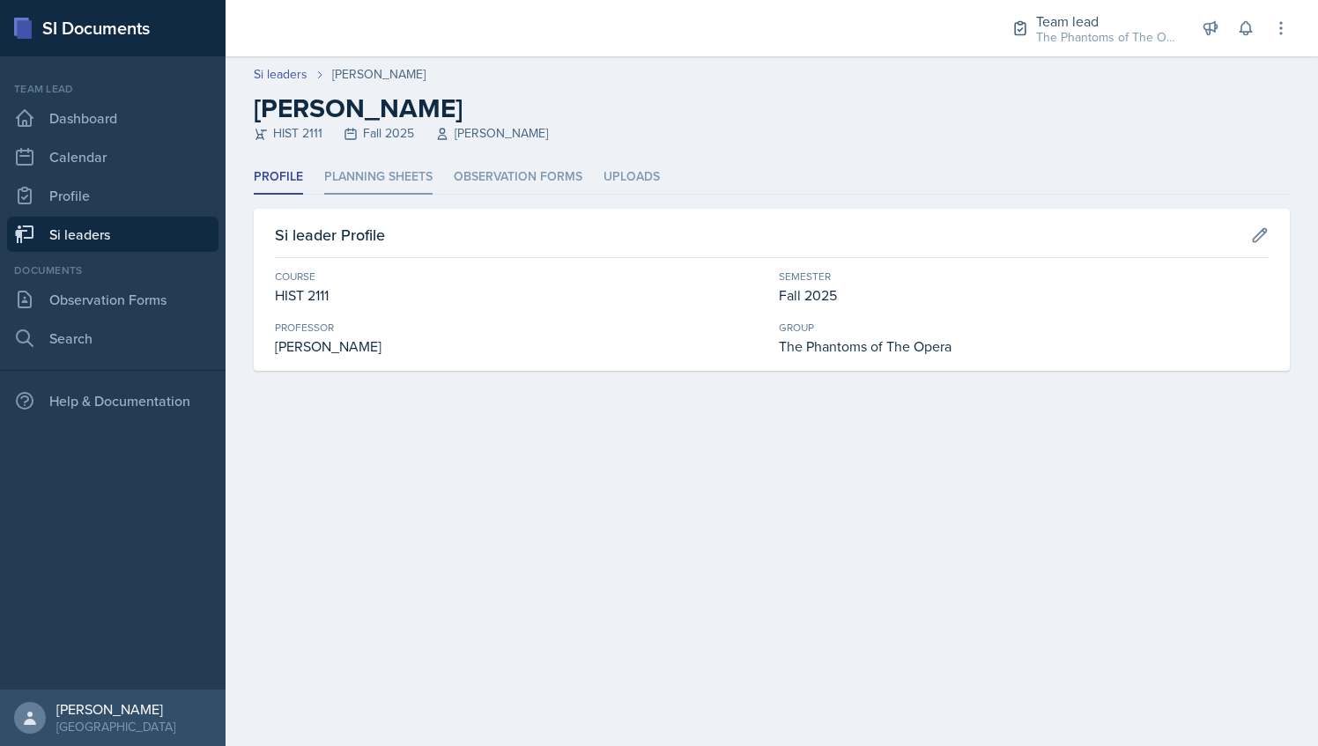
click at [395, 177] on li "Planning Sheets" at bounding box center [378, 177] width 108 height 34
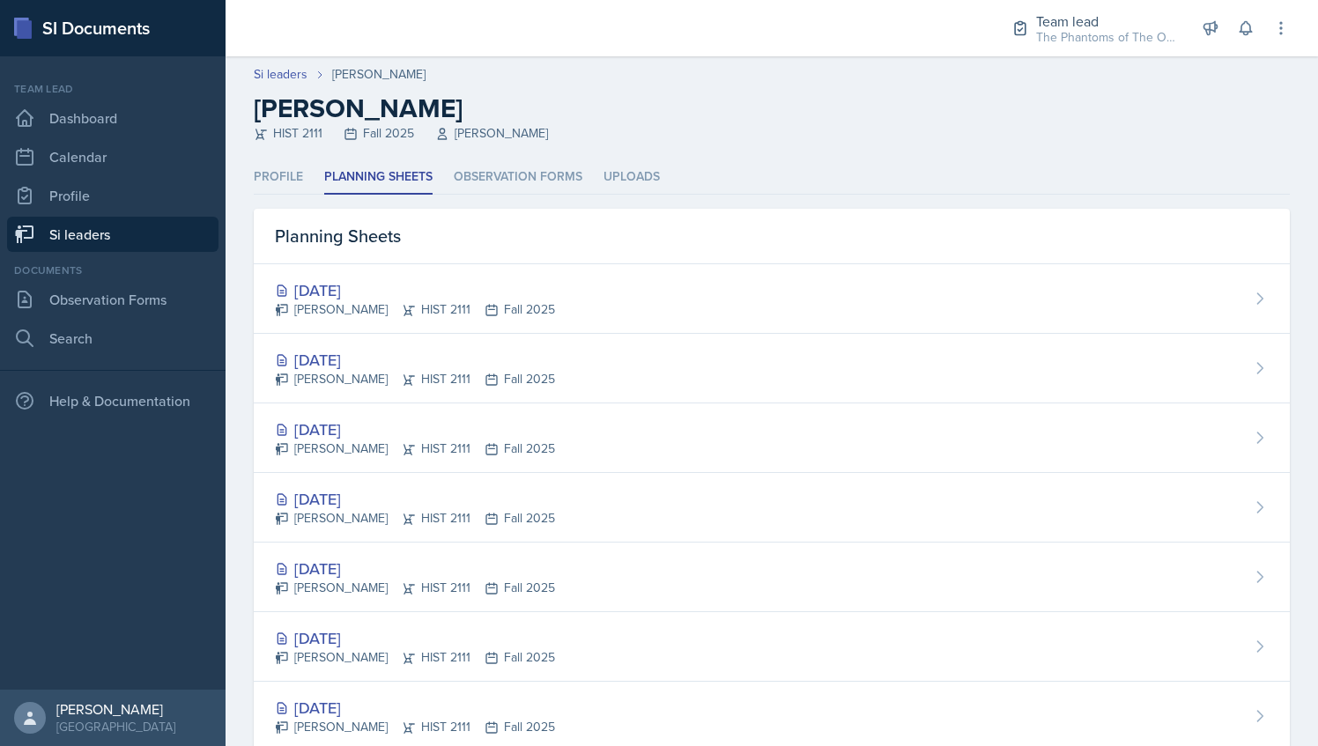
click at [187, 248] on link "Si leaders" at bounding box center [113, 234] width 212 height 35
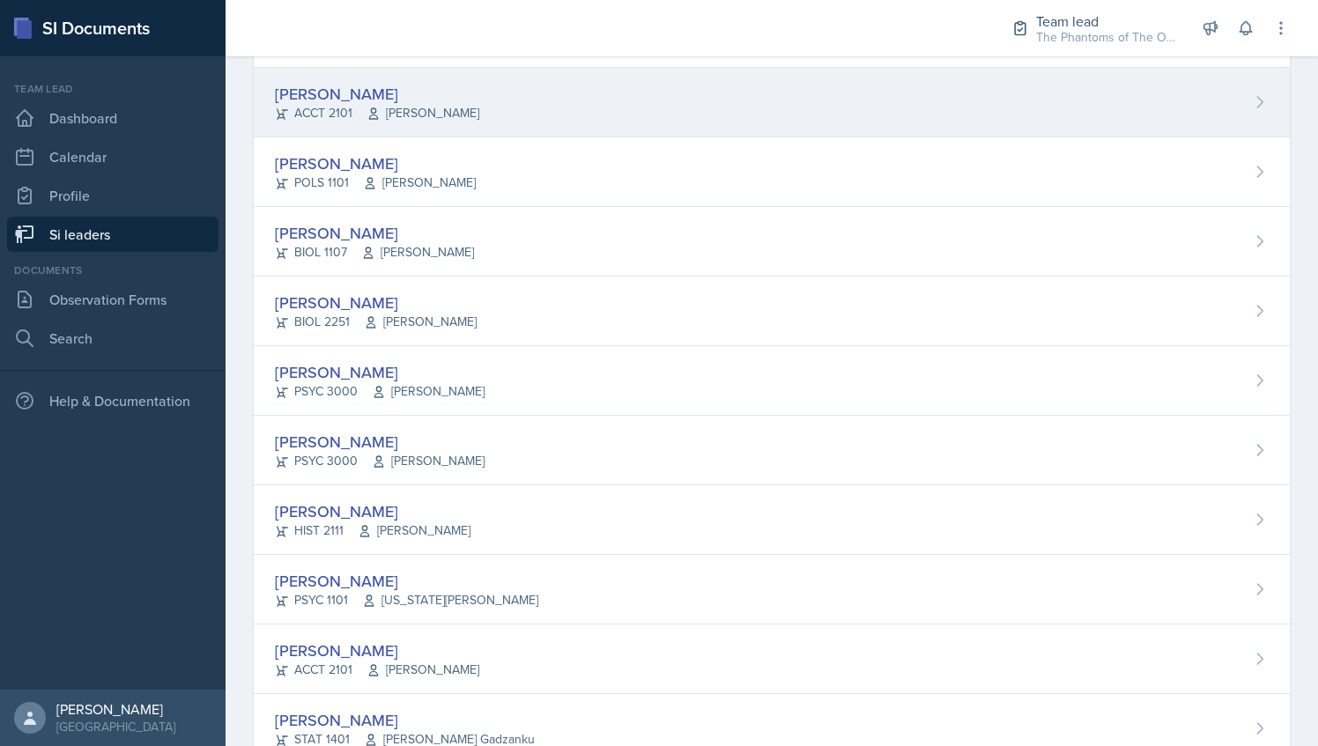
scroll to position [457, 0]
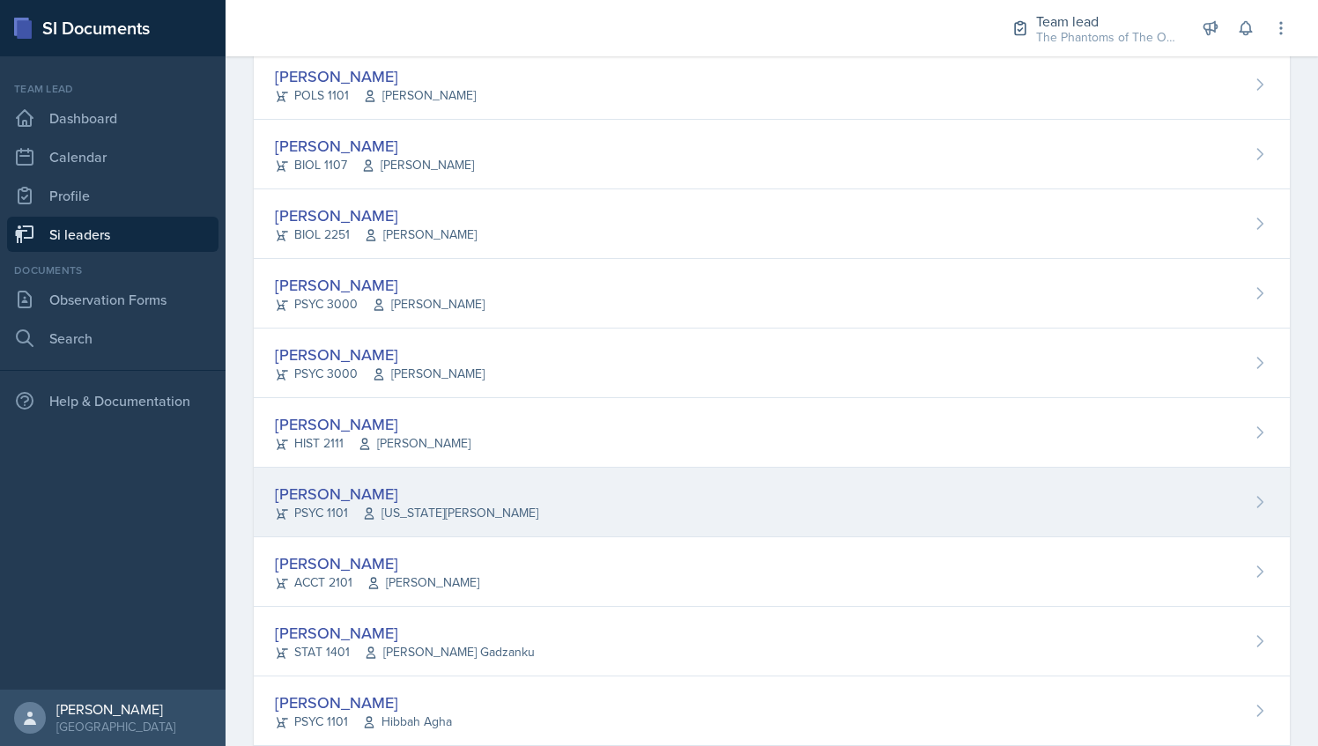
click at [494, 499] on div "[PERSON_NAME] PSYC 1101 [US_STATE][PERSON_NAME]" at bounding box center [772, 503] width 1036 height 70
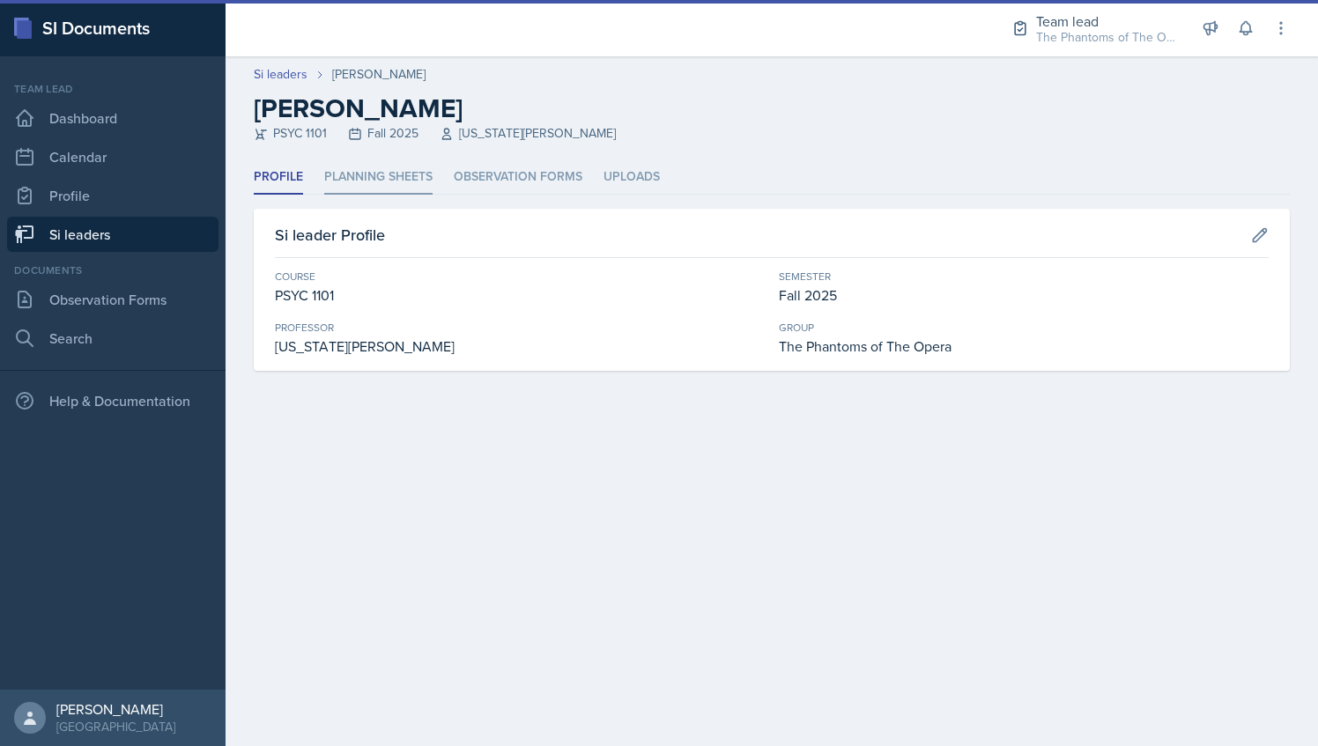
click at [369, 180] on li "Planning Sheets" at bounding box center [378, 177] width 108 height 34
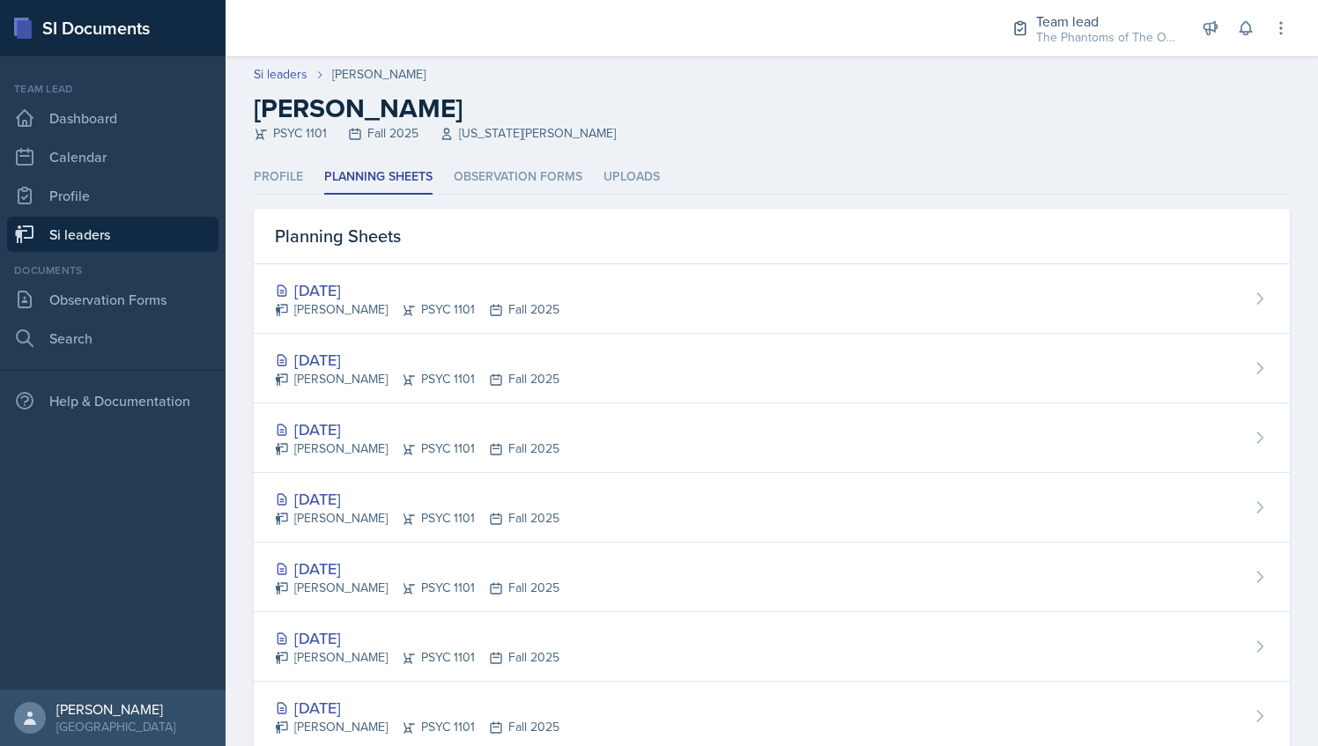
click at [121, 244] on link "Si leaders" at bounding box center [113, 234] width 212 height 35
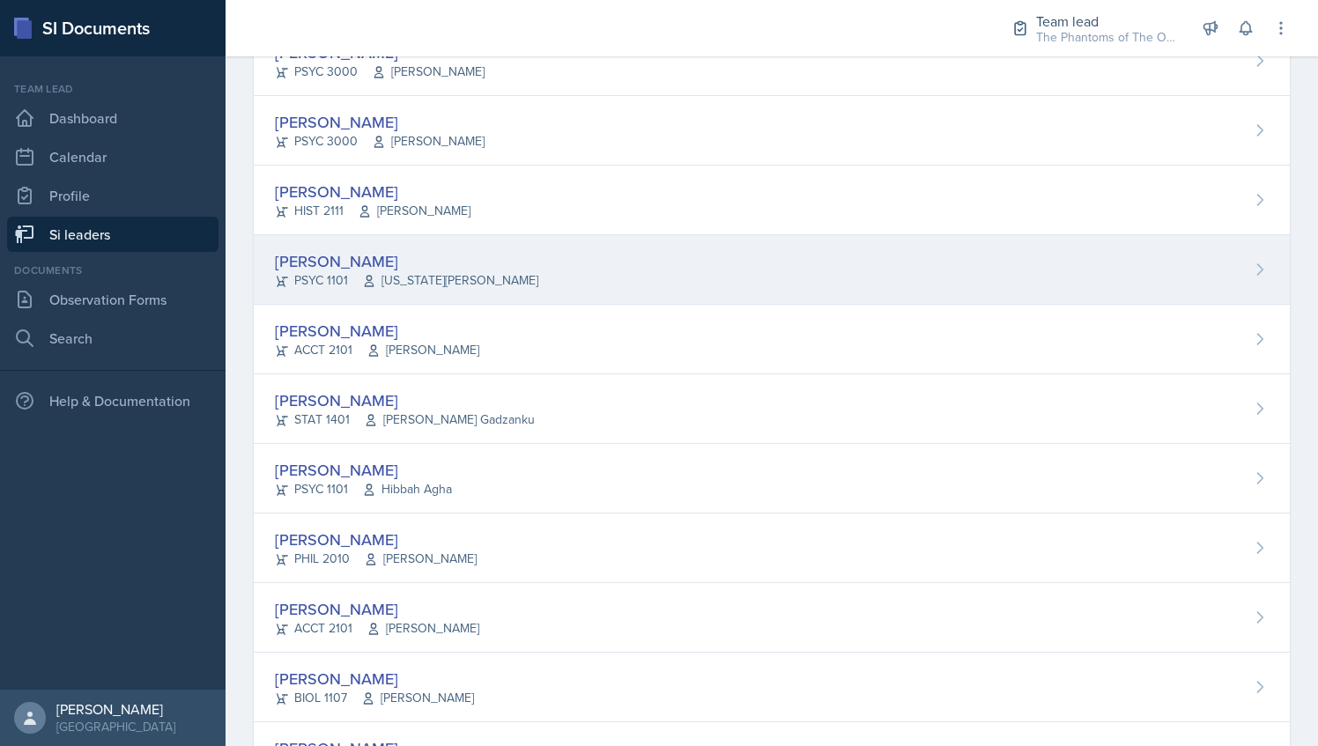
scroll to position [712, 0]
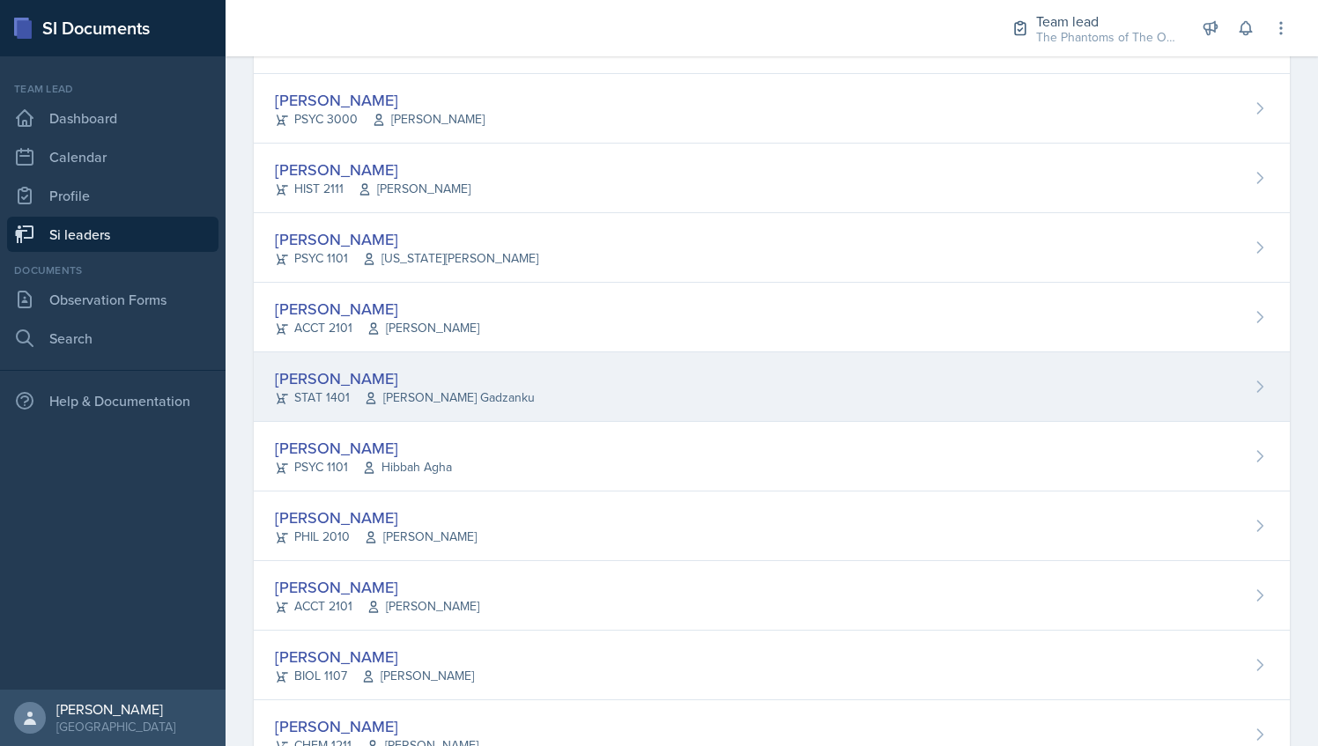
click at [518, 379] on div "[PERSON_NAME] STAT 1401 [PERSON_NAME] Gadzanku" at bounding box center [772, 388] width 1036 height 70
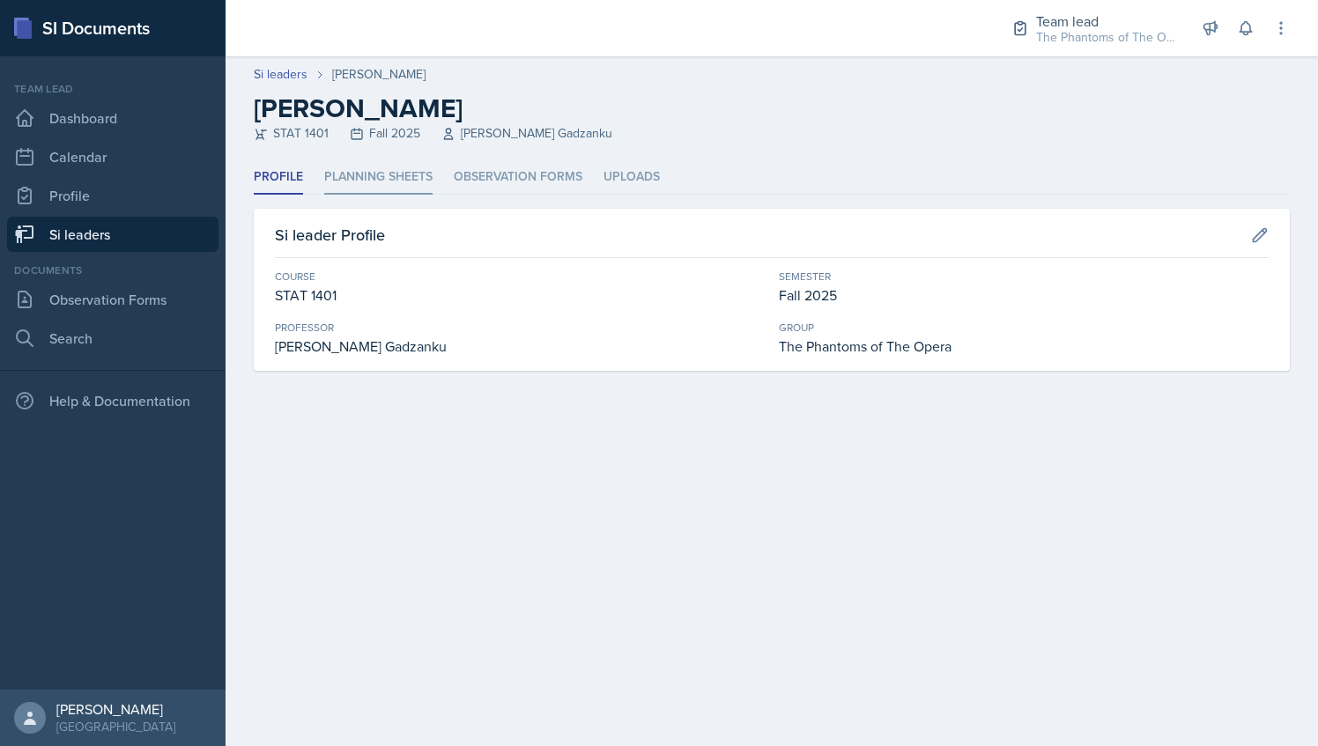
click at [366, 175] on li "Planning Sheets" at bounding box center [378, 177] width 108 height 34
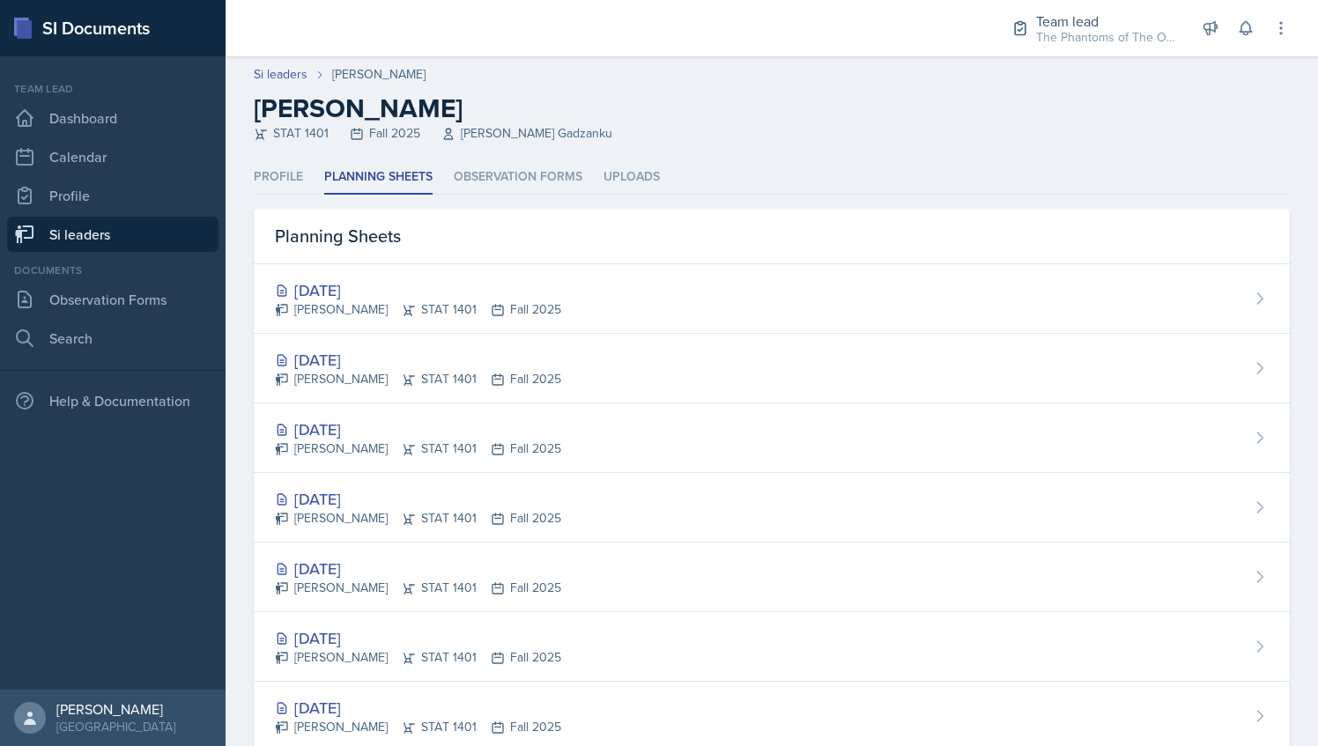
click at [132, 244] on link "Si leaders" at bounding box center [113, 234] width 212 height 35
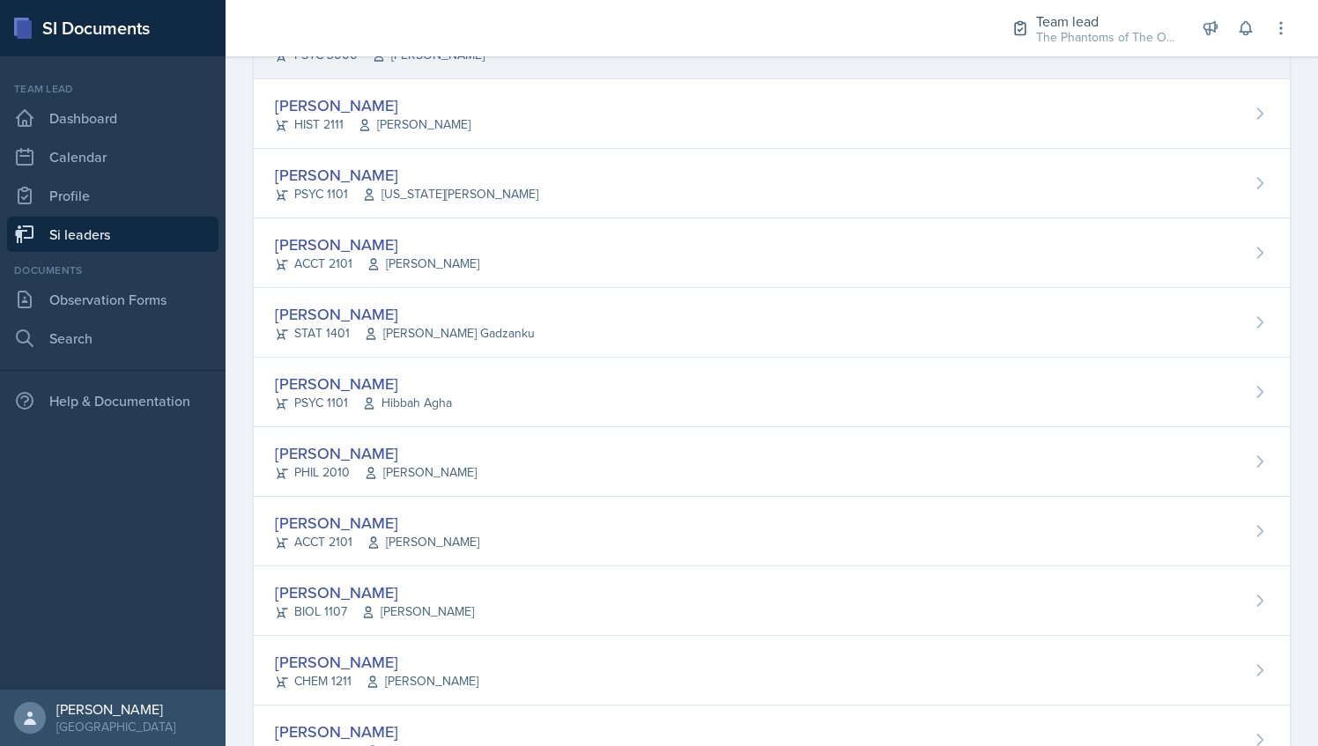
scroll to position [784, 0]
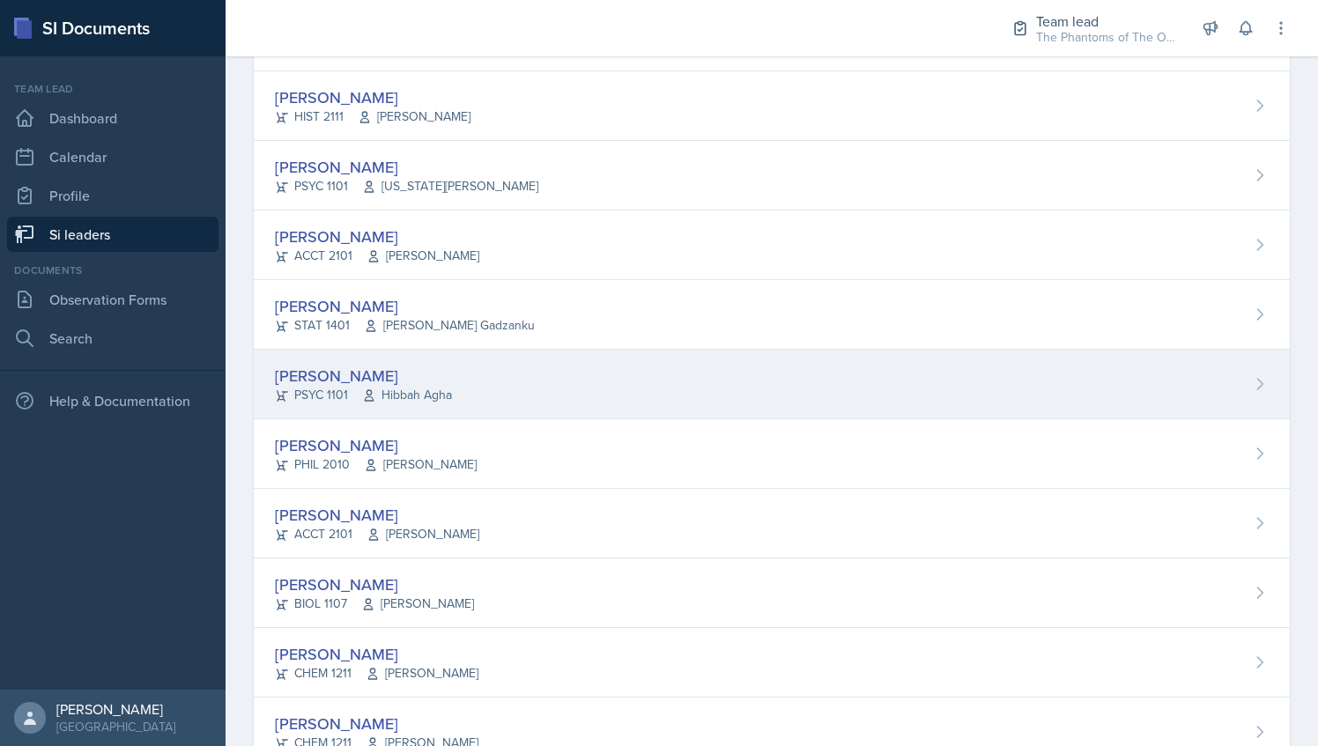
click at [513, 398] on div "[PERSON_NAME] PSYC 1101 Hibbah Agha" at bounding box center [772, 385] width 1036 height 70
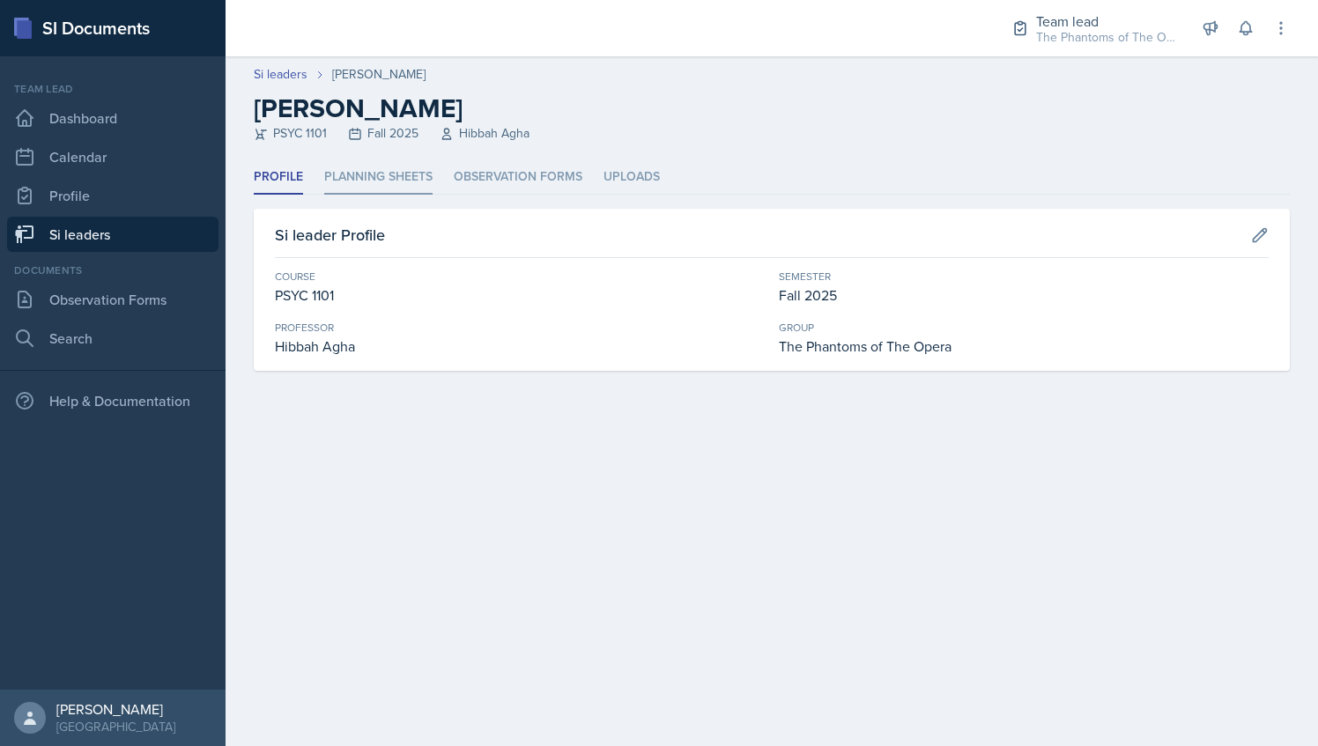
click at [364, 167] on li "Planning Sheets" at bounding box center [378, 177] width 108 height 34
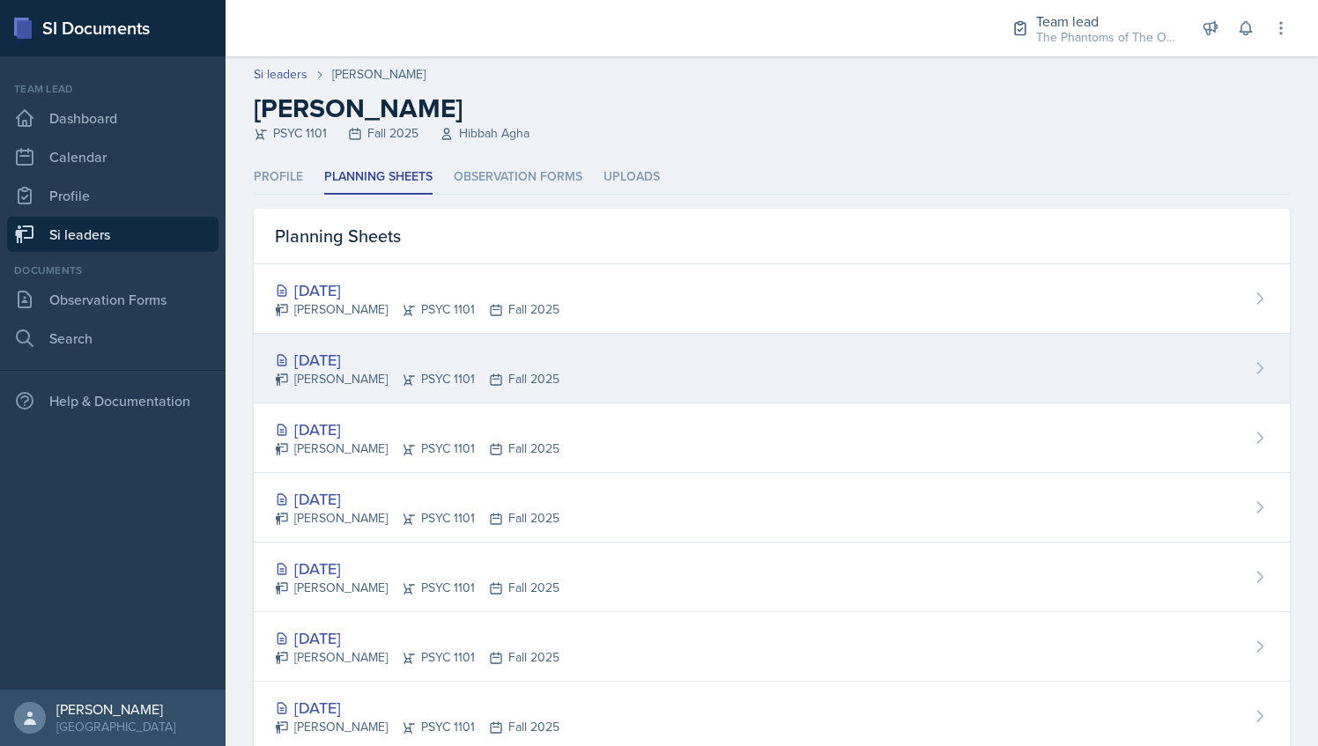
click at [487, 358] on div "[DATE]" at bounding box center [417, 360] width 285 height 24
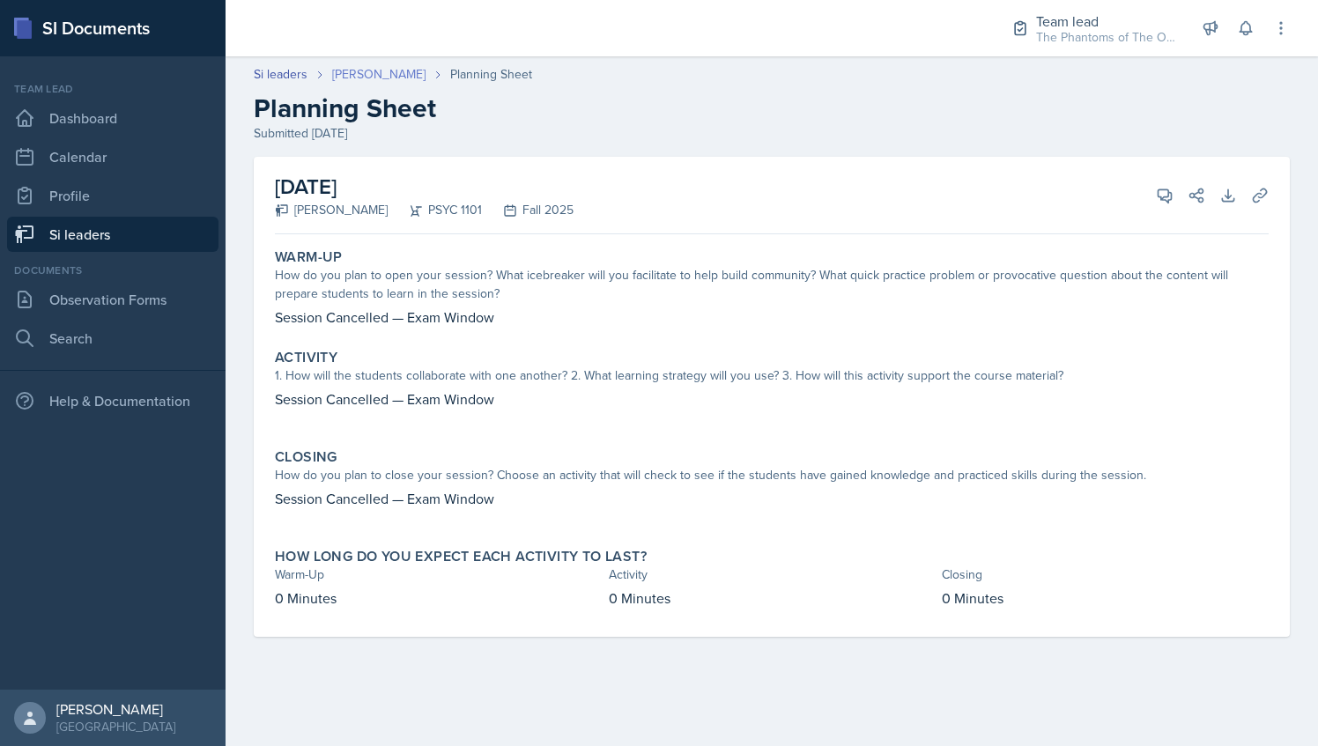
click at [338, 74] on link "[PERSON_NAME]" at bounding box center [378, 74] width 93 height 19
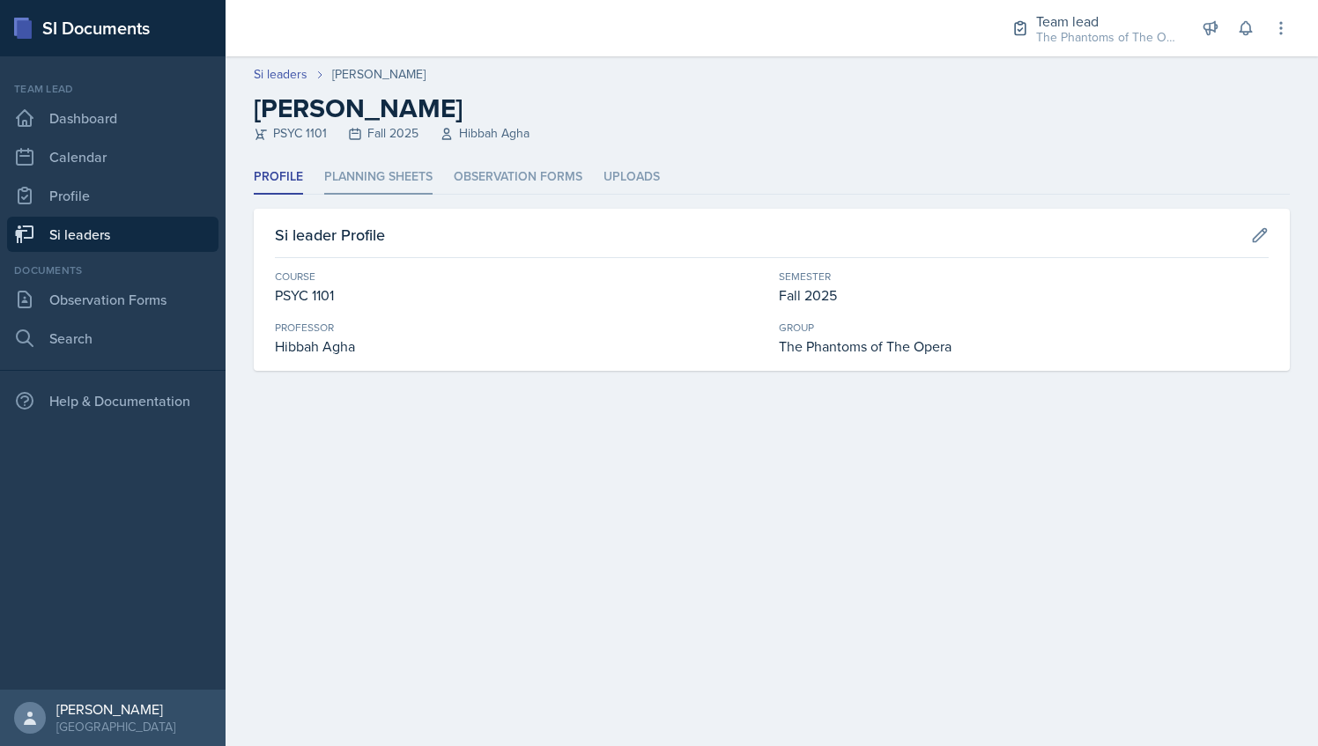
click at [367, 187] on li "Planning Sheets" at bounding box center [378, 177] width 108 height 34
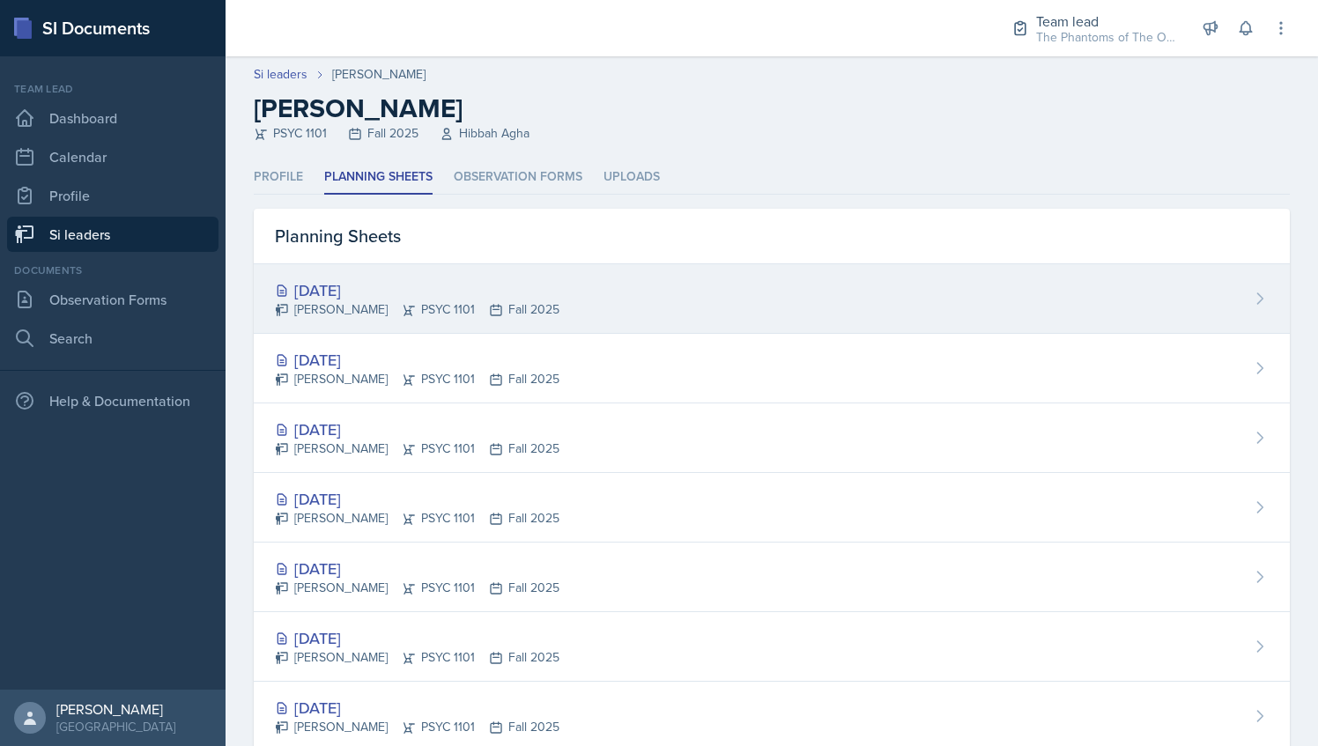
click at [430, 286] on div "[DATE]" at bounding box center [417, 291] width 285 height 24
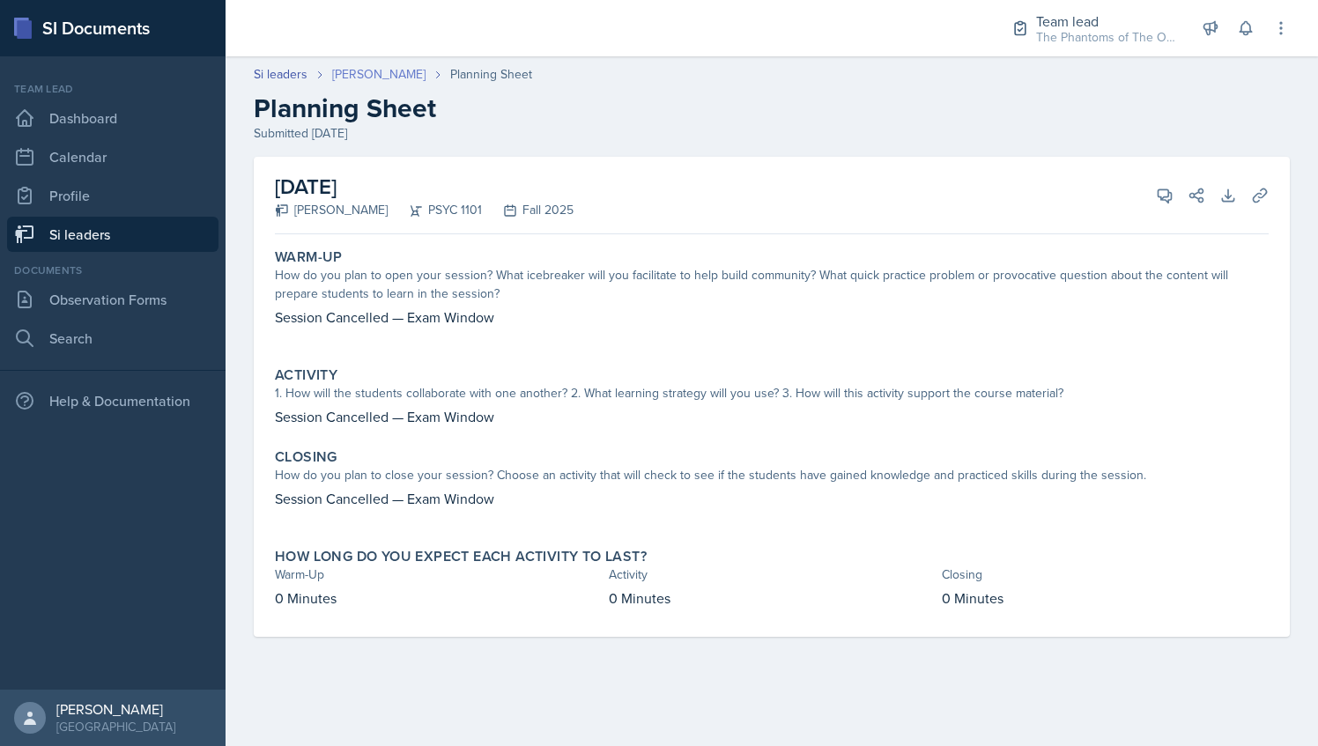
click at [374, 79] on link "[PERSON_NAME]" at bounding box center [378, 74] width 93 height 19
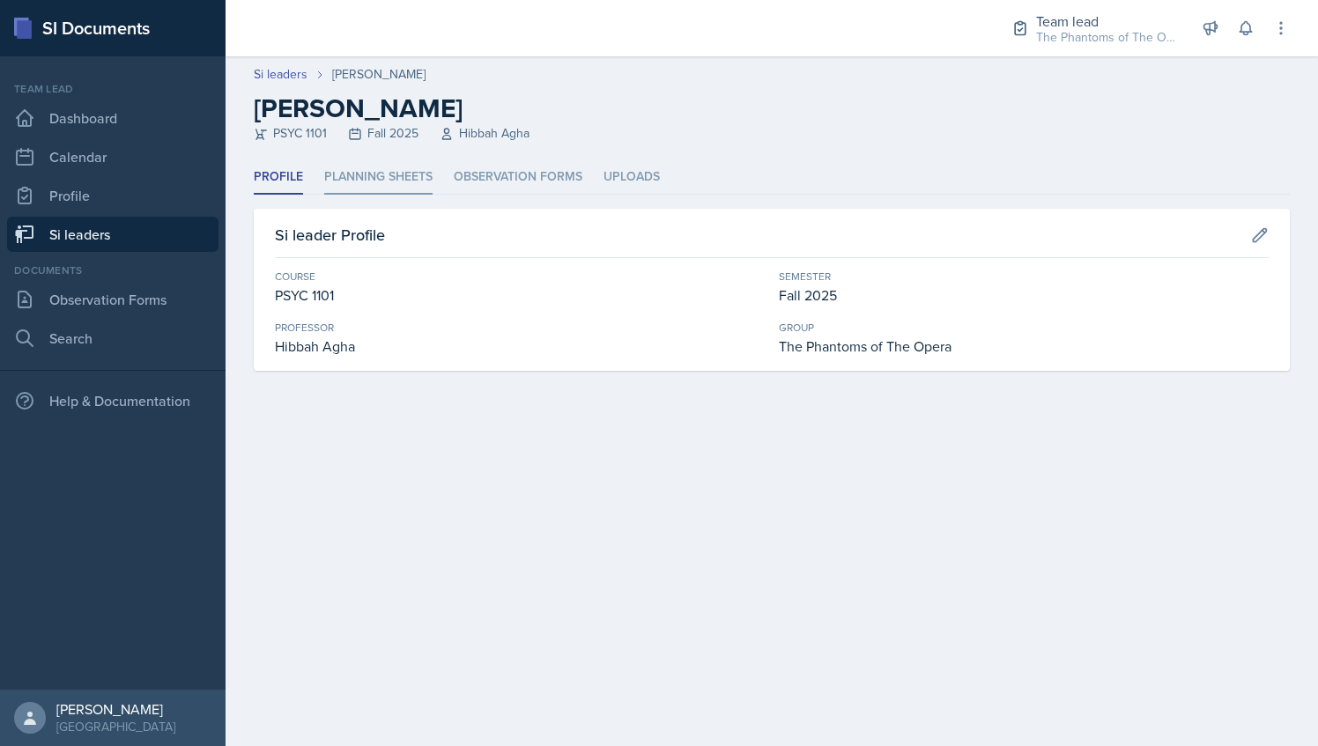
click at [397, 178] on li "Planning Sheets" at bounding box center [378, 177] width 108 height 34
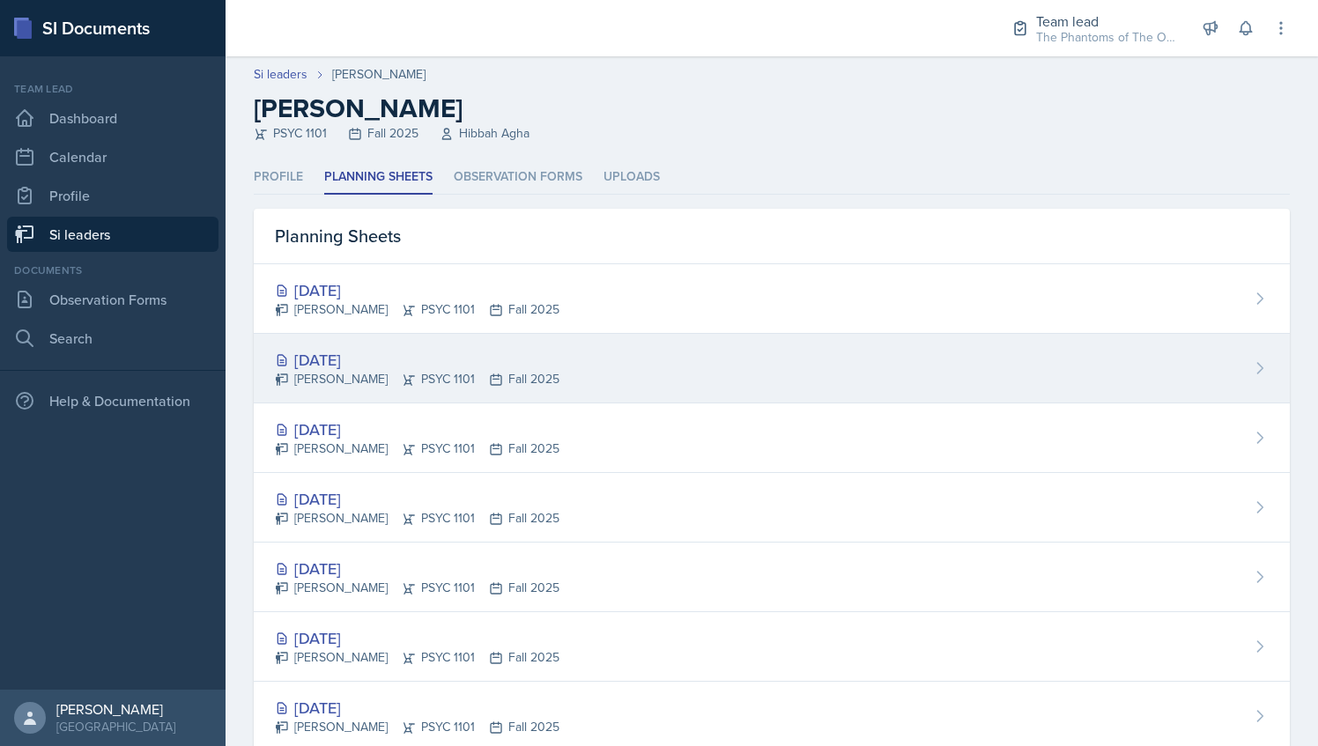
click at [435, 355] on div "[DATE]" at bounding box center [417, 360] width 285 height 24
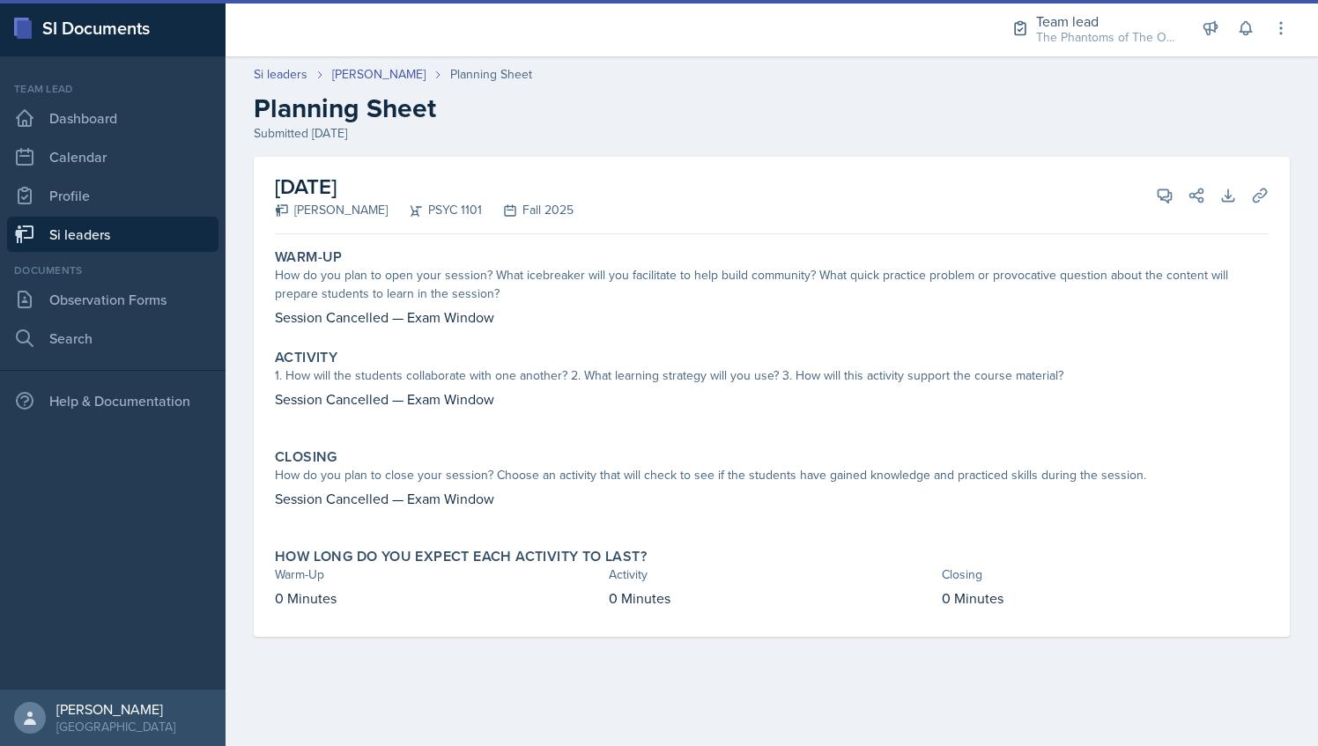
click at [344, 93] on h2 "Planning Sheet" at bounding box center [772, 109] width 1036 height 32
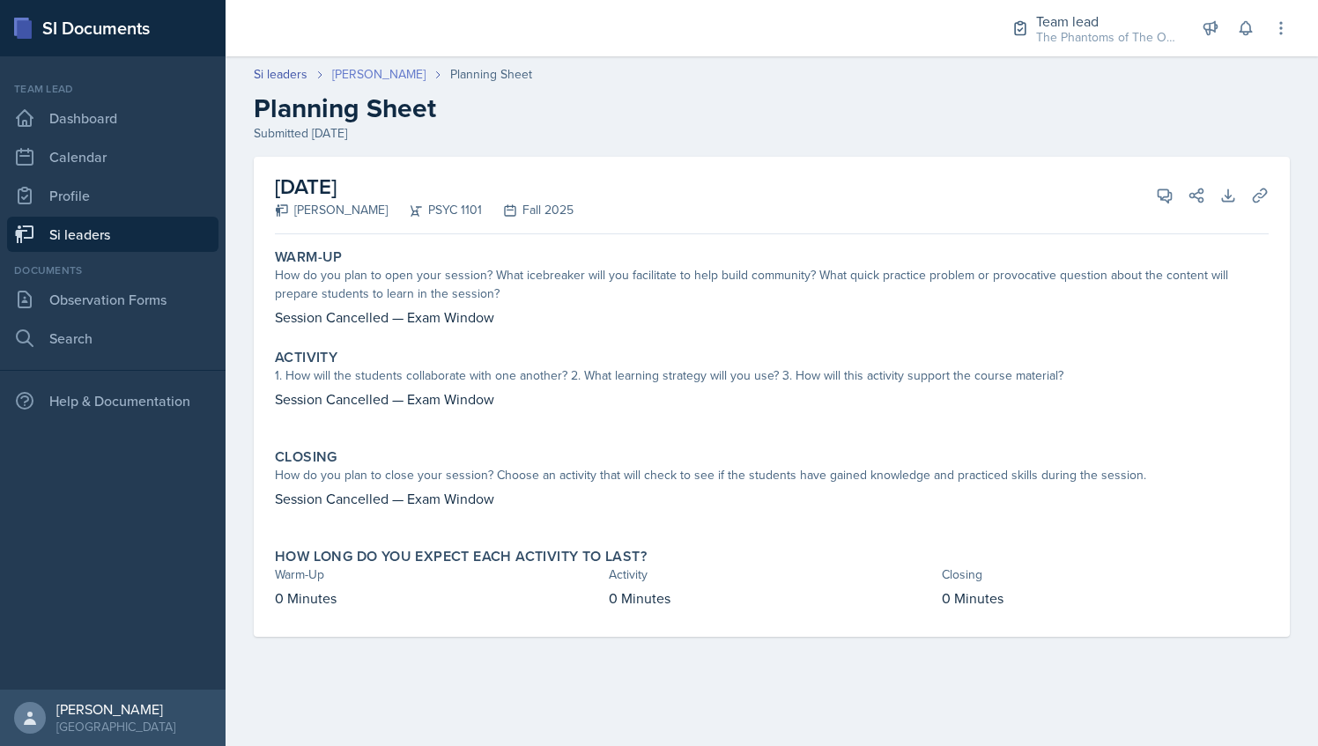
click at [353, 66] on link "[PERSON_NAME]" at bounding box center [378, 74] width 93 height 19
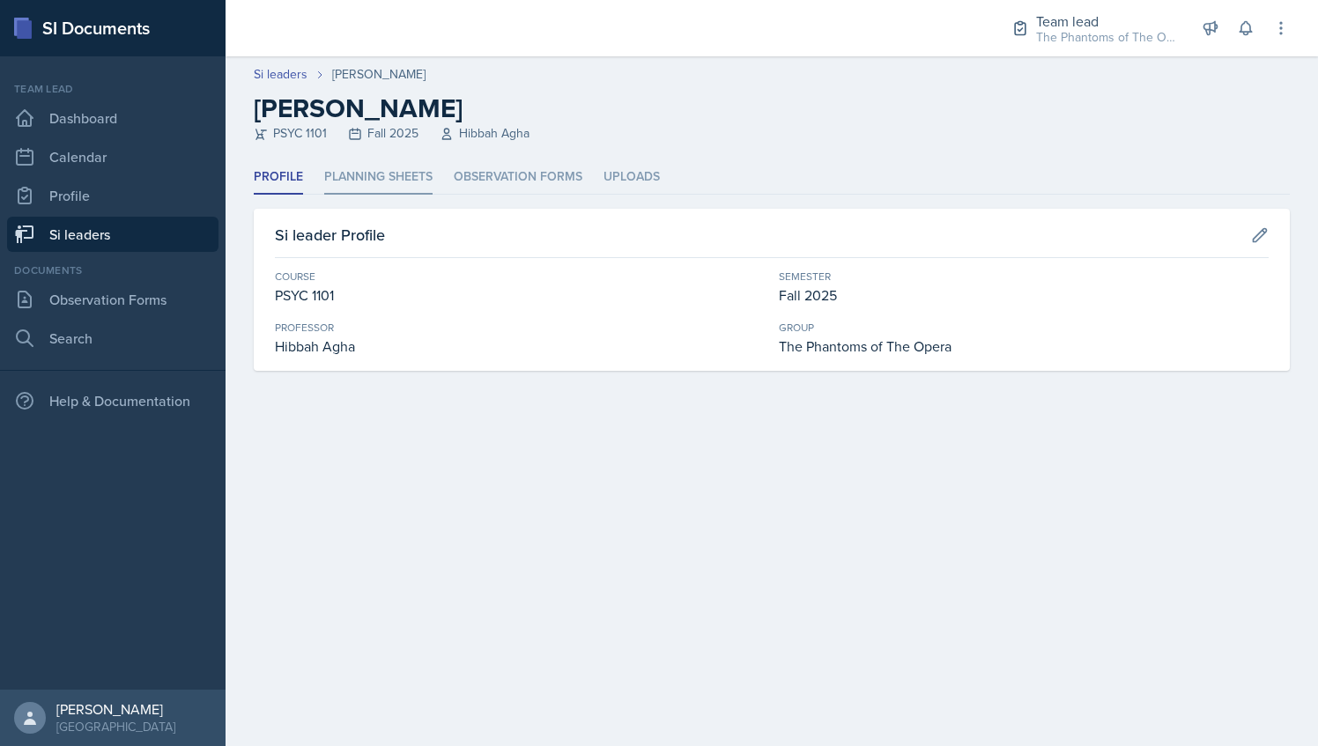
click at [355, 175] on li "Planning Sheets" at bounding box center [378, 177] width 108 height 34
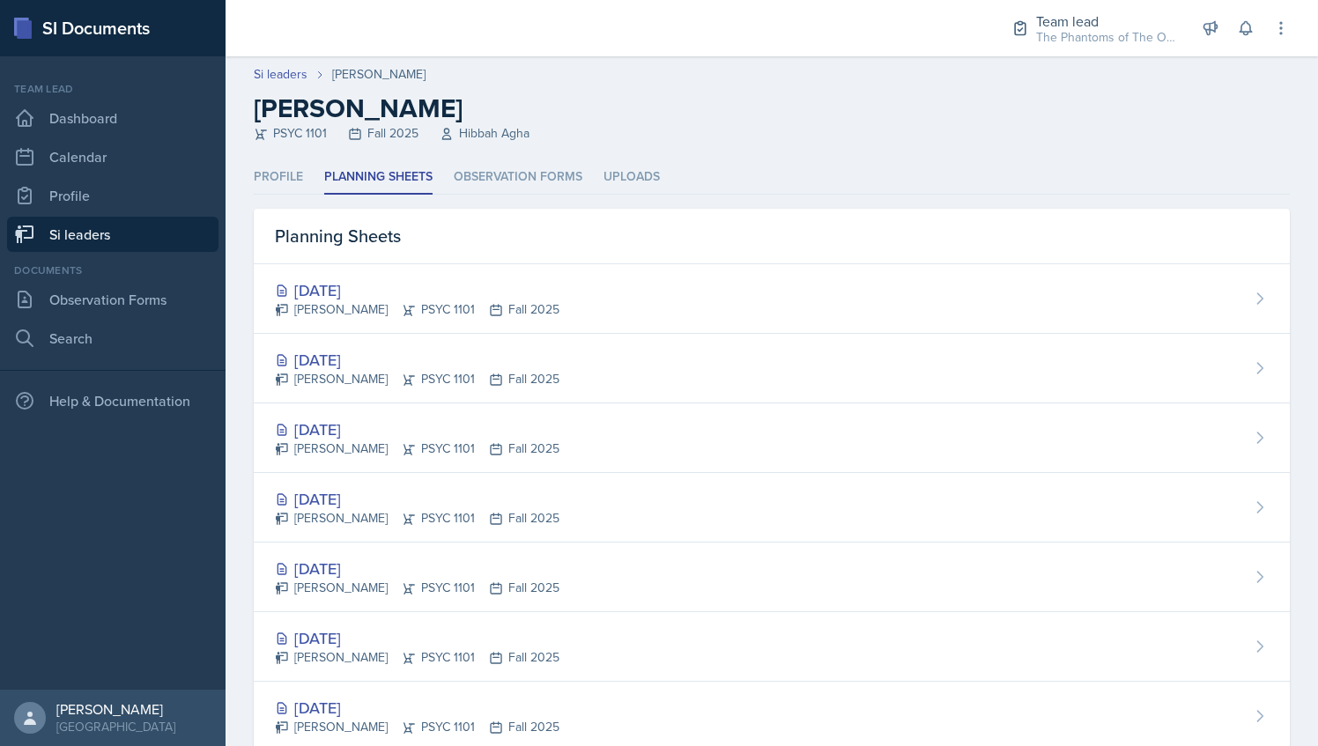
click at [93, 229] on link "Si leaders" at bounding box center [113, 234] width 212 height 35
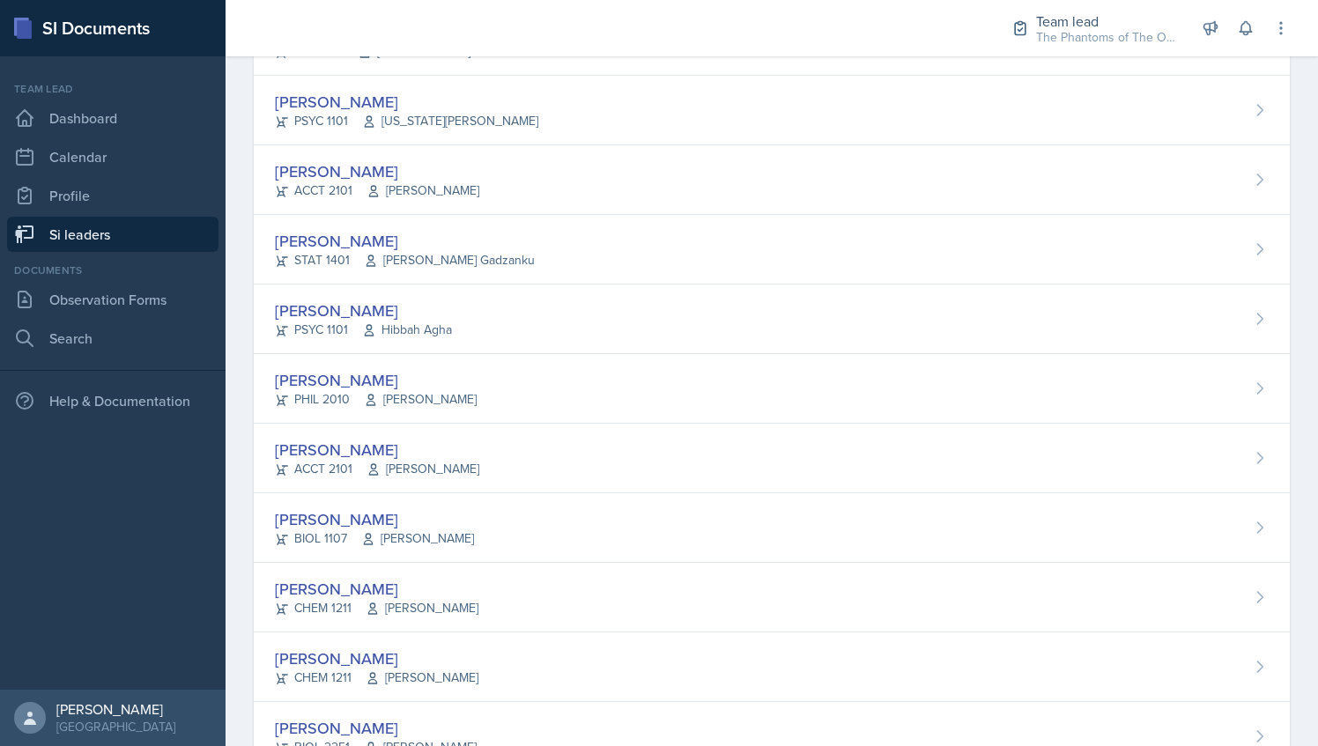
scroll to position [868, 0]
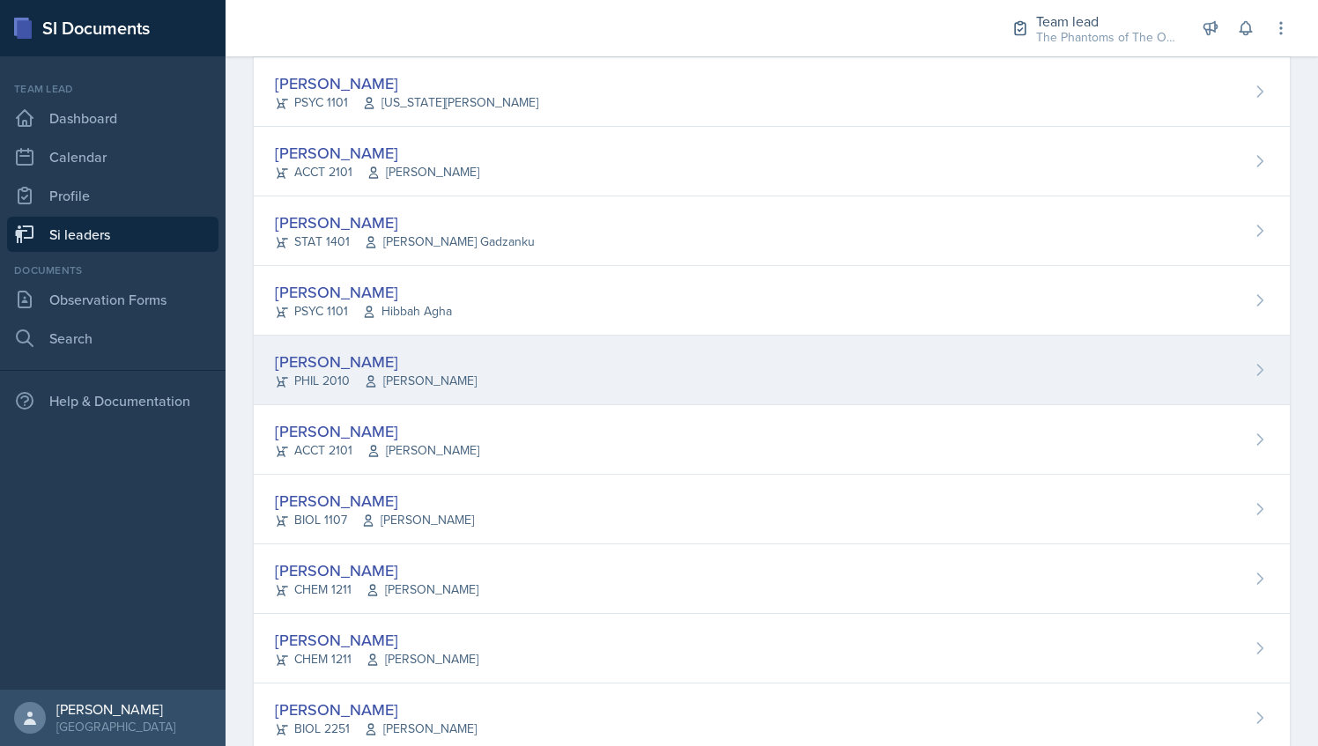
click at [441, 390] on div "[PERSON_NAME] PHIL 2010 [PERSON_NAME]" at bounding box center [772, 371] width 1036 height 70
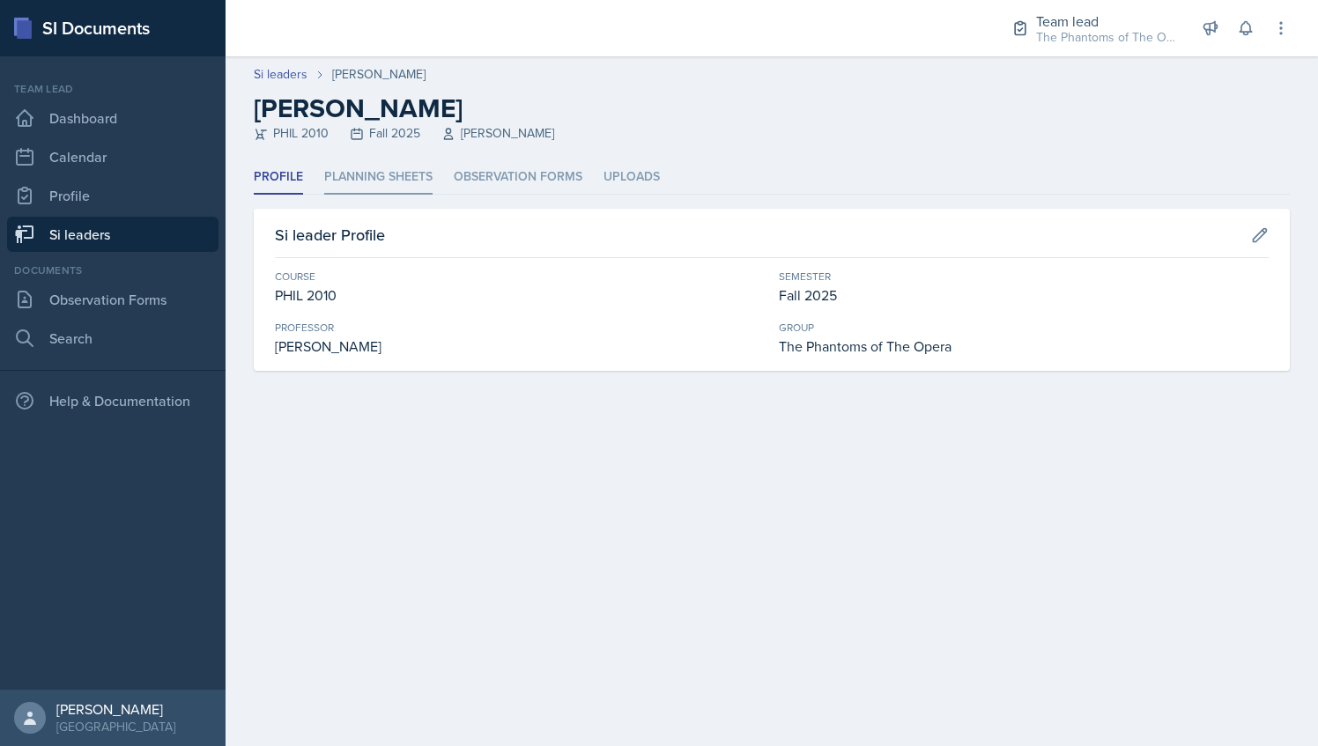
click at [416, 179] on li "Planning Sheets" at bounding box center [378, 177] width 108 height 34
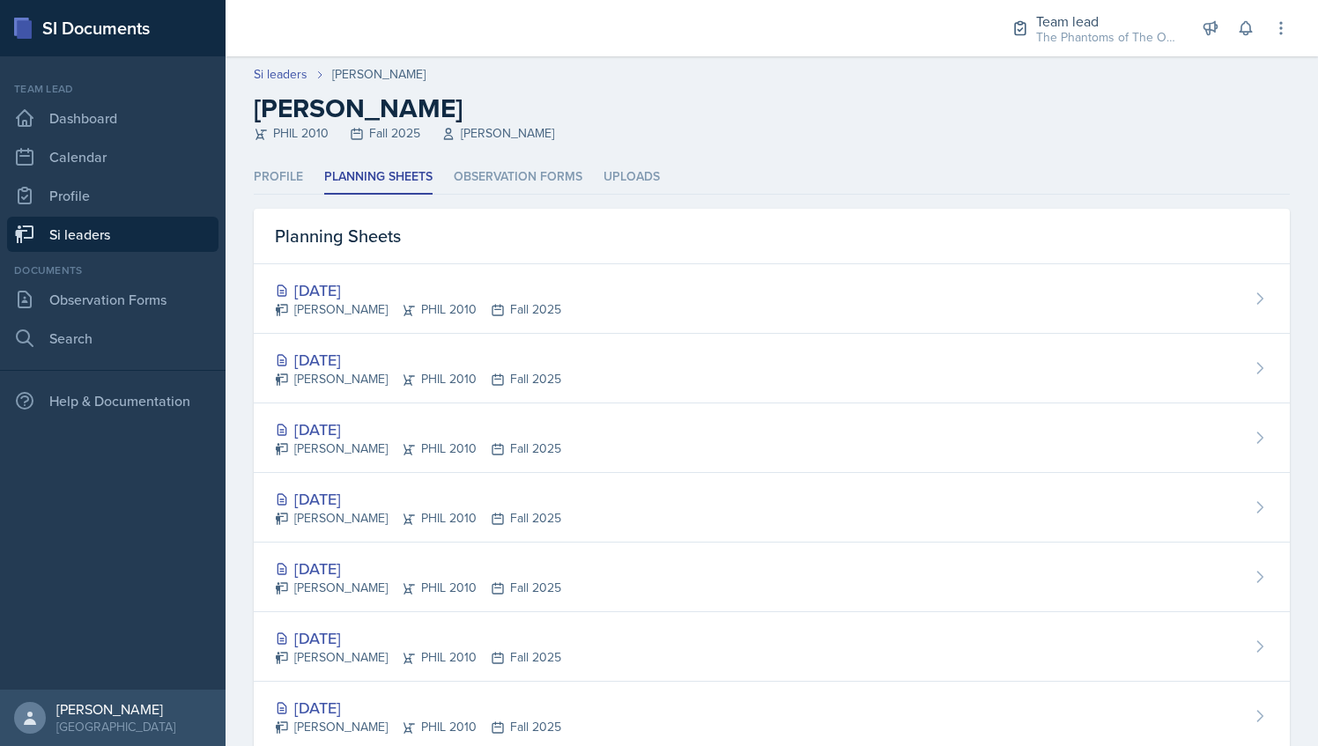
click at [111, 227] on link "Si leaders" at bounding box center [113, 234] width 212 height 35
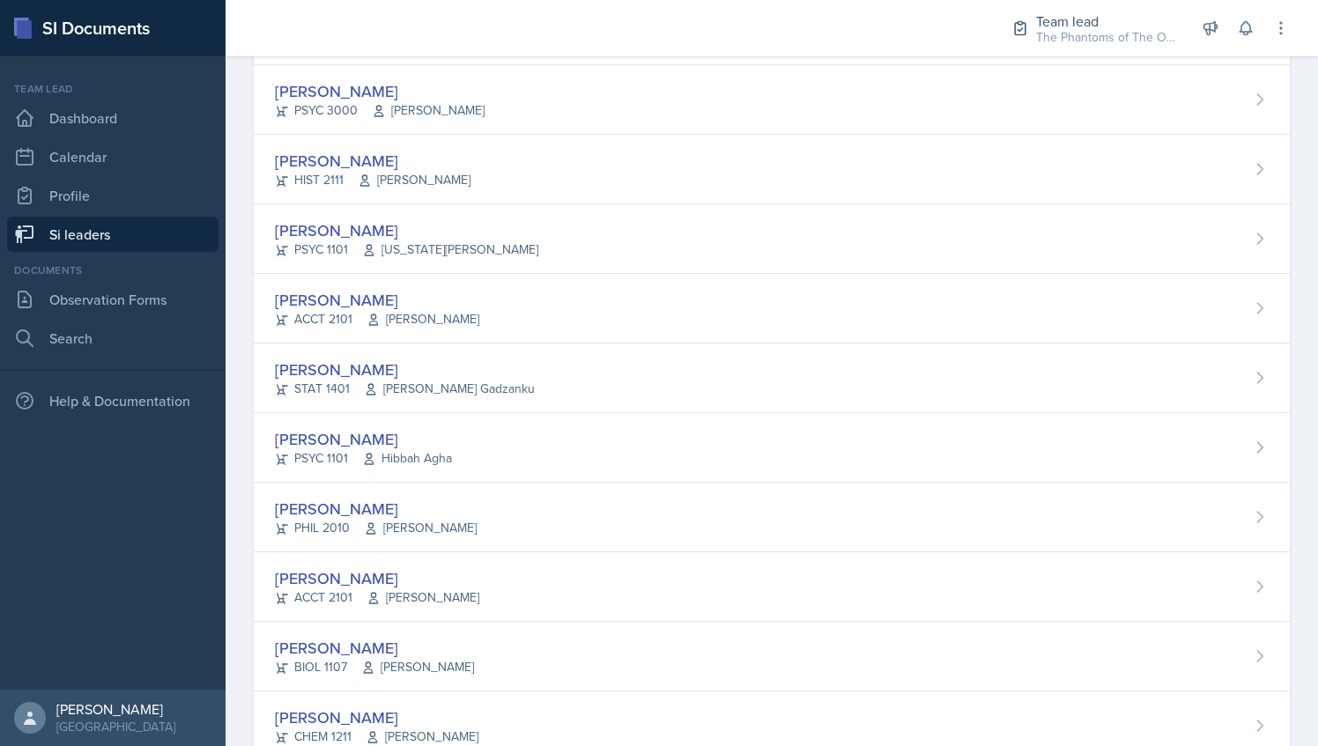
scroll to position [724, 0]
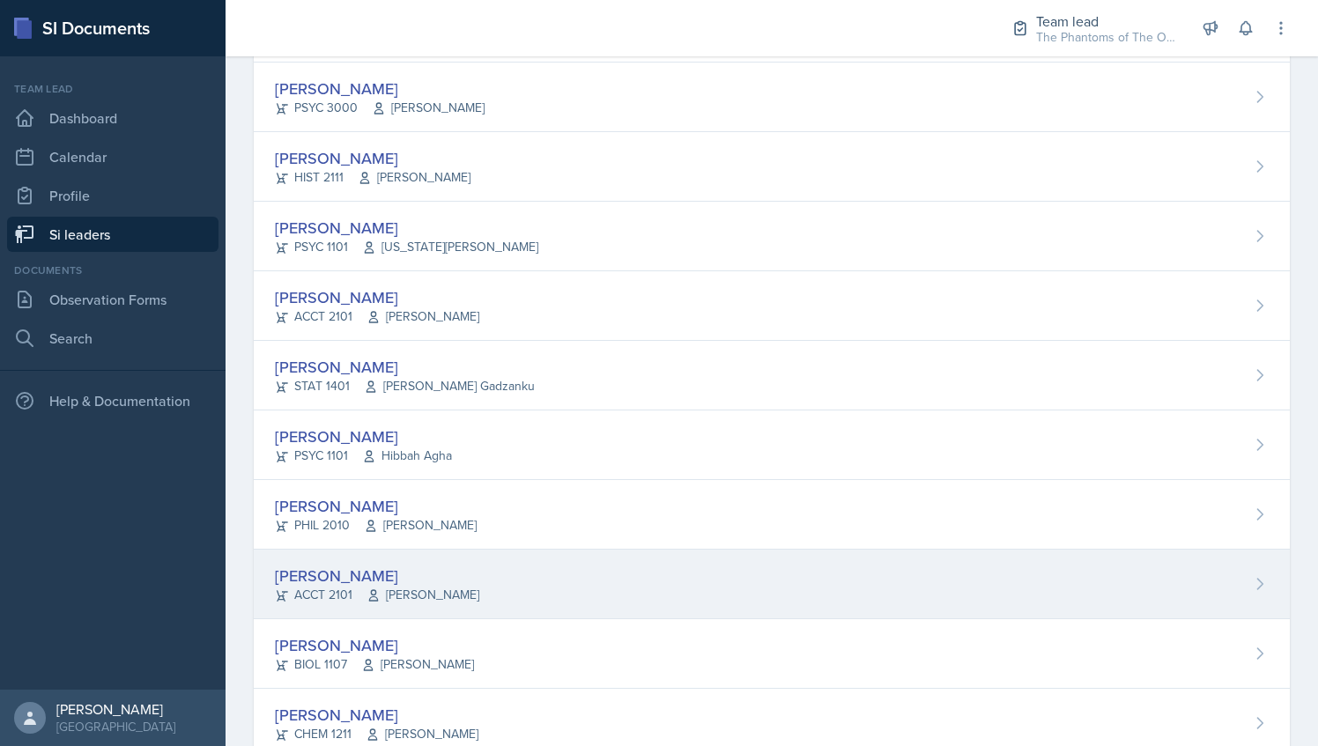
click at [501, 550] on div "[PERSON_NAME] ACCT 2101 [PERSON_NAME]" at bounding box center [772, 585] width 1036 height 70
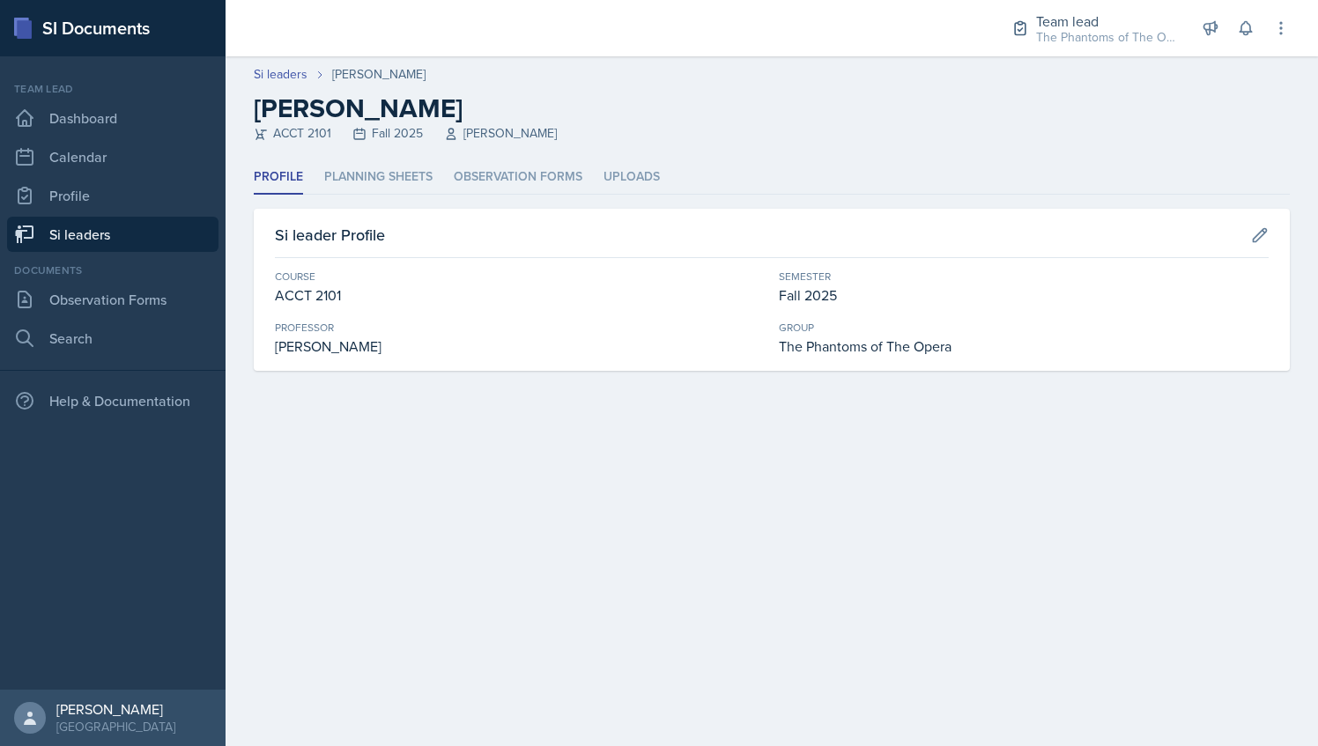
click at [374, 201] on div "Profile Planning Sheets Observation Forms Uploads Profile Planning Sheets Obser…" at bounding box center [772, 265] width 1036 height 211
click at [372, 183] on li "Planning Sheets" at bounding box center [378, 177] width 108 height 34
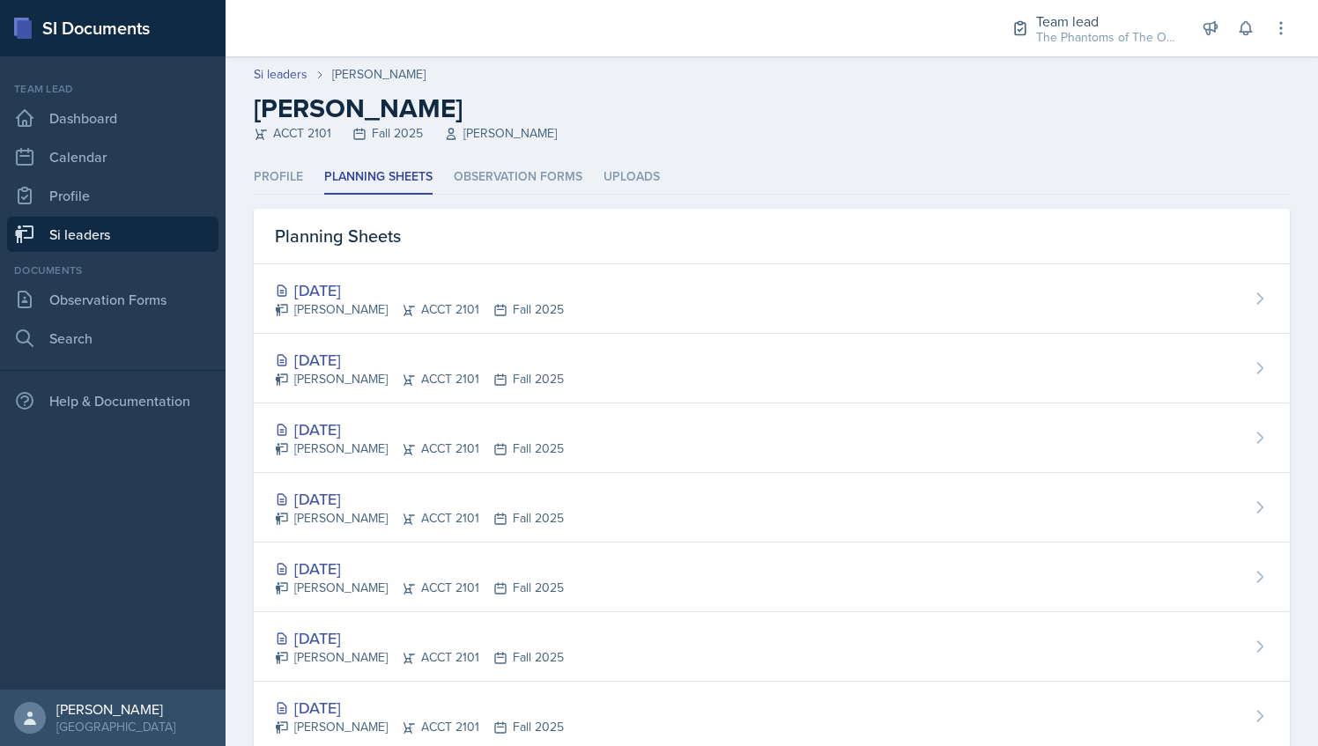
click at [199, 243] on link "Si leaders" at bounding box center [113, 234] width 212 height 35
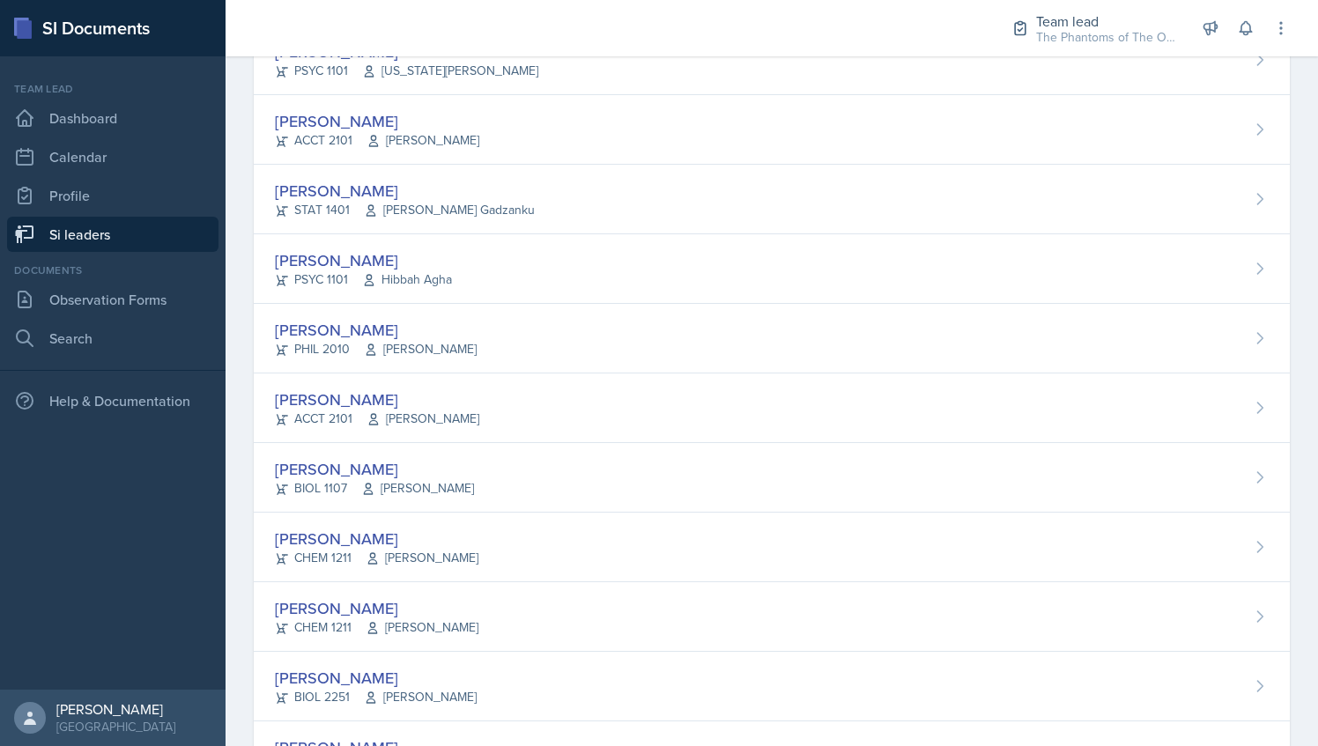
scroll to position [1065, 0]
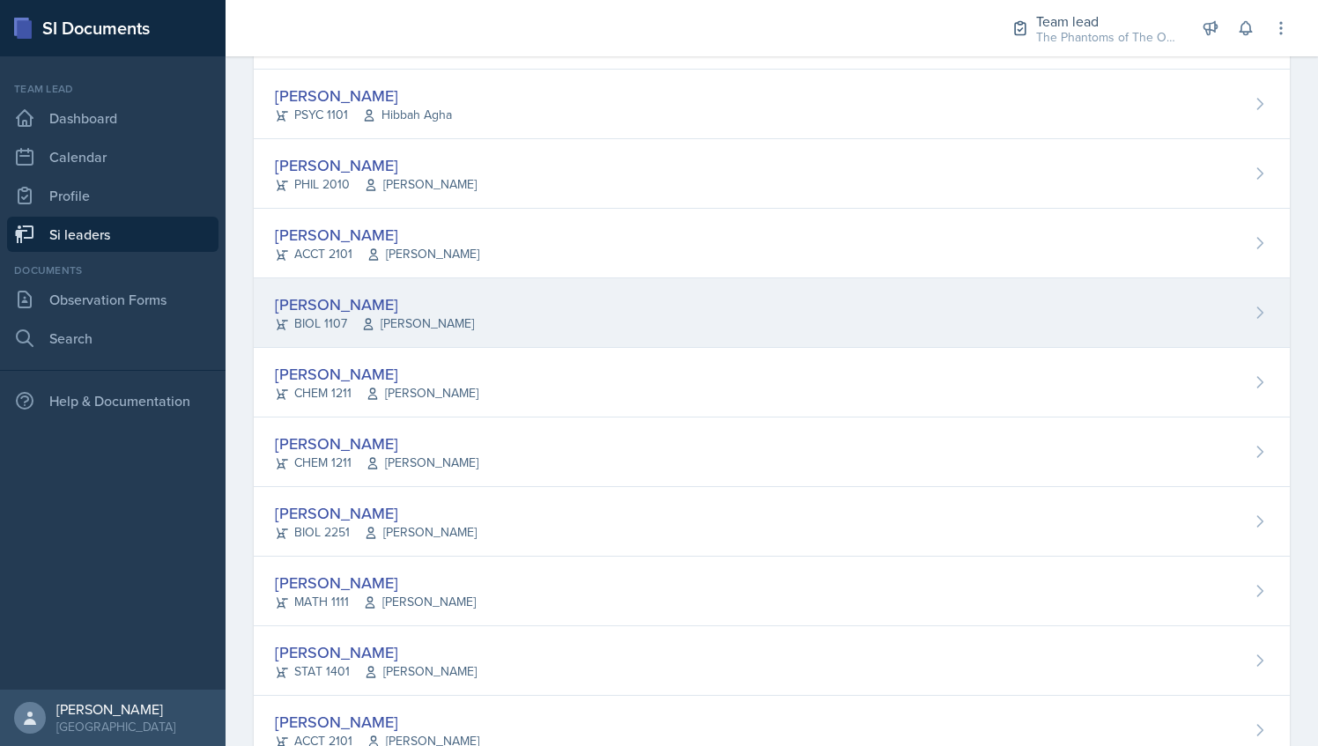
click at [461, 279] on div "[PERSON_NAME] BIOL 1107 [PERSON_NAME]" at bounding box center [772, 314] width 1036 height 70
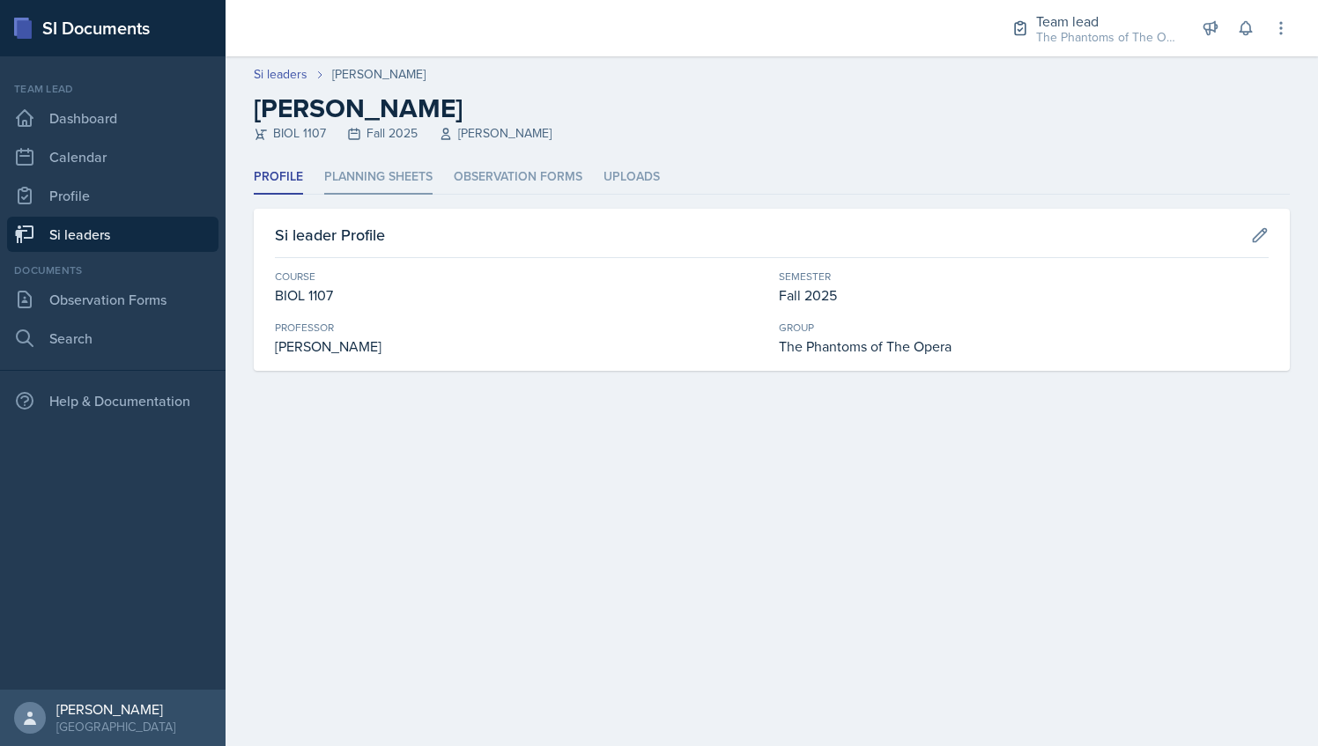
click at [393, 173] on li "Planning Sheets" at bounding box center [378, 177] width 108 height 34
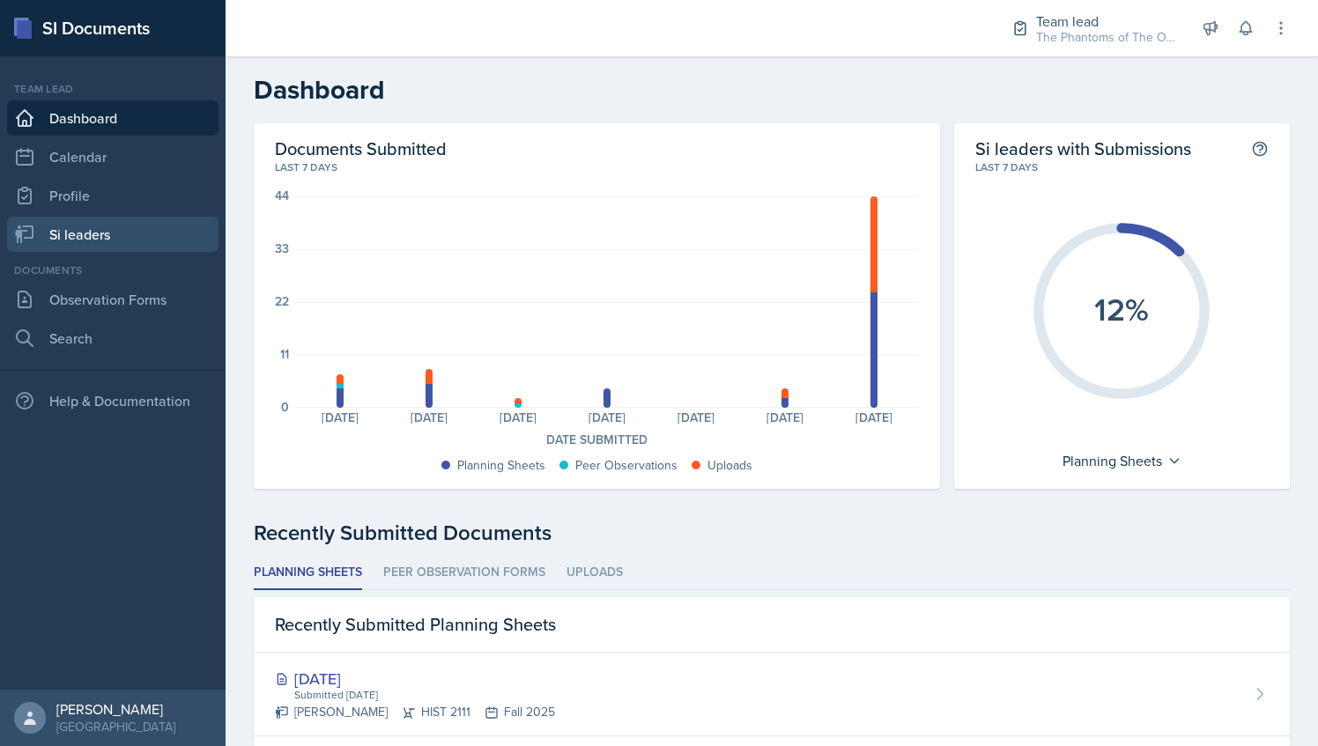
click at [120, 244] on link "Si leaders" at bounding box center [113, 234] width 212 height 35
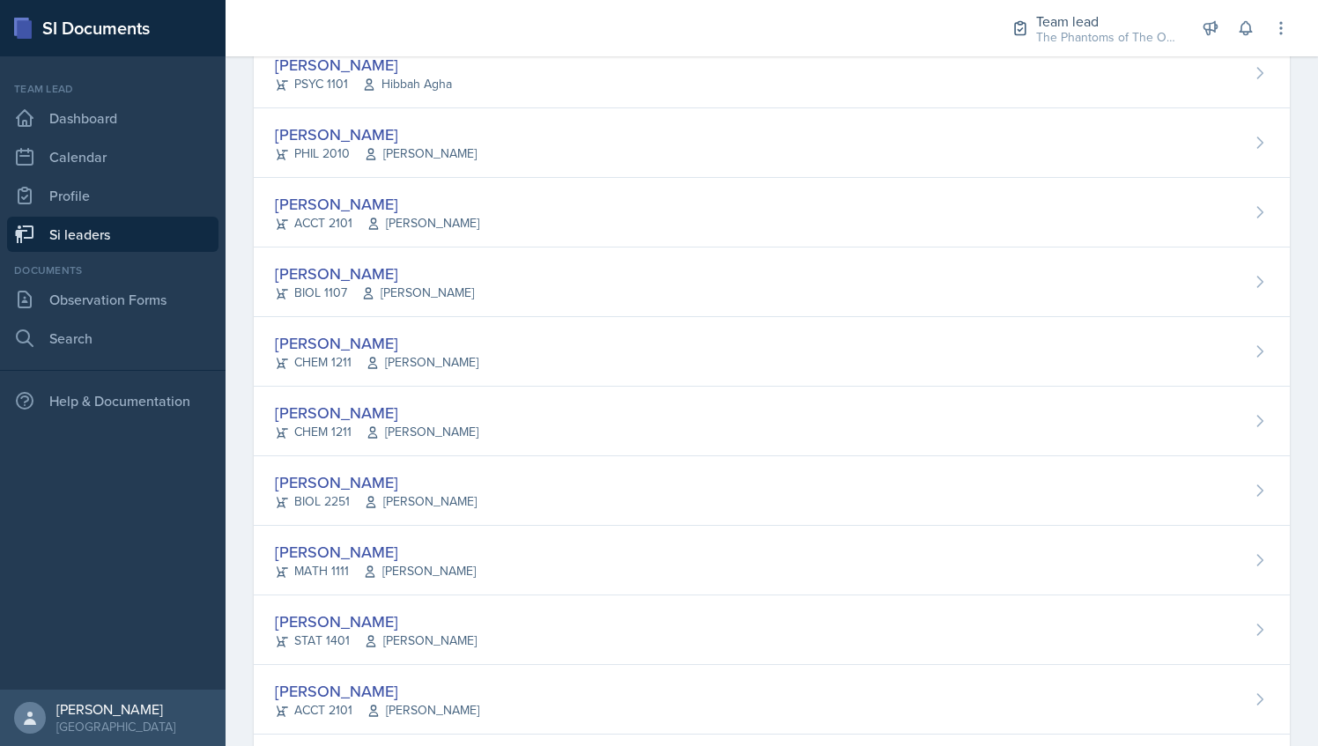
scroll to position [1187, 0]
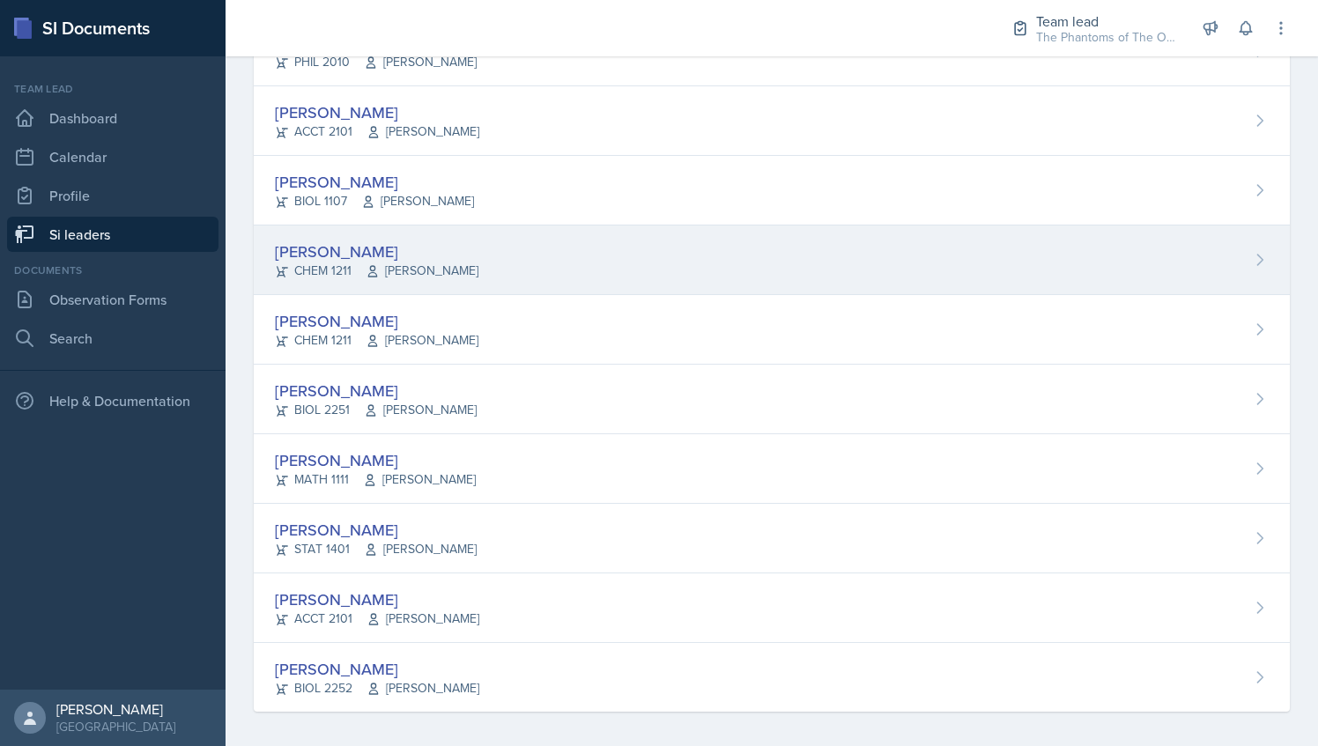
click at [390, 275] on div "Ava Leeth CHEM 1211 Elizabeth Shugart" at bounding box center [772, 261] width 1036 height 70
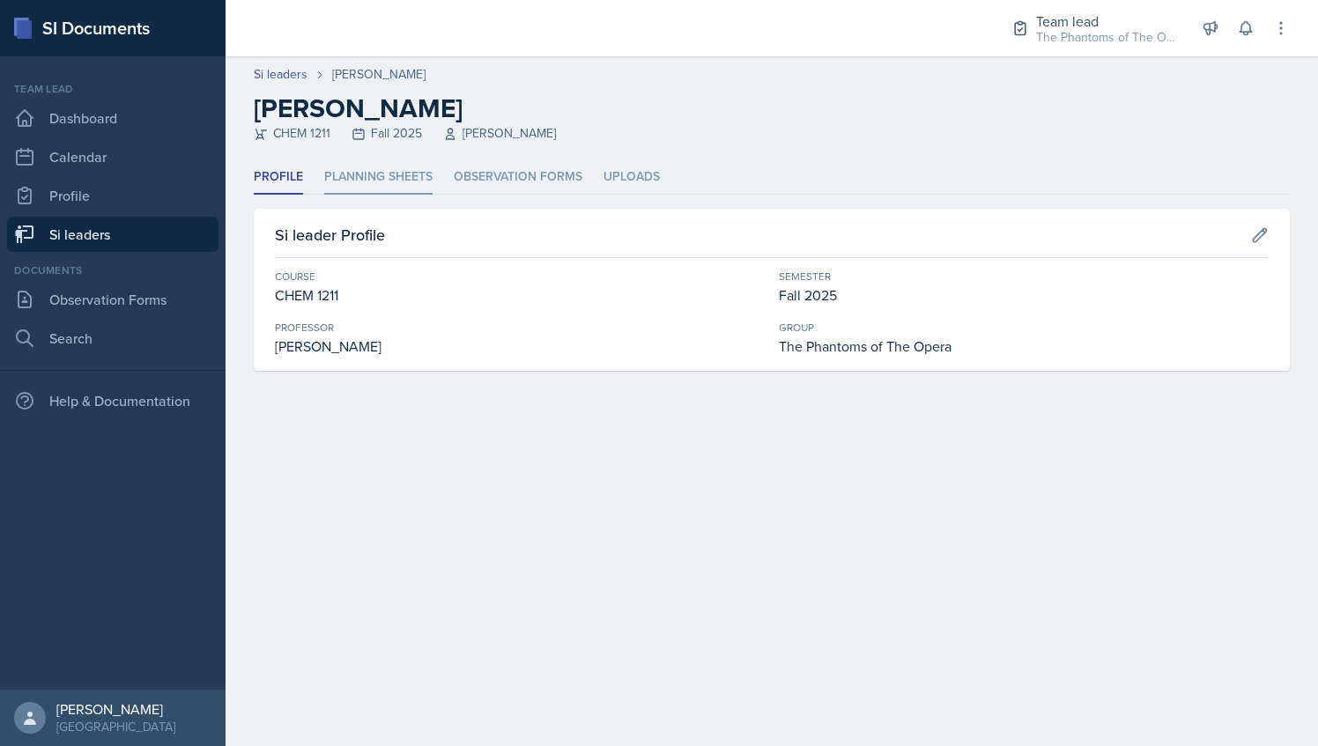
click at [369, 168] on li "Planning Sheets" at bounding box center [378, 177] width 108 height 34
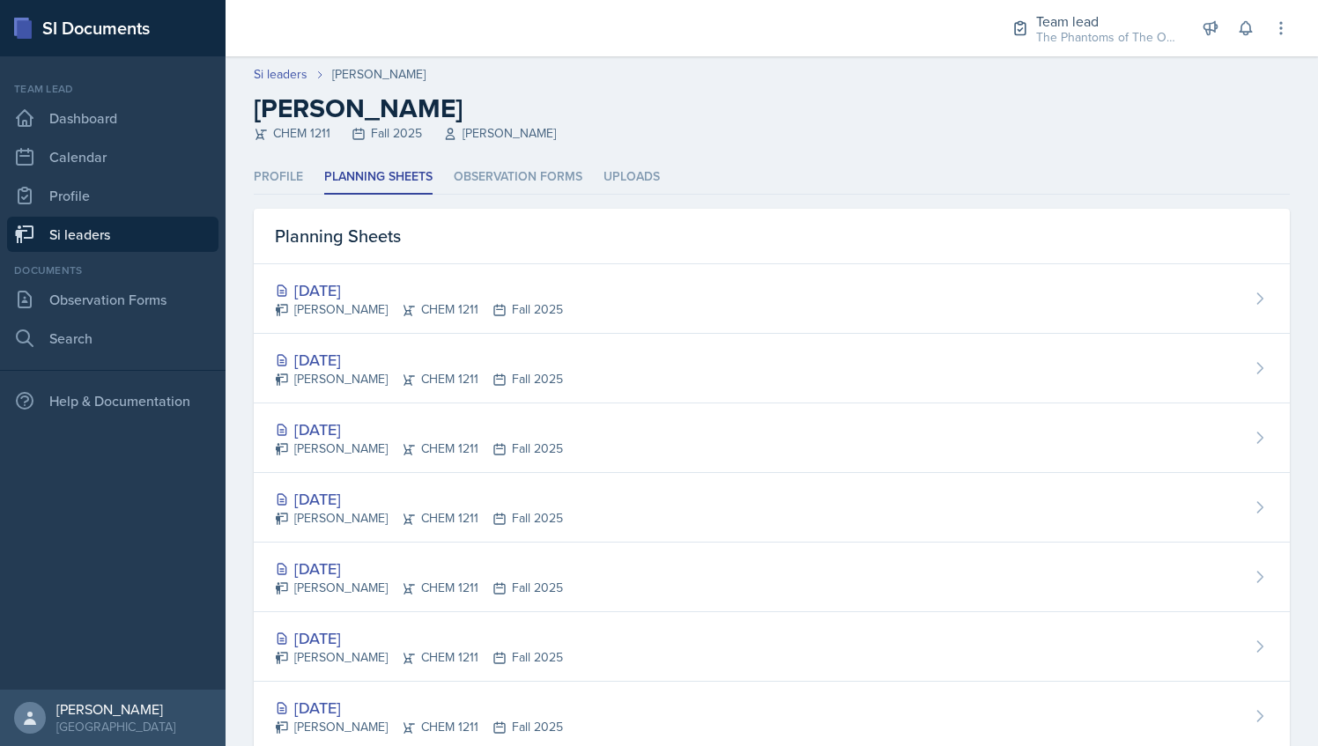
click at [142, 247] on link "Si leaders" at bounding box center [113, 234] width 212 height 35
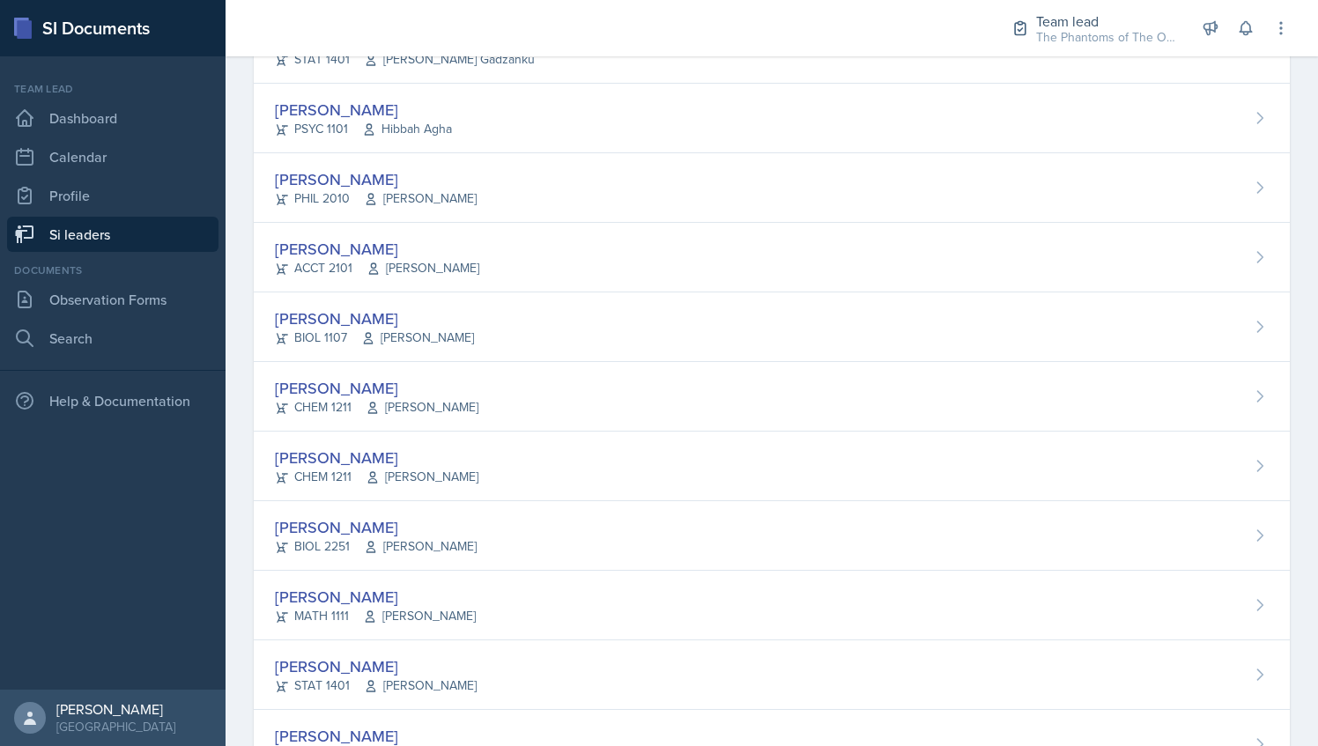
scroll to position [1187, 0]
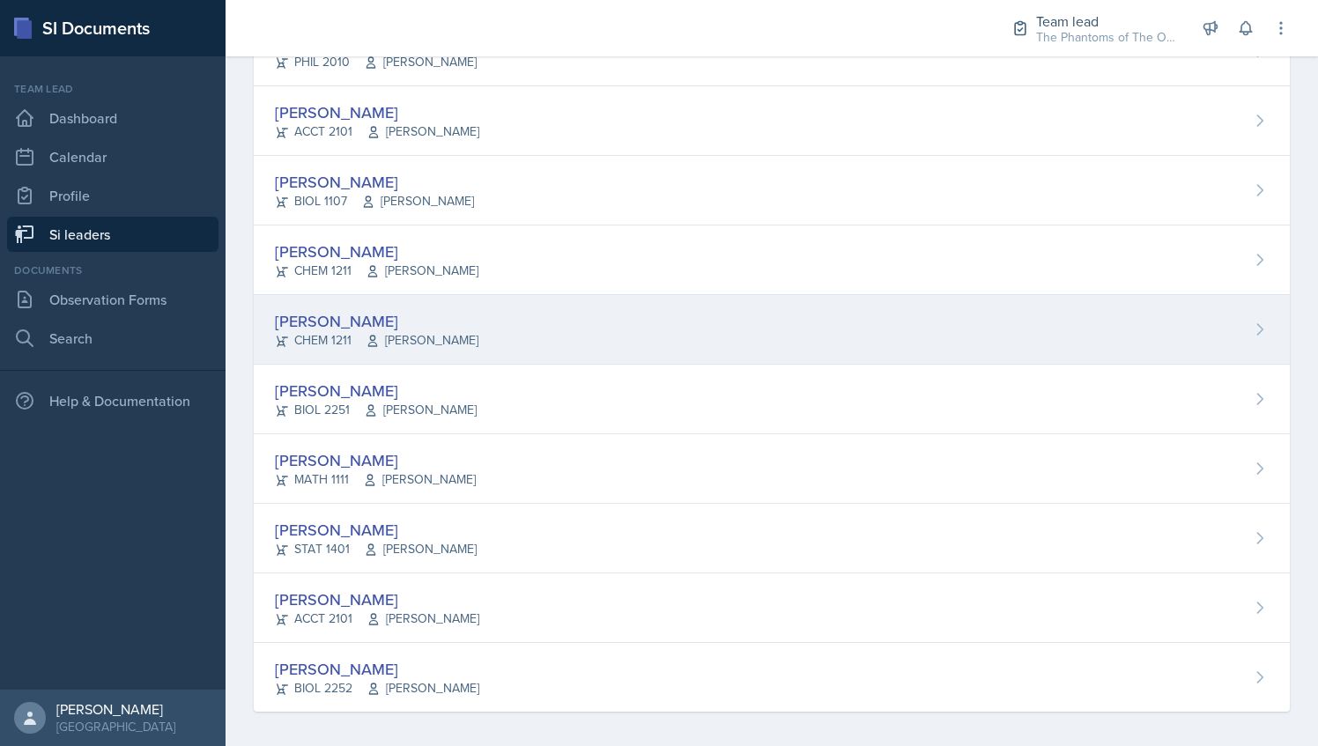
click at [469, 306] on div "Suki Lewis CHEM 1211 John Cody" at bounding box center [772, 330] width 1036 height 70
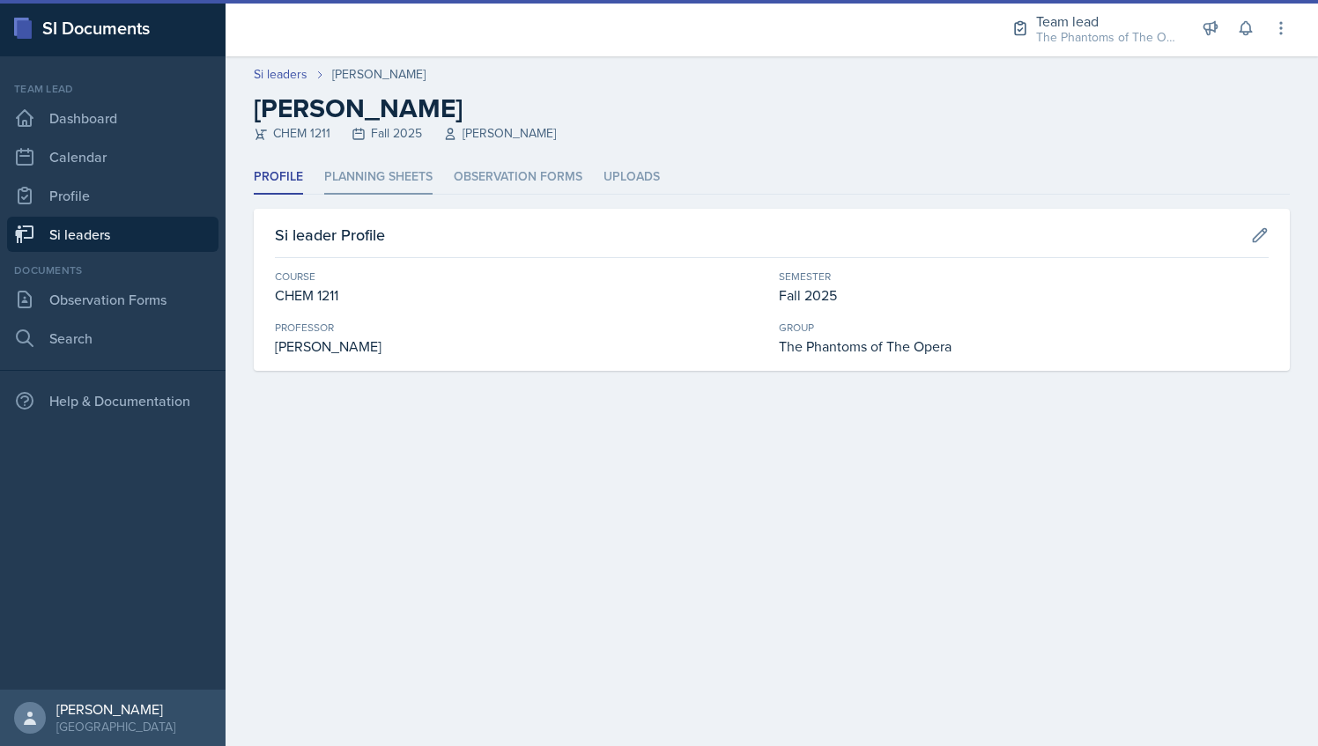
click at [407, 165] on li "Planning Sheets" at bounding box center [378, 177] width 108 height 34
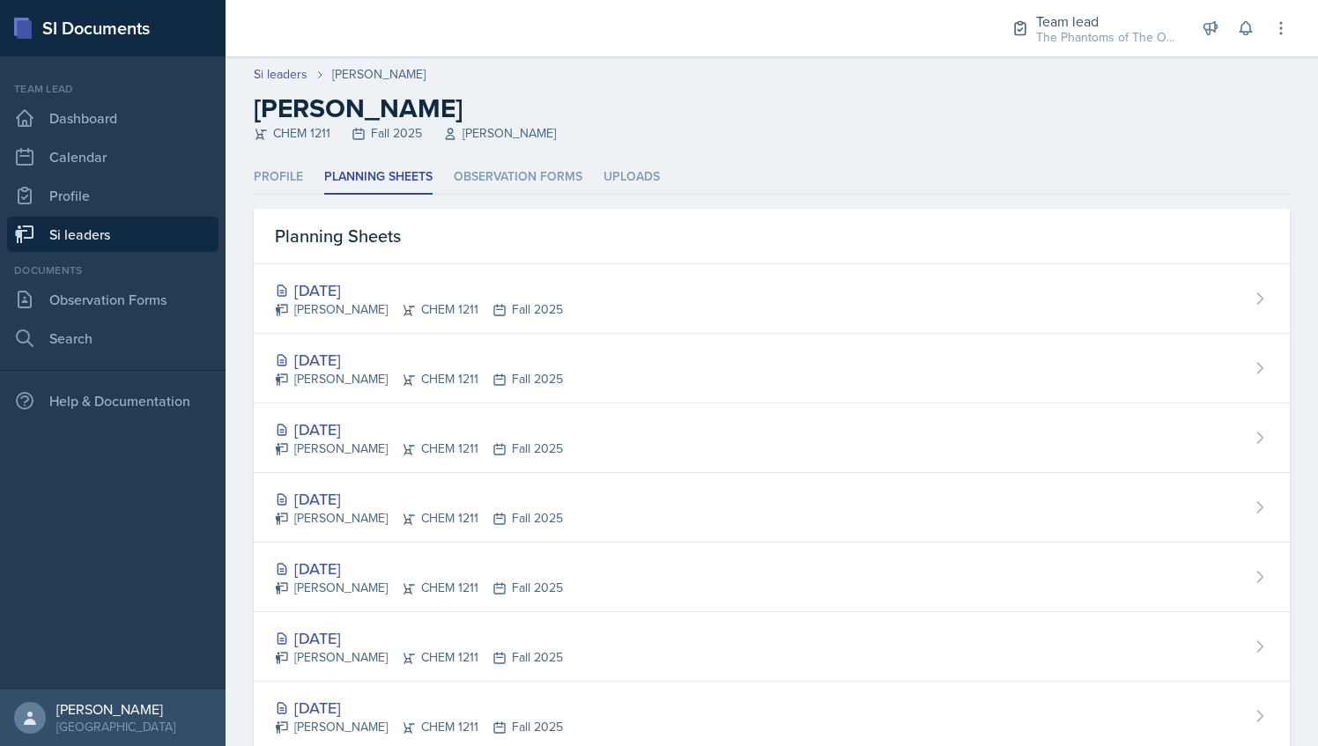
click at [110, 223] on link "Si leaders" at bounding box center [113, 234] width 212 height 35
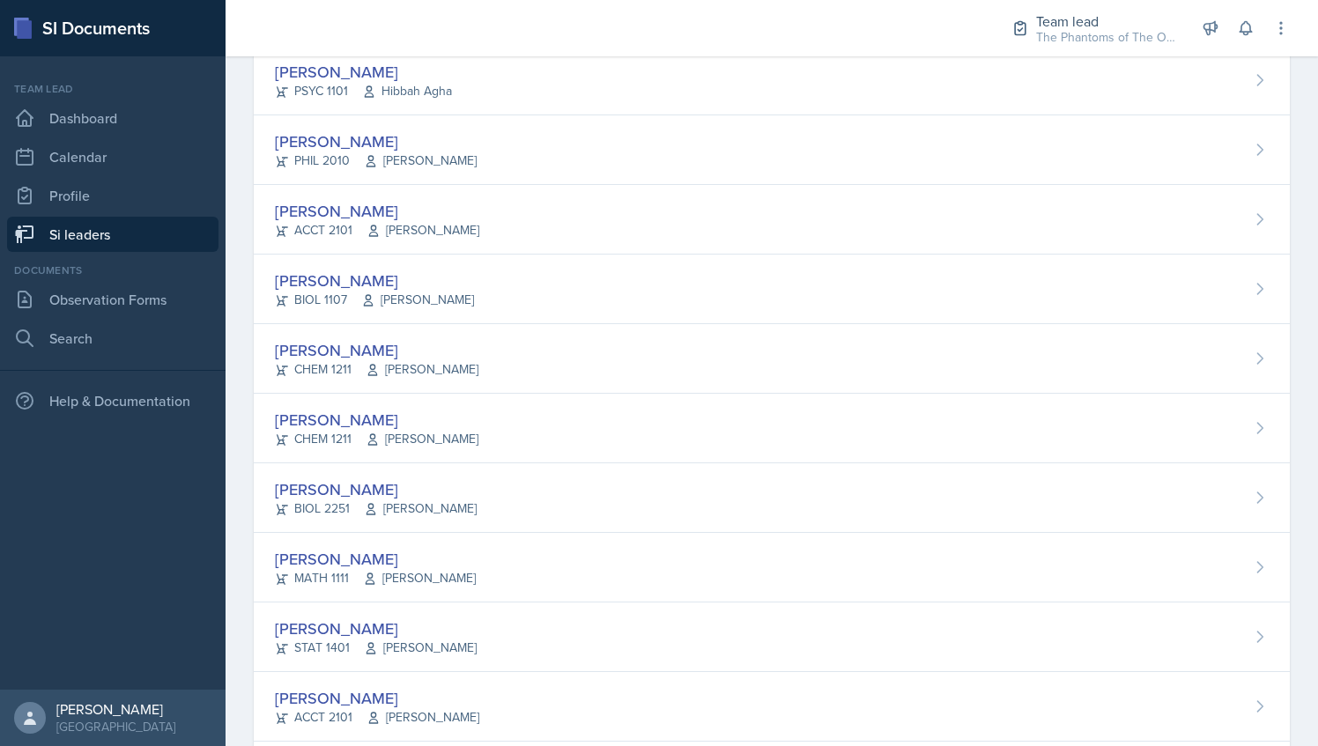
scroll to position [1187, 0]
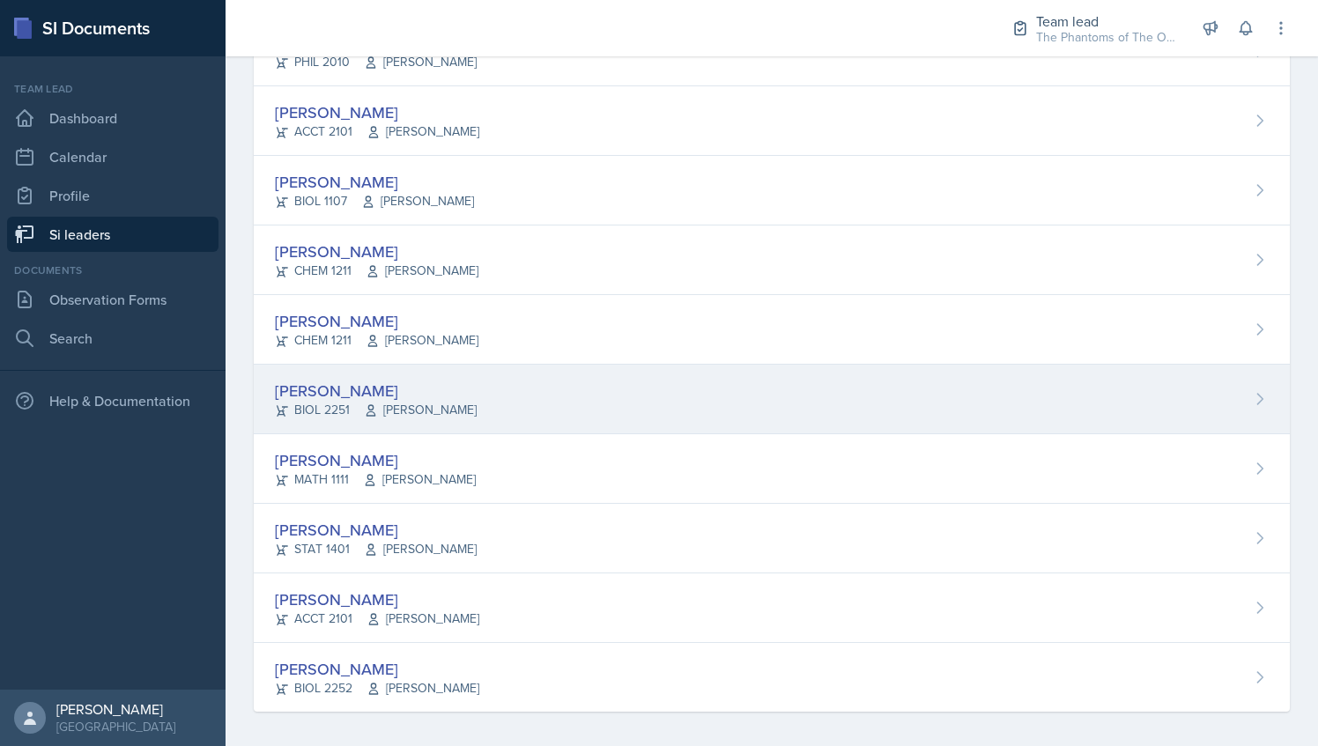
click at [507, 394] on div "Kaitlyn Medley BIOL 2251 Vennece Fowlkes" at bounding box center [772, 400] width 1036 height 70
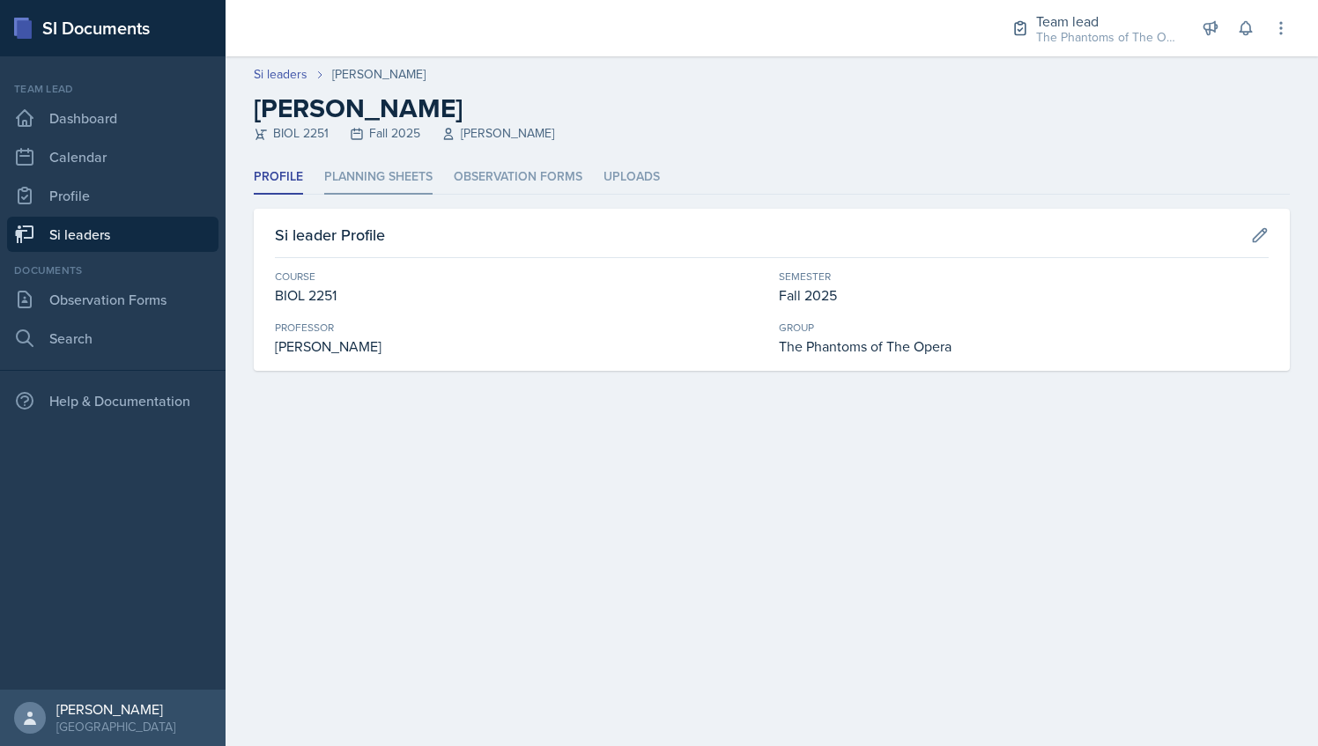
click at [398, 167] on li "Planning Sheets" at bounding box center [378, 177] width 108 height 34
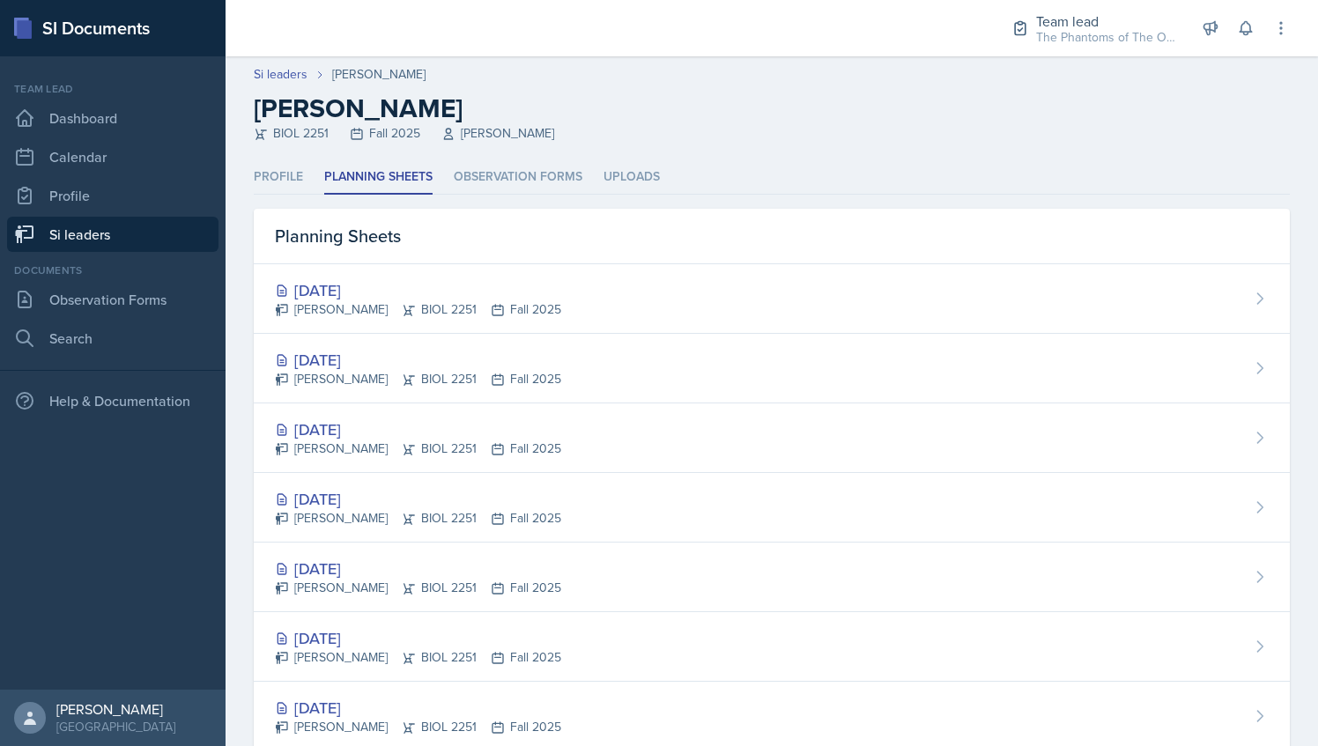
click at [130, 228] on link "Si leaders" at bounding box center [113, 234] width 212 height 35
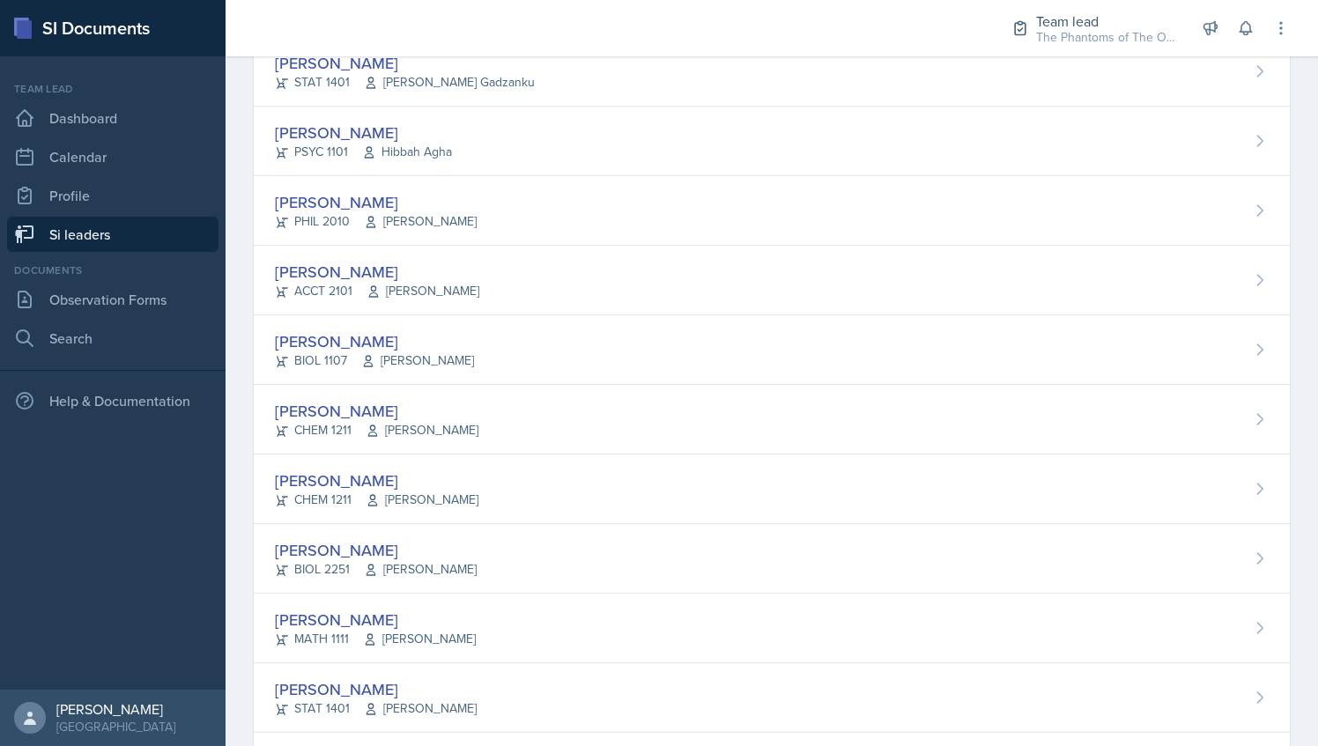
scroll to position [1187, 0]
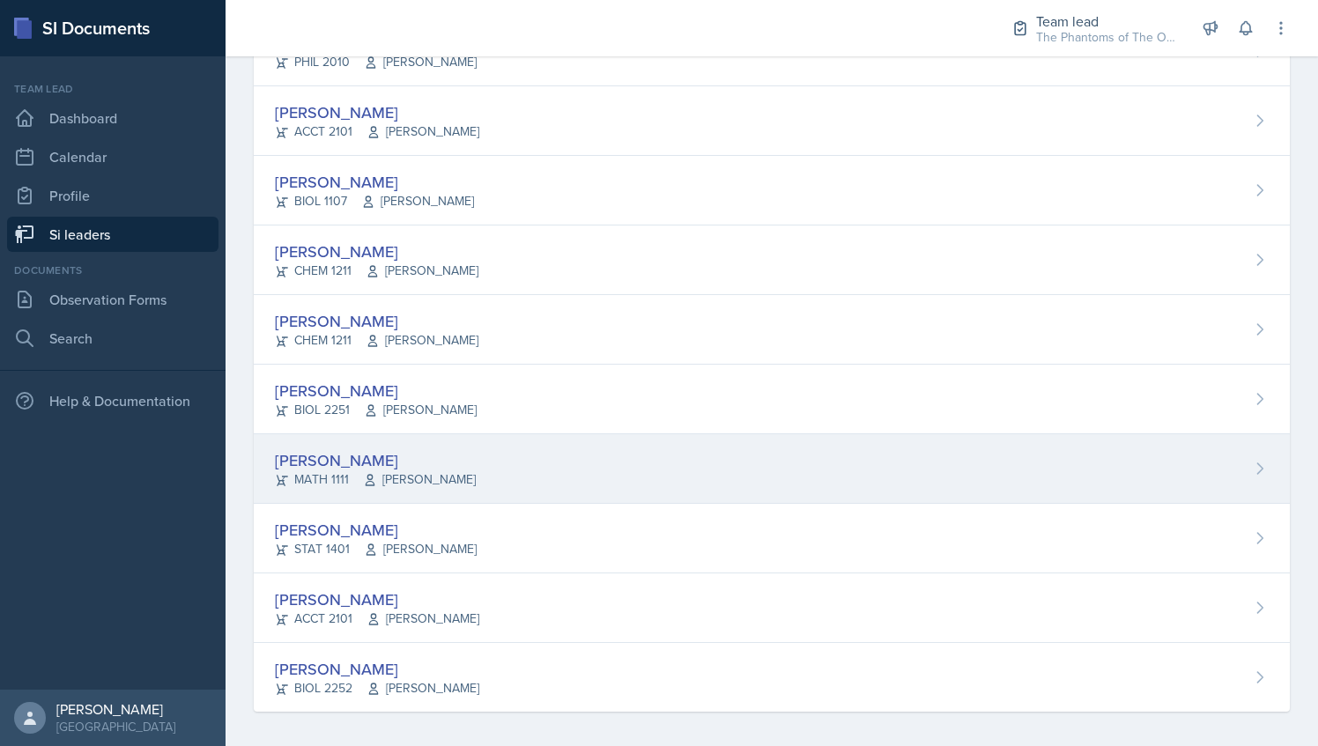
click at [487, 468] on div "Hoang Nguyen MATH 1111 Chris Holtzendorff" at bounding box center [772, 470] width 1036 height 70
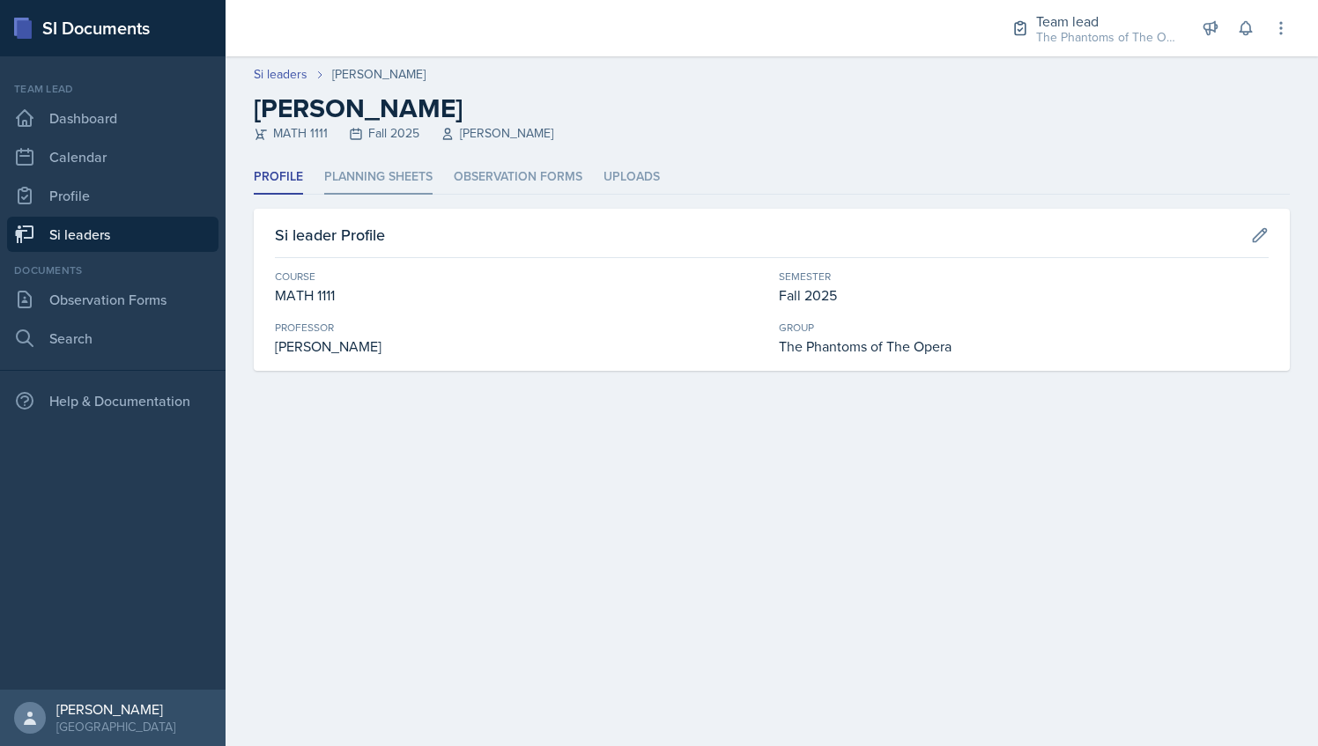
click at [389, 192] on li "Planning Sheets" at bounding box center [378, 177] width 108 height 34
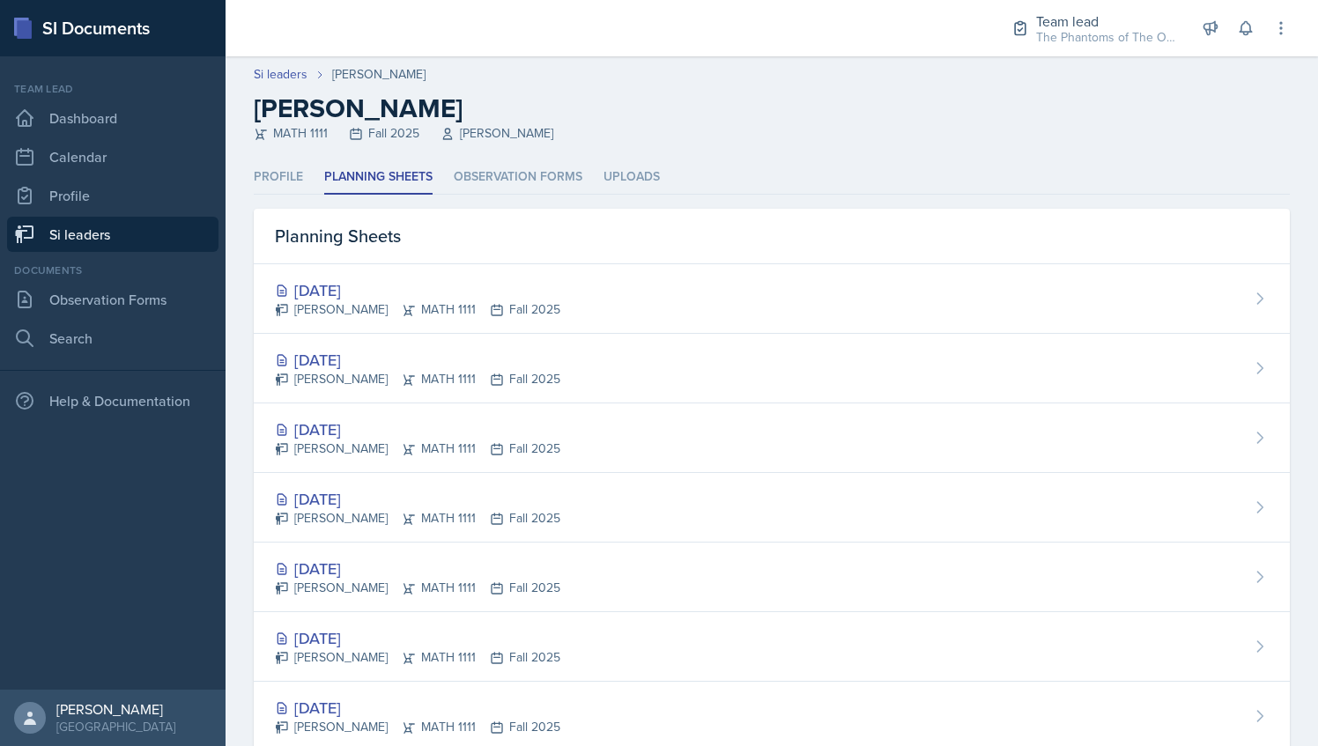
click at [157, 247] on link "Si leaders" at bounding box center [113, 234] width 212 height 35
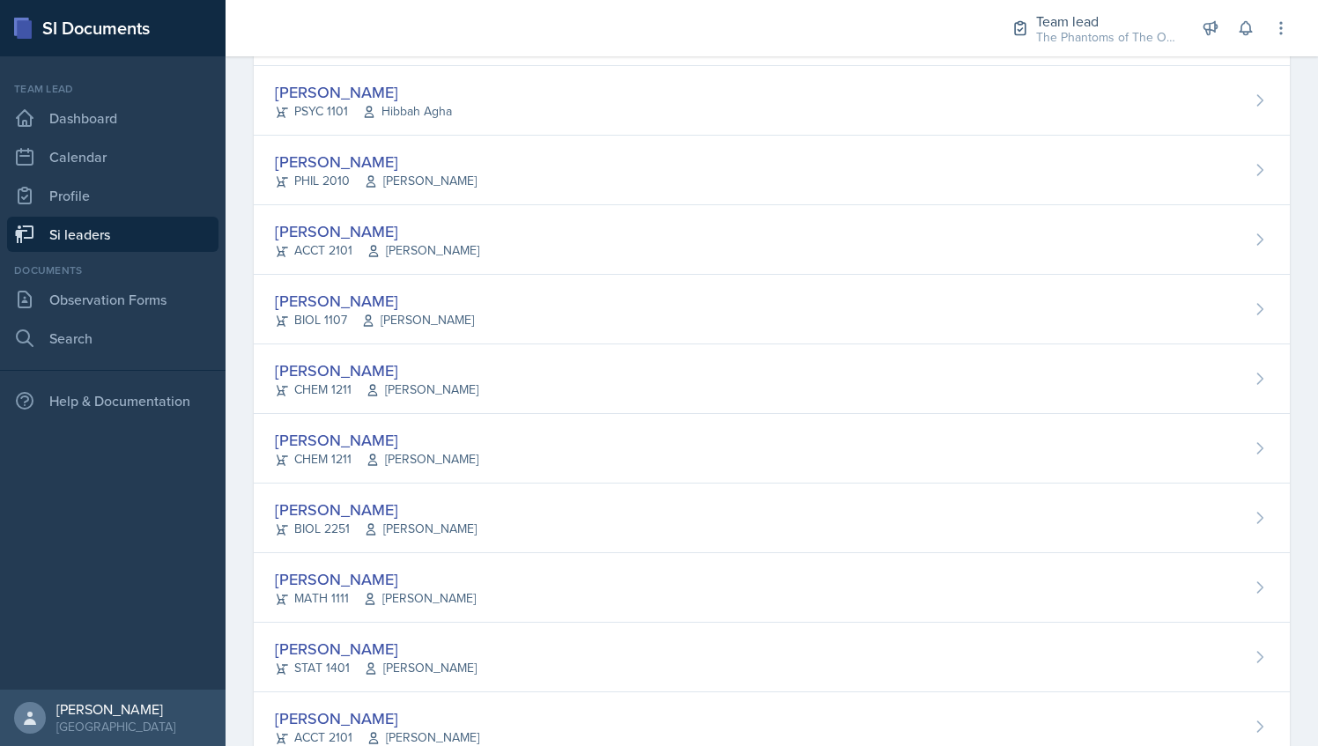
scroll to position [1187, 0]
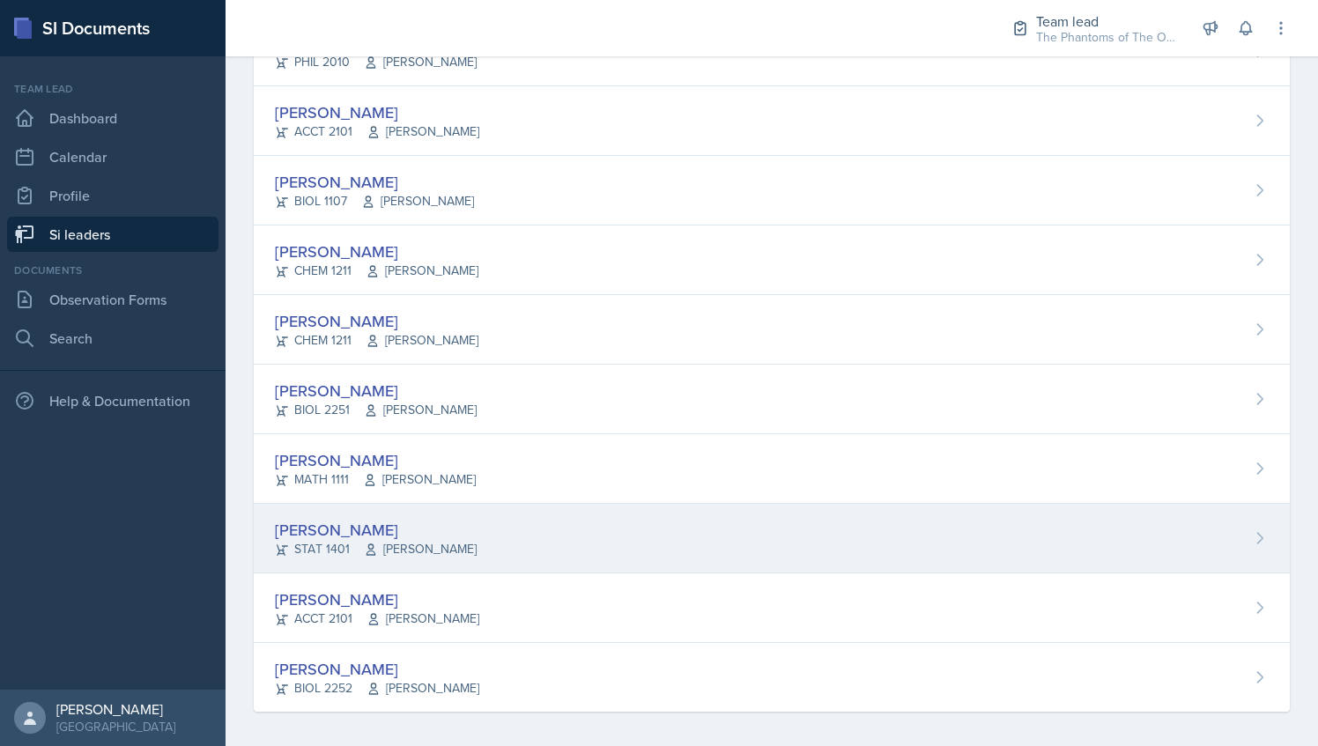
click at [429, 549] on span "[PERSON_NAME]" at bounding box center [420, 549] width 113 height 19
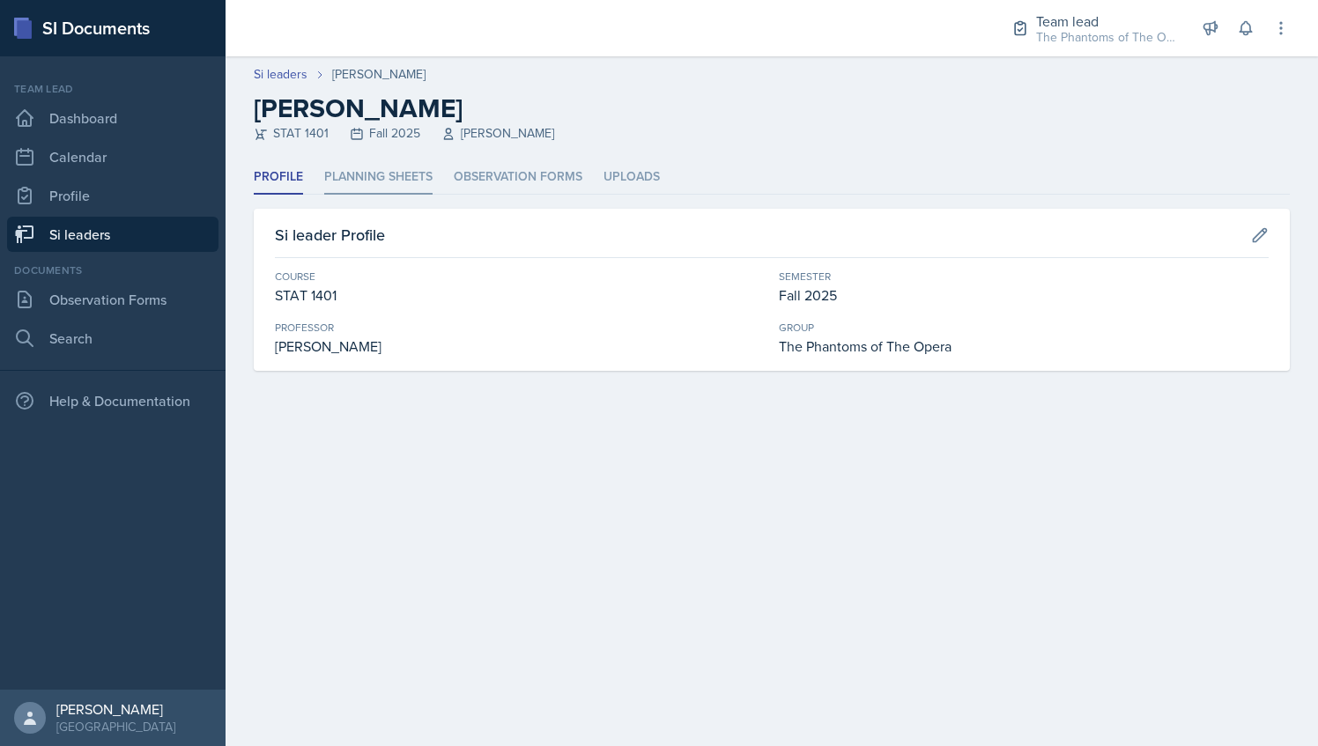
click at [376, 178] on li "Planning Sheets" at bounding box center [378, 177] width 108 height 34
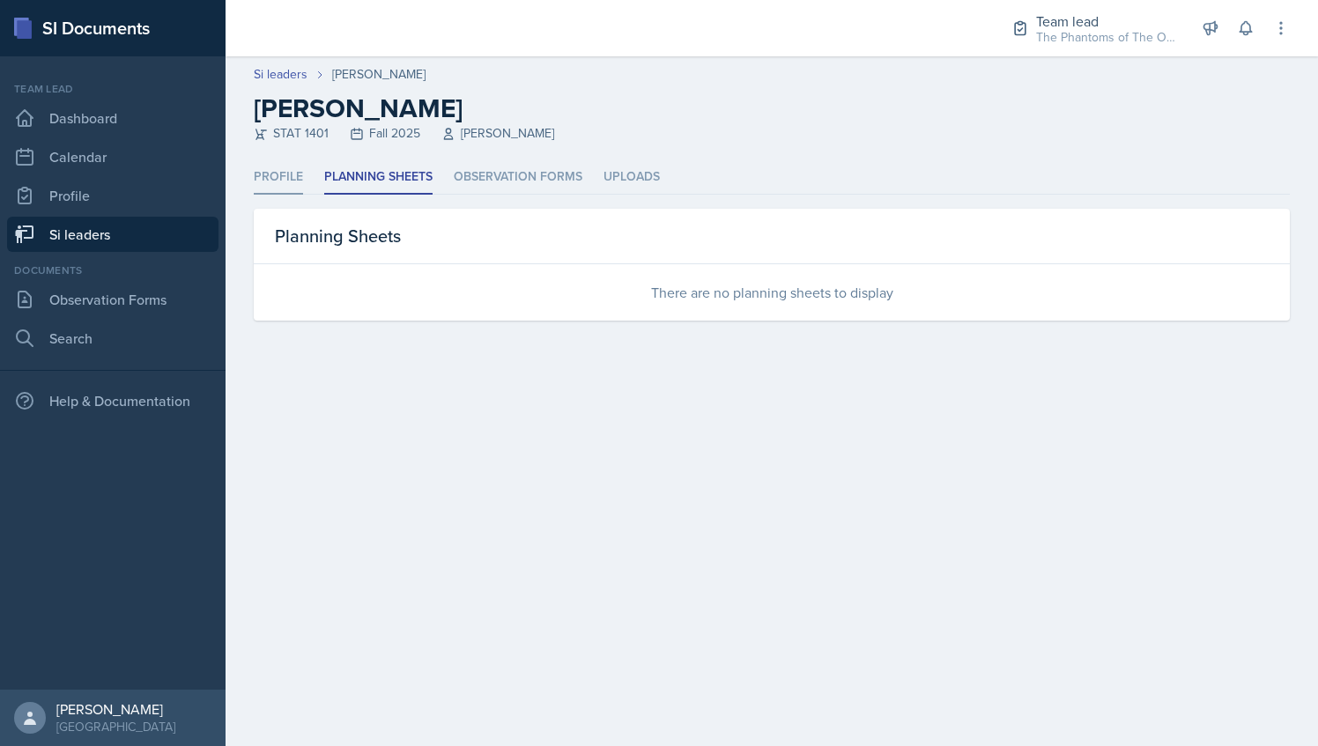
click at [270, 183] on li "Profile" at bounding box center [278, 177] width 49 height 34
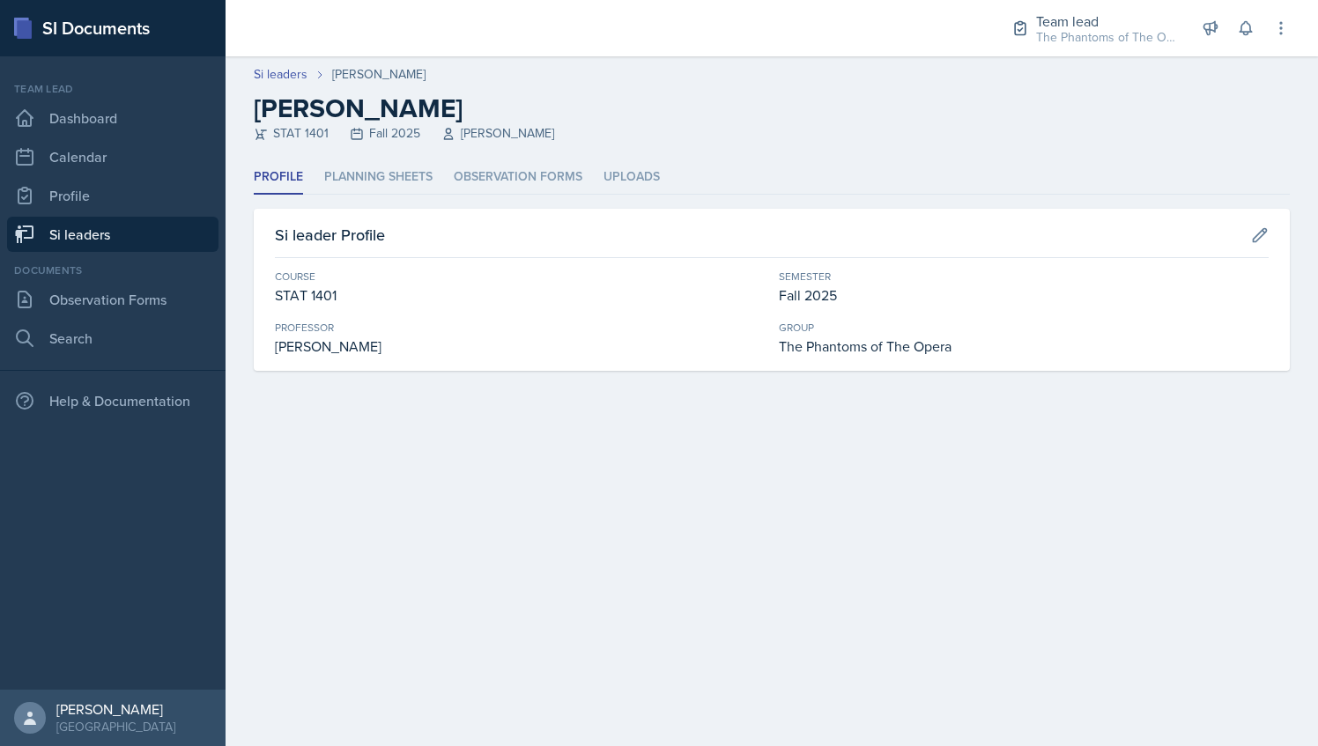
click at [384, 199] on div "Profile Planning Sheets Observation Forms Uploads Profile Planning Sheets Obser…" at bounding box center [772, 265] width 1036 height 211
click at [373, 155] on header "Si leaders Nequai Powell Nequai Powell STAT 1401 Fall 2025 Nicole Ferguson" at bounding box center [772, 108] width 1093 height 104
click at [396, 185] on li "Planning Sheets" at bounding box center [378, 177] width 108 height 34
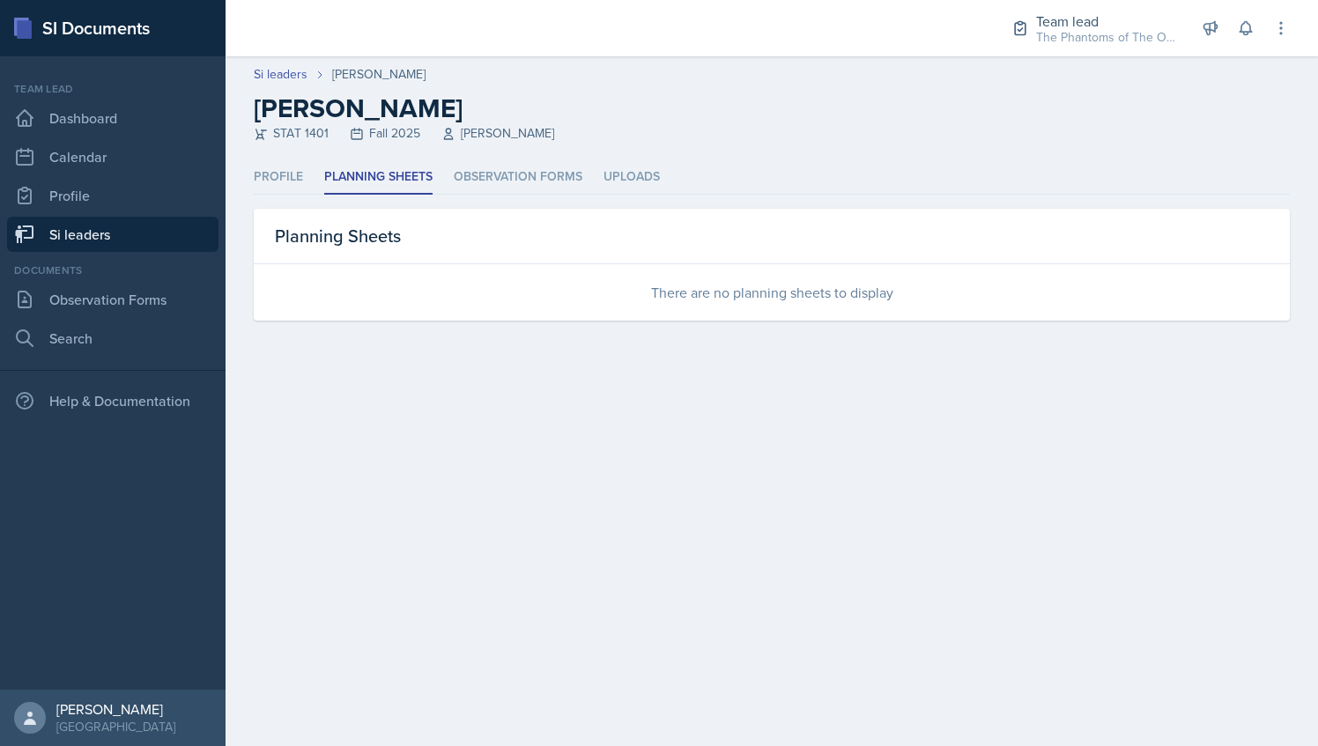
click at [89, 237] on link "Si leaders" at bounding box center [113, 234] width 212 height 35
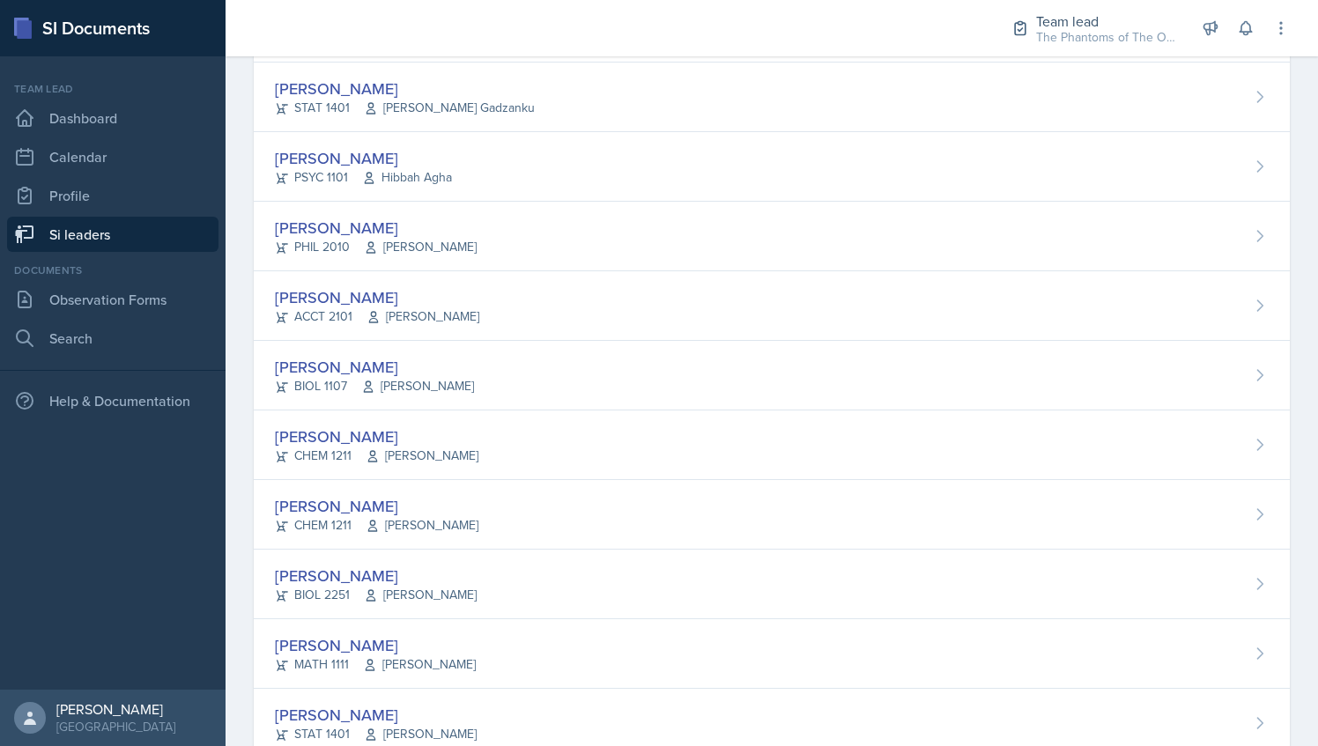
scroll to position [1187, 0]
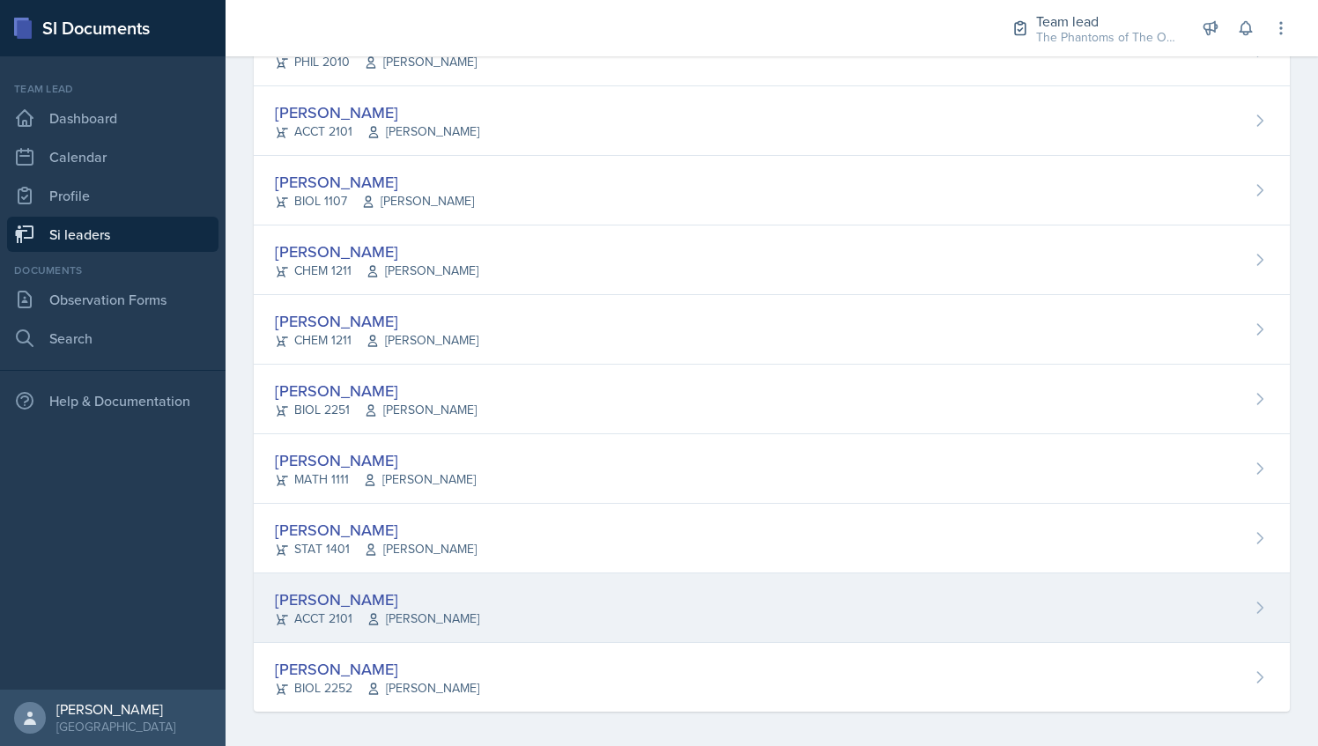
click at [421, 575] on div "Victoria Sorrell ACCT 2101 Daniel Landis" at bounding box center [772, 609] width 1036 height 70
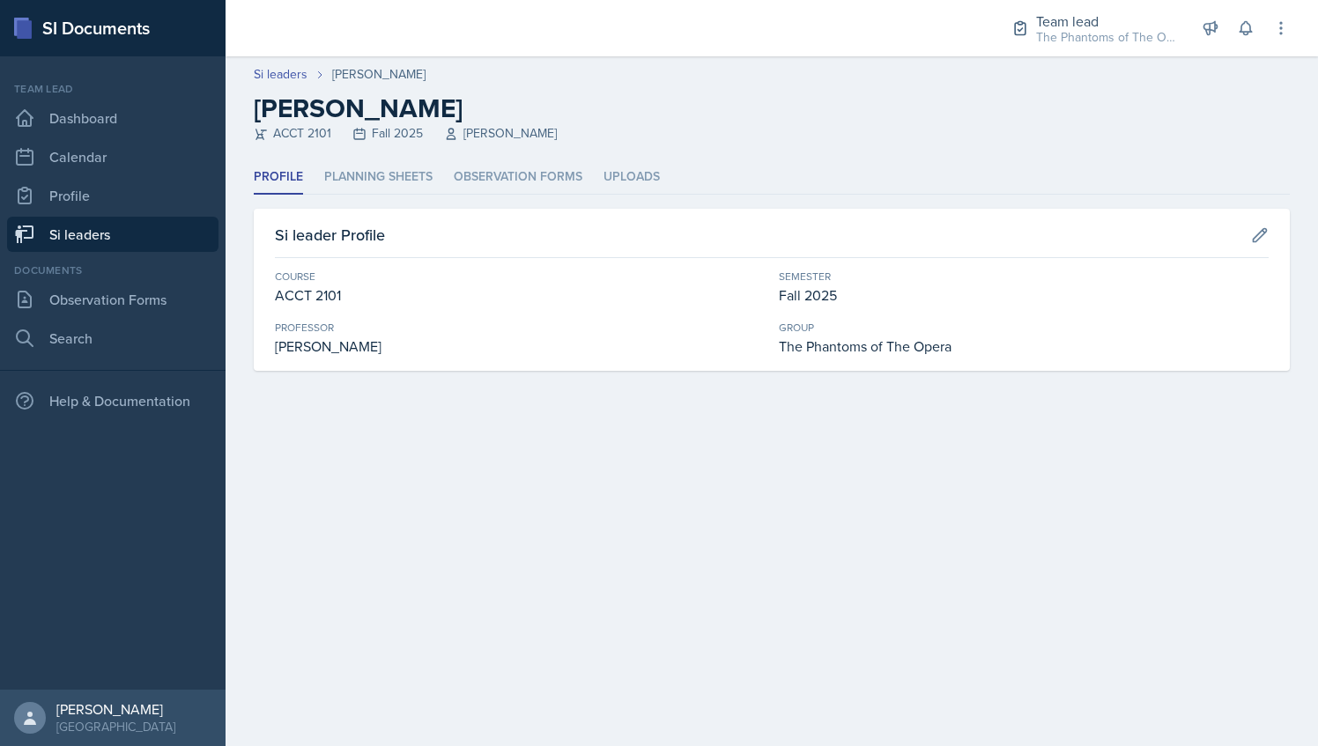
click at [374, 196] on div "Profile Planning Sheets Observation Forms Uploads Profile Planning Sheets Obser…" at bounding box center [772, 265] width 1036 height 211
click at [375, 169] on li "Planning Sheets" at bounding box center [378, 177] width 108 height 34
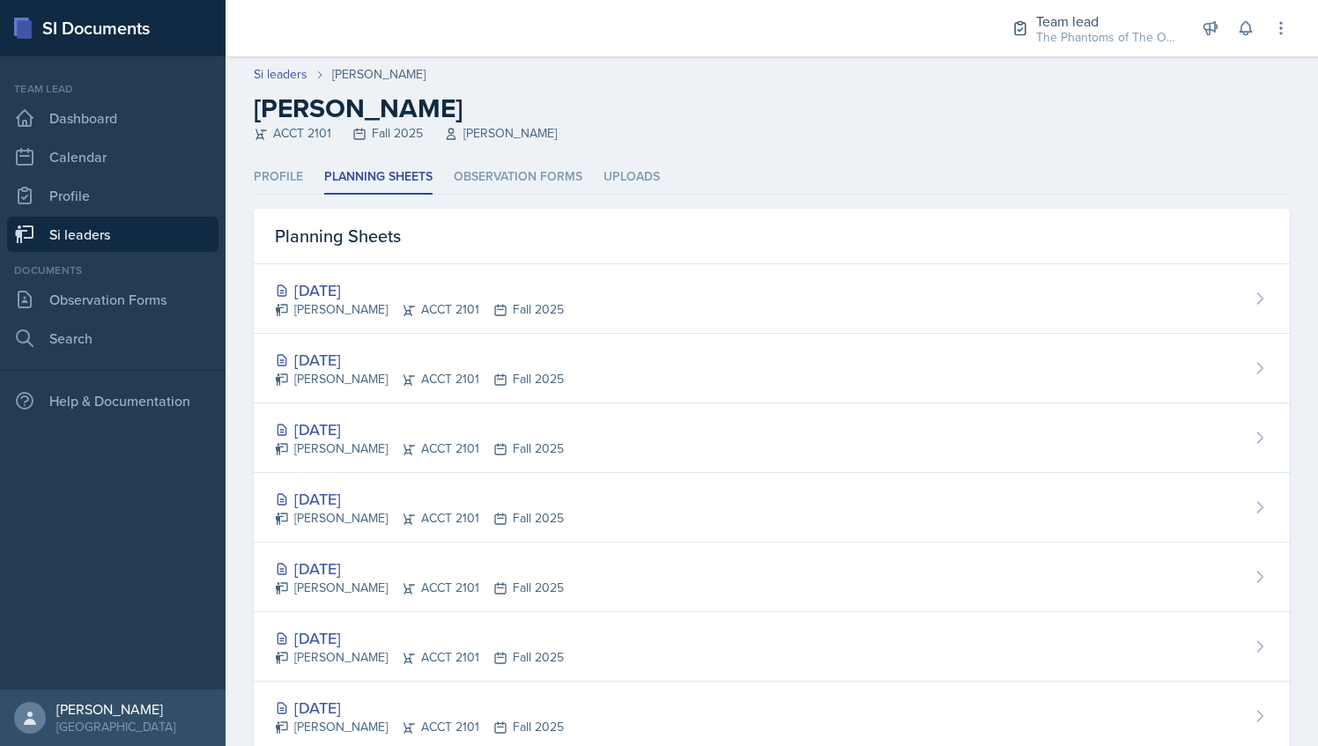
click at [143, 238] on link "Si leaders" at bounding box center [113, 234] width 212 height 35
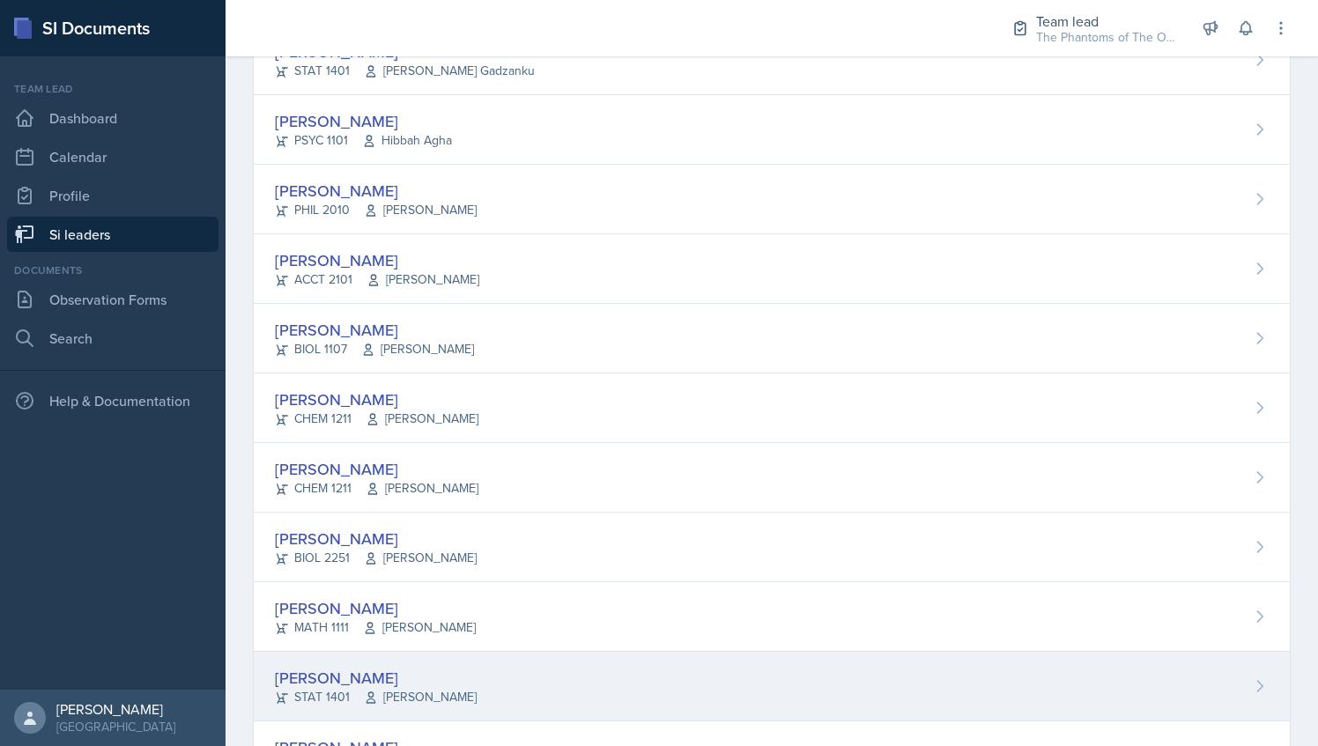
scroll to position [1185, 0]
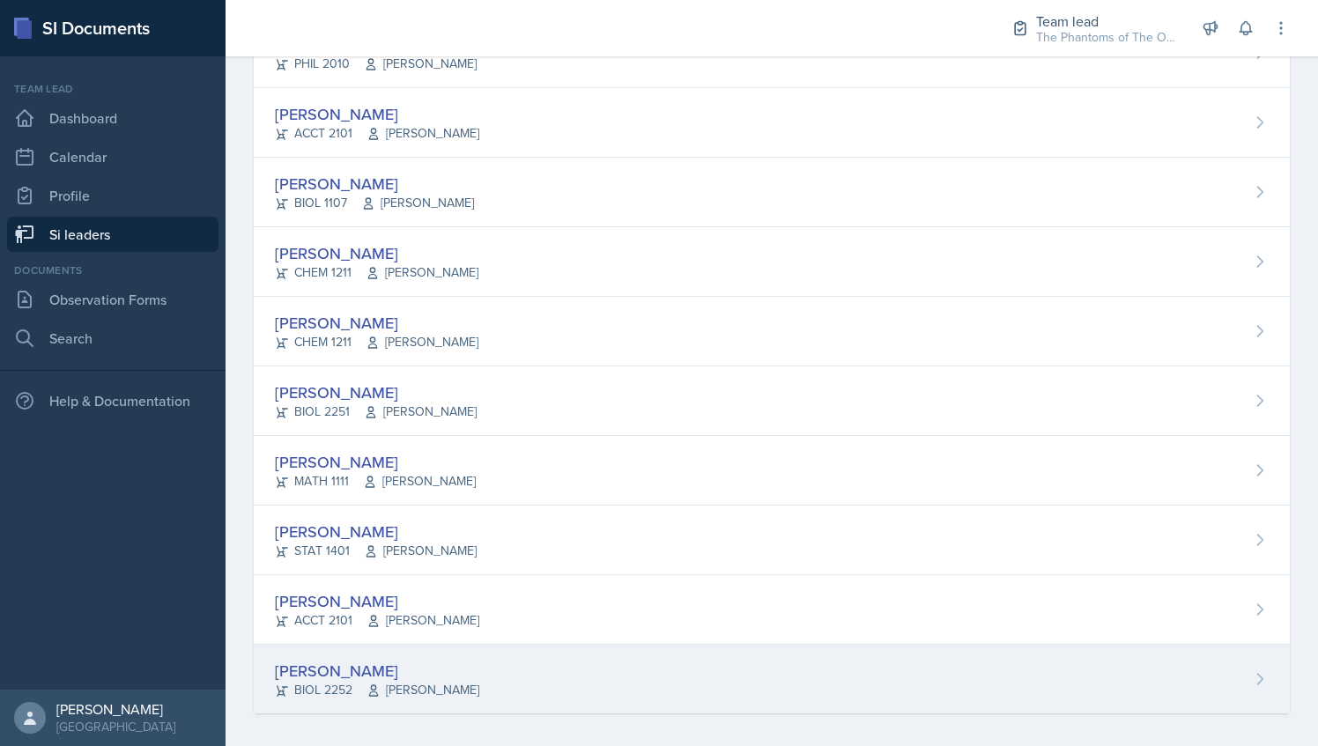
click at [520, 657] on div "Shannon Williams BIOL 2252 Ronald Parente" at bounding box center [772, 679] width 1036 height 69
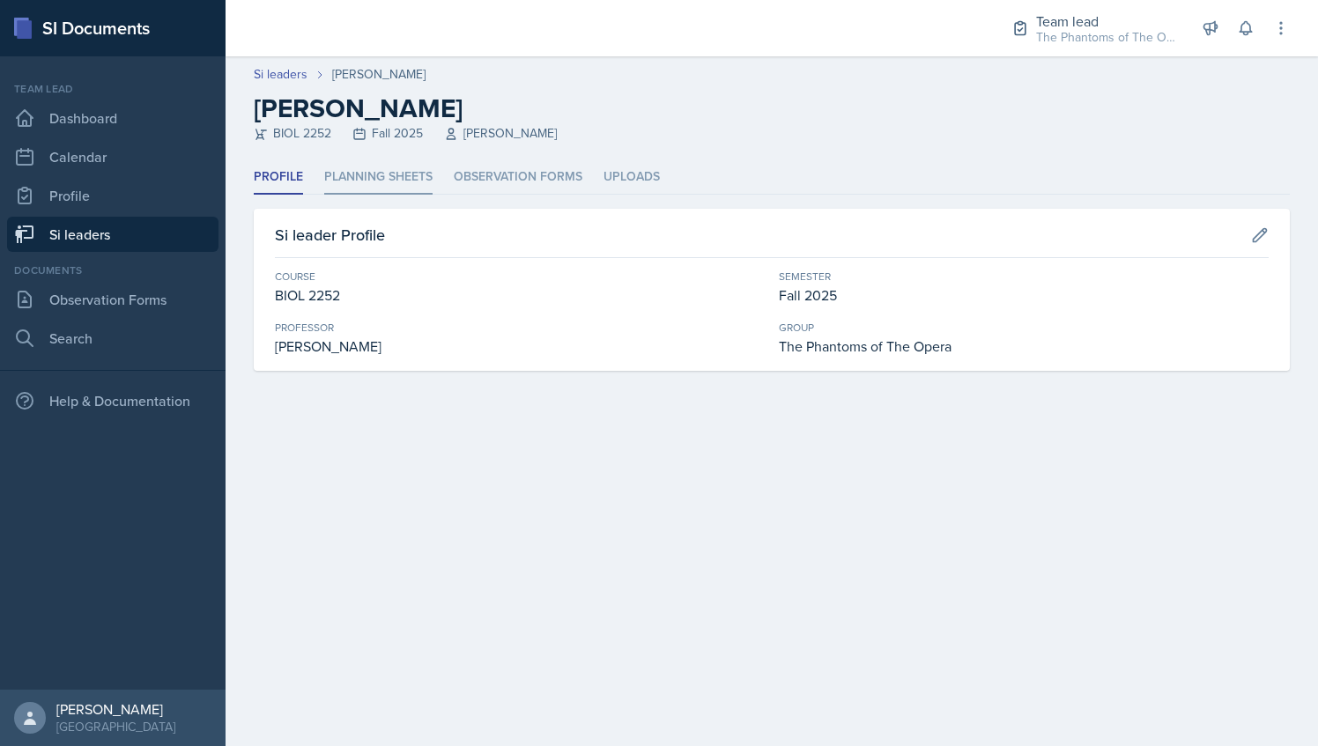
click at [381, 178] on li "Planning Sheets" at bounding box center [378, 177] width 108 height 34
